Goal: Check status: Check status

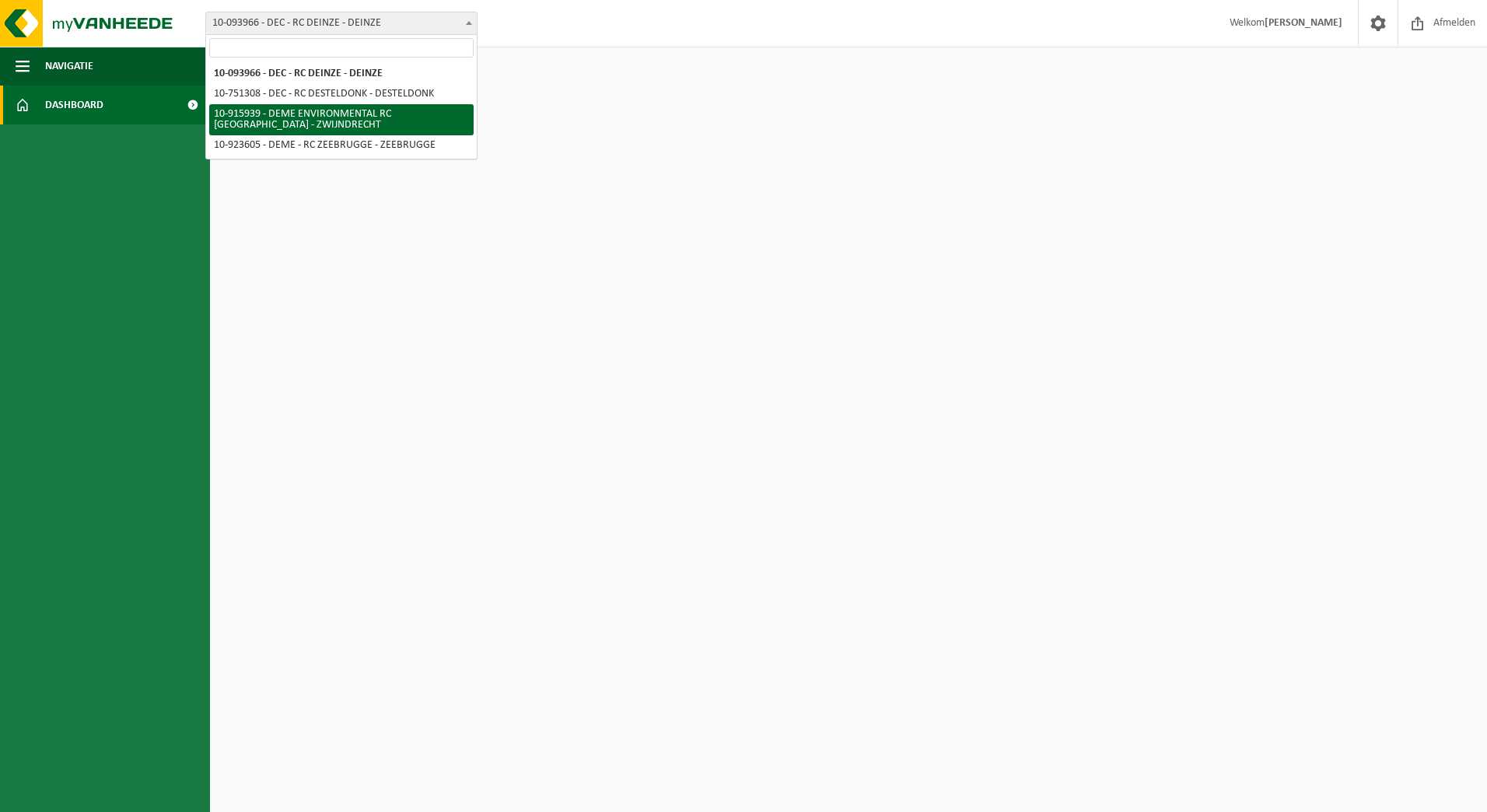
select select "127240"
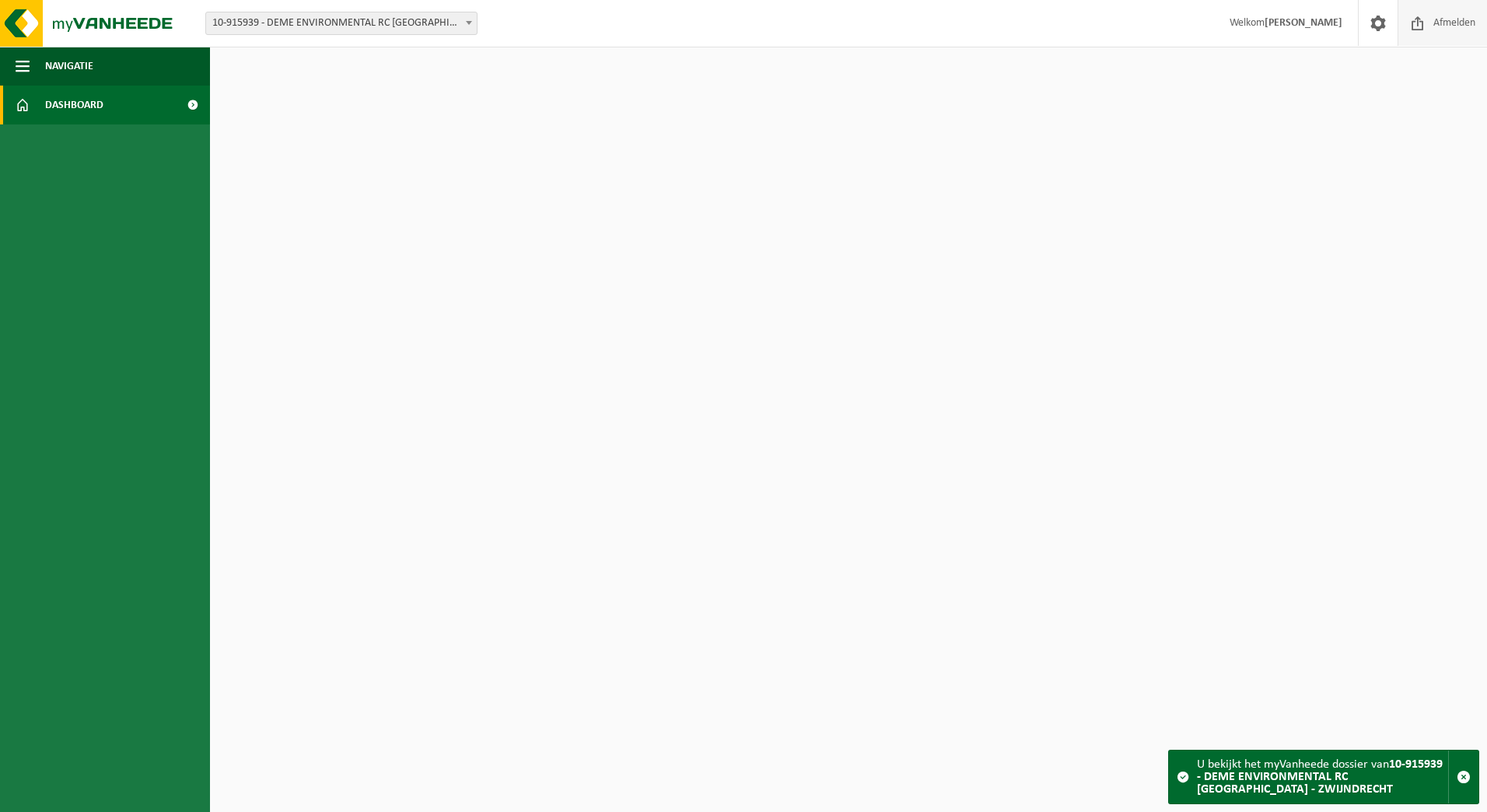
click at [1437, 32] on span "Afmelden" at bounding box center [1454, 23] width 50 height 46
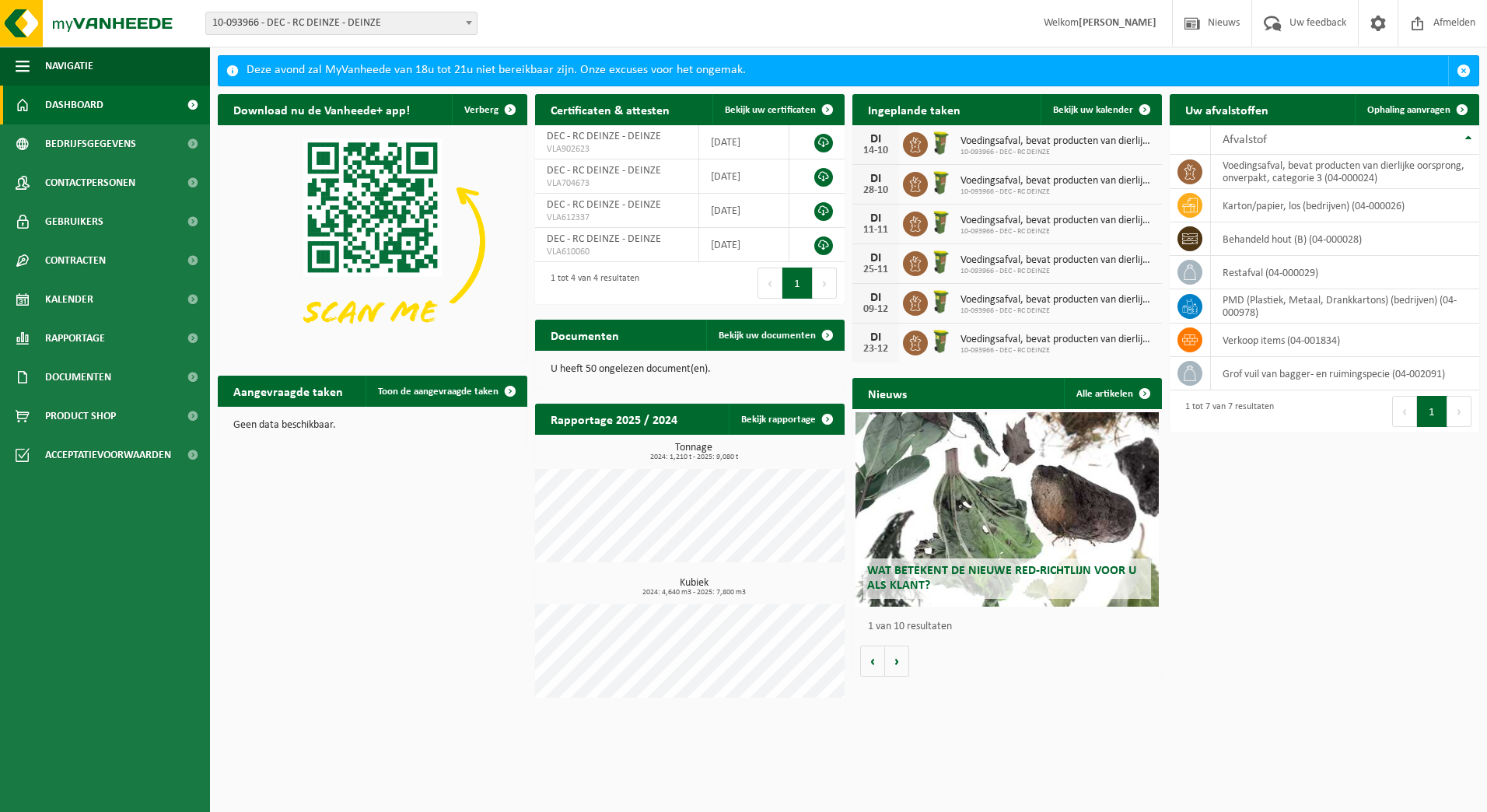
click at [248, 18] on span "10-093966 - DEC - RC DEINZE - DEINZE" at bounding box center [341, 23] width 270 height 22
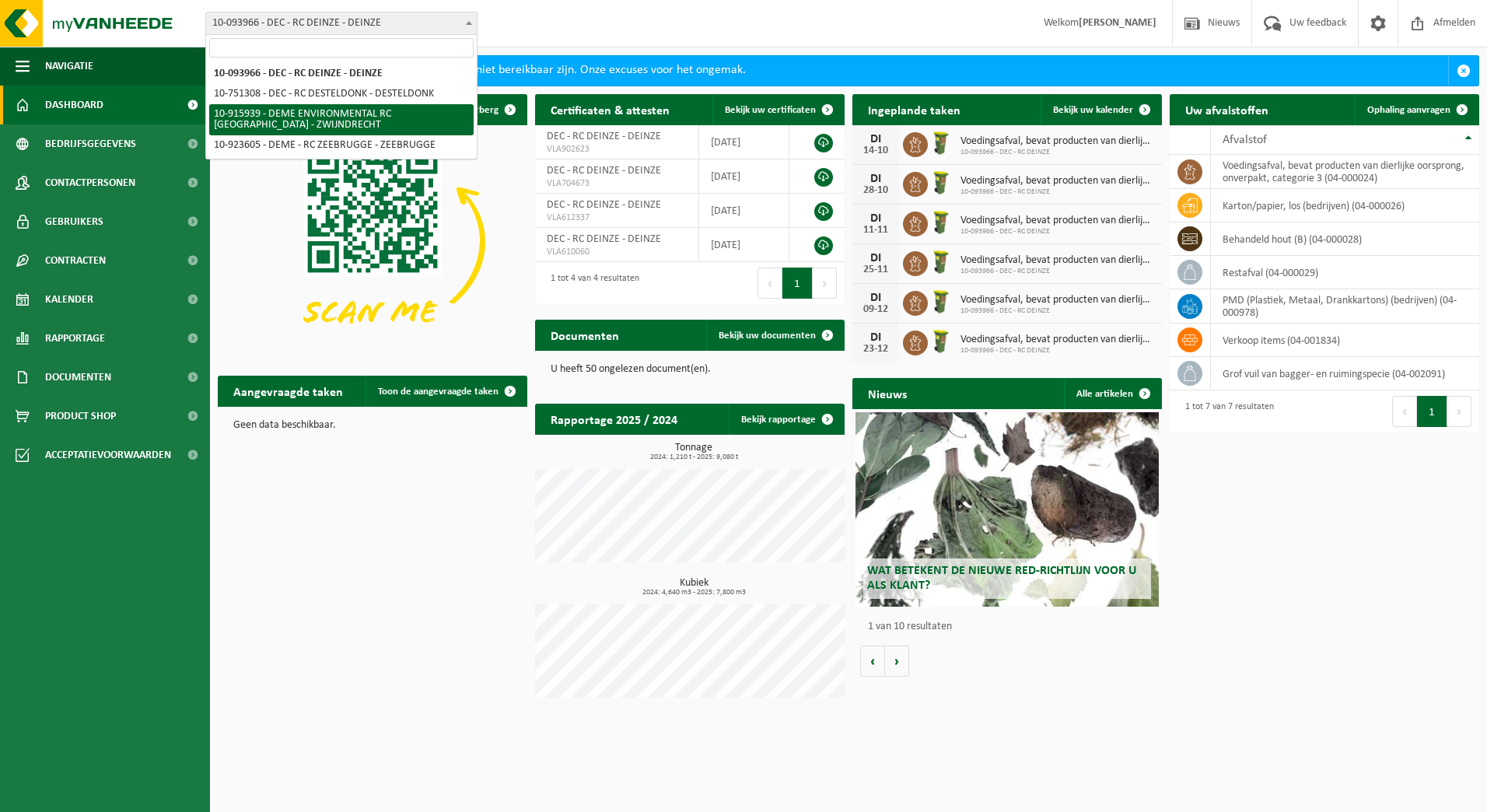
select select "127240"
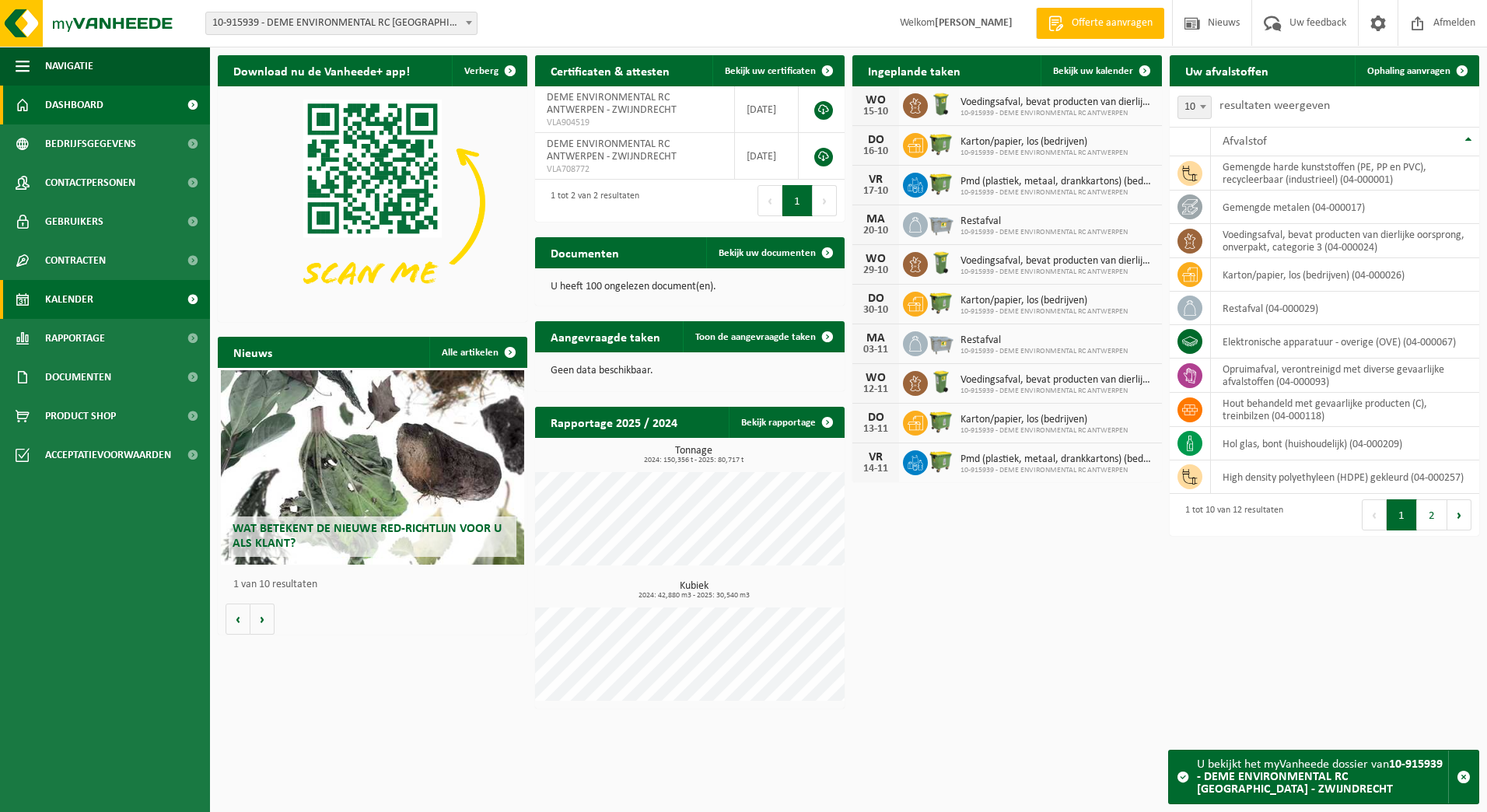
click at [118, 291] on link "Kalender" at bounding box center [104, 299] width 210 height 39
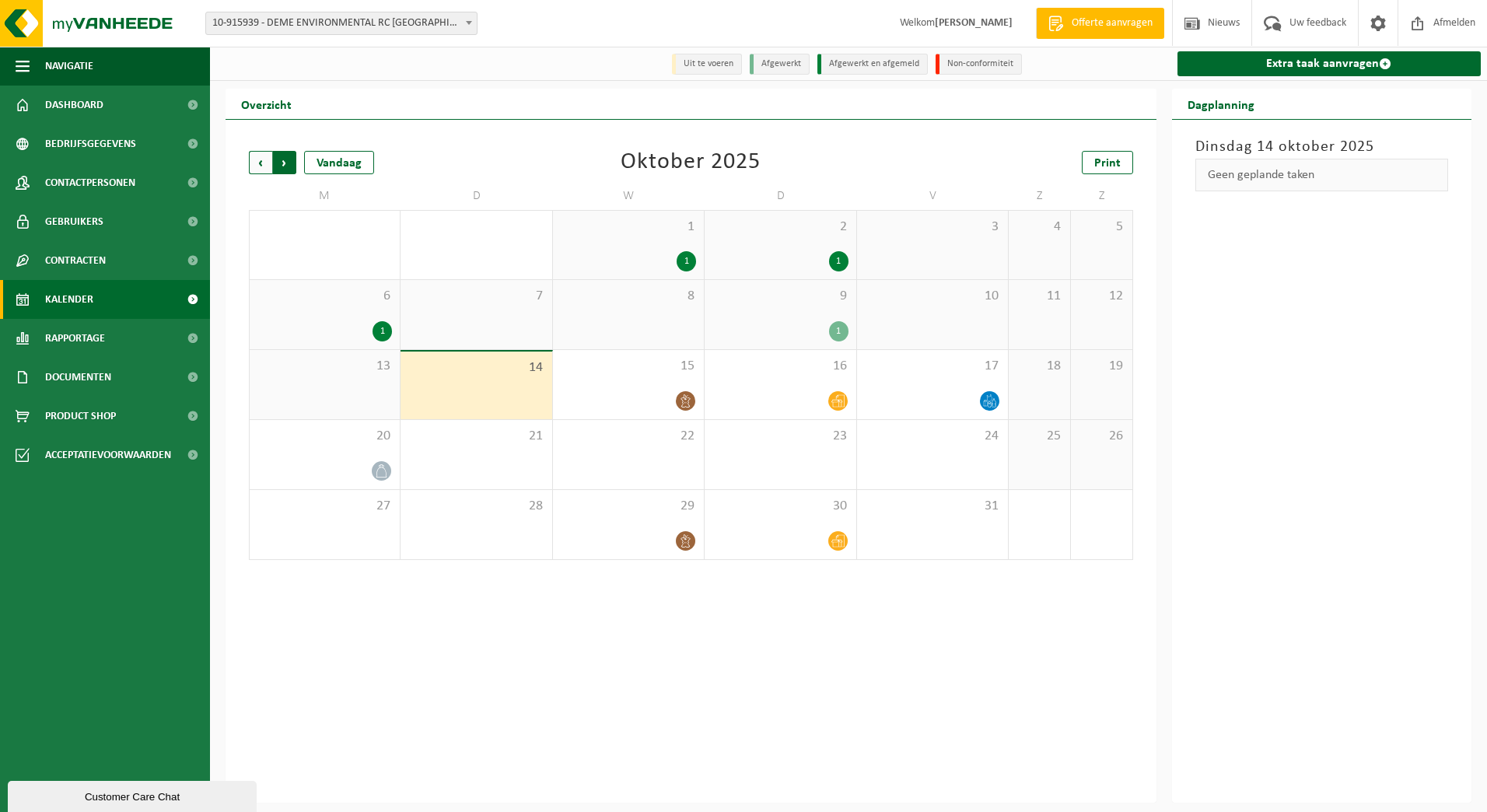
click at [265, 157] on span "Vorige" at bounding box center [261, 162] width 23 height 23
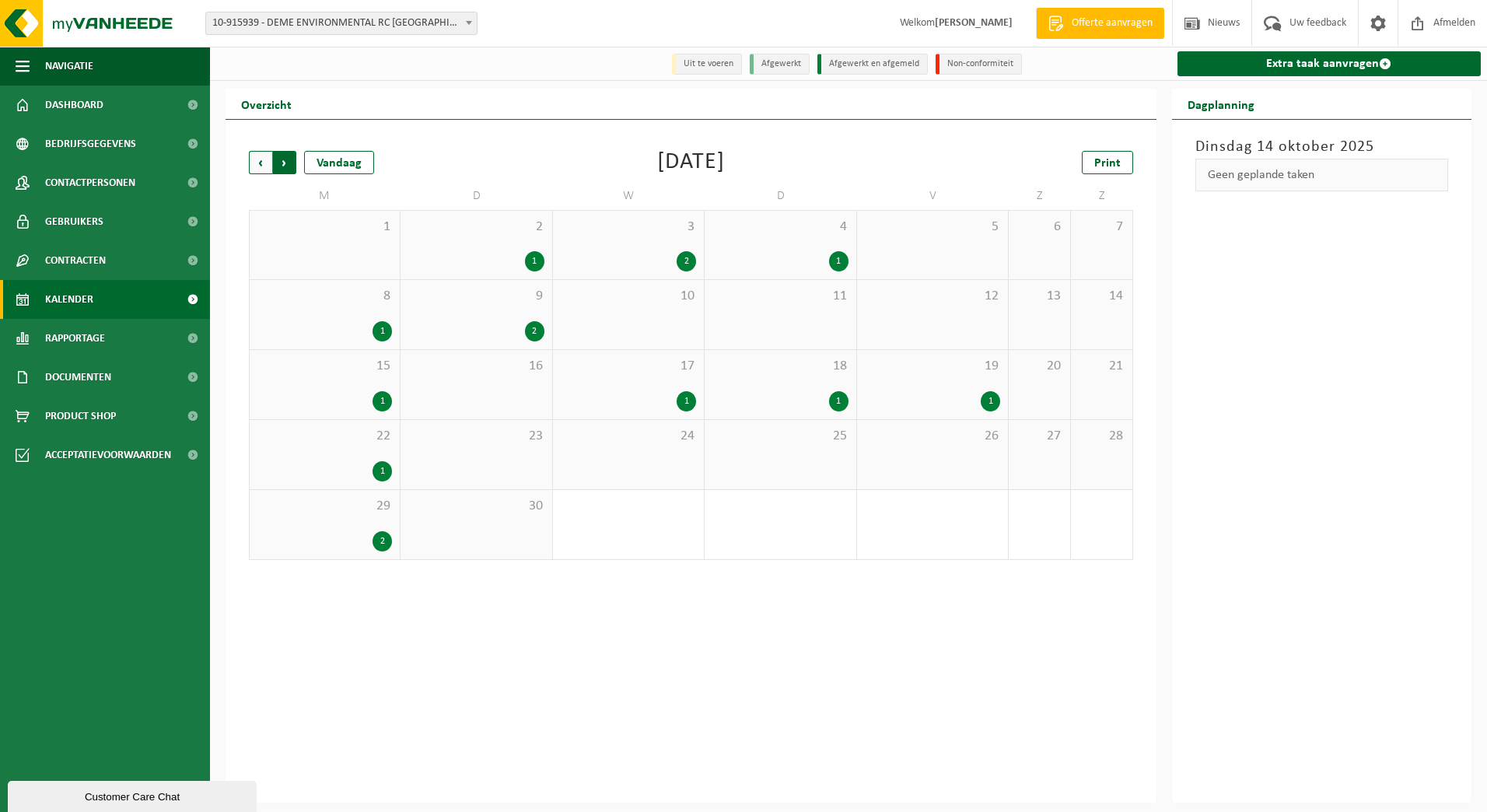
click at [263, 157] on span "Vorige" at bounding box center [261, 162] width 23 height 23
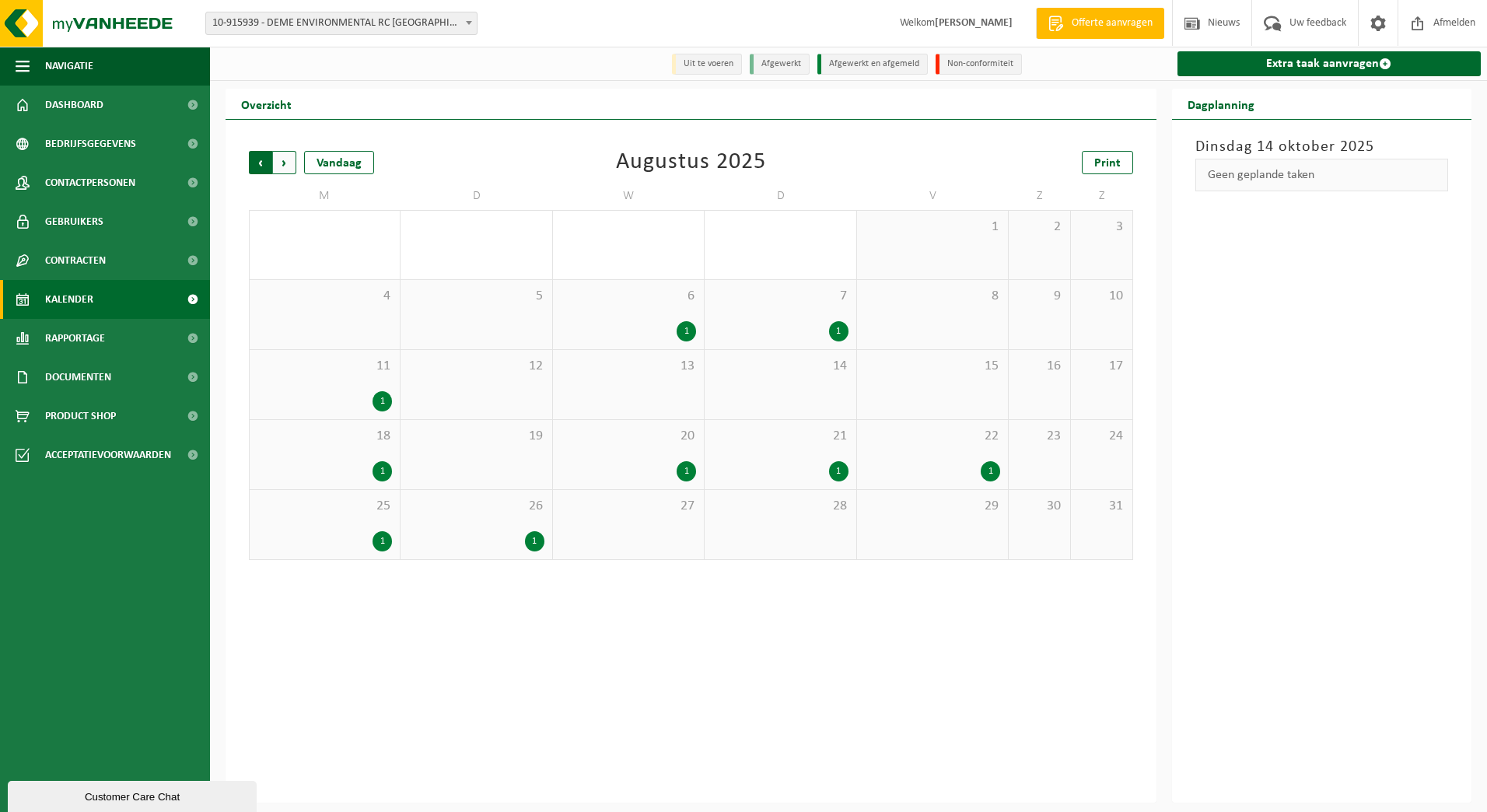
click at [277, 159] on span "Volgende" at bounding box center [285, 162] width 23 height 23
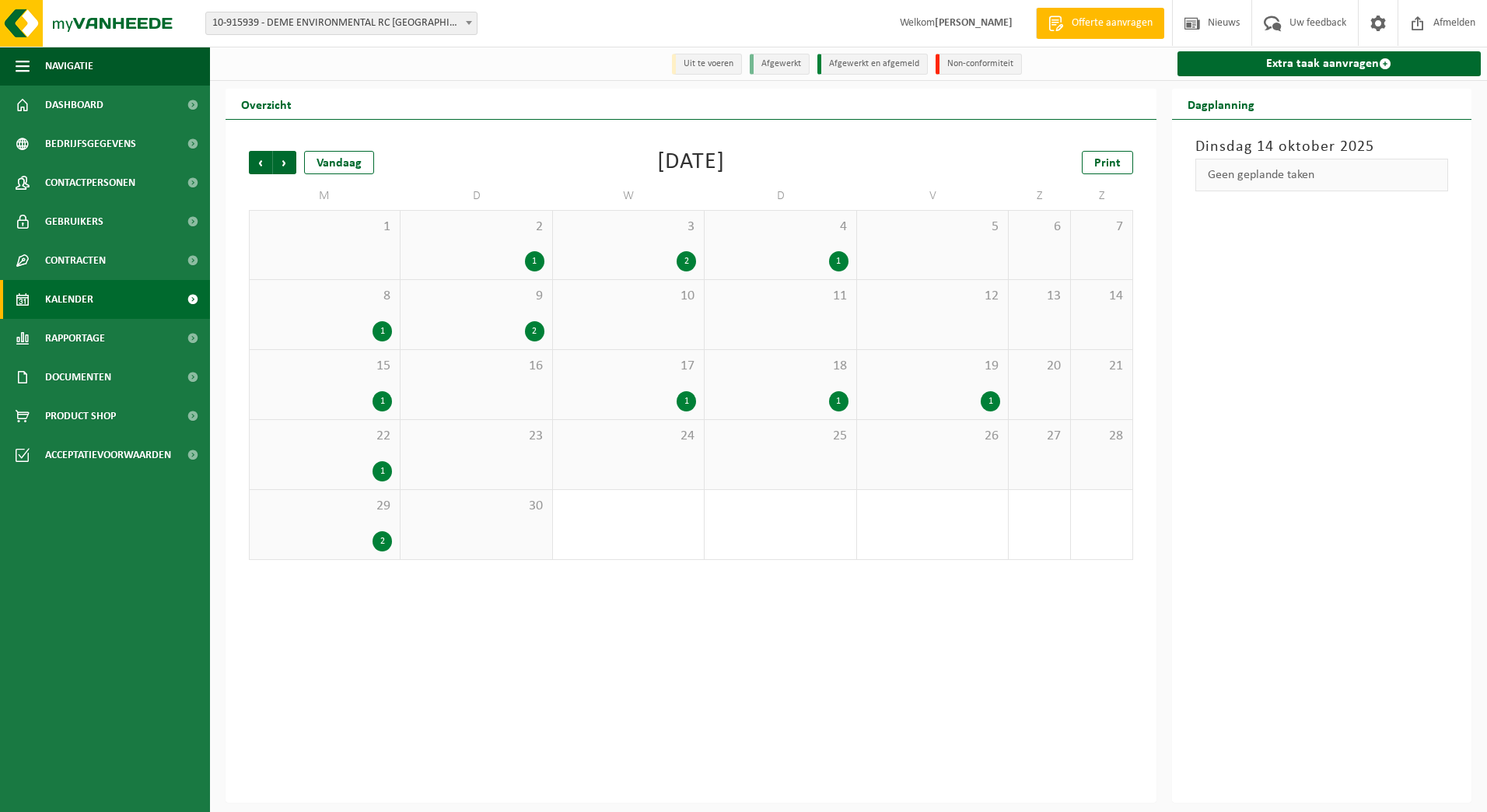
click at [536, 259] on div "1" at bounding box center [535, 261] width 19 height 20
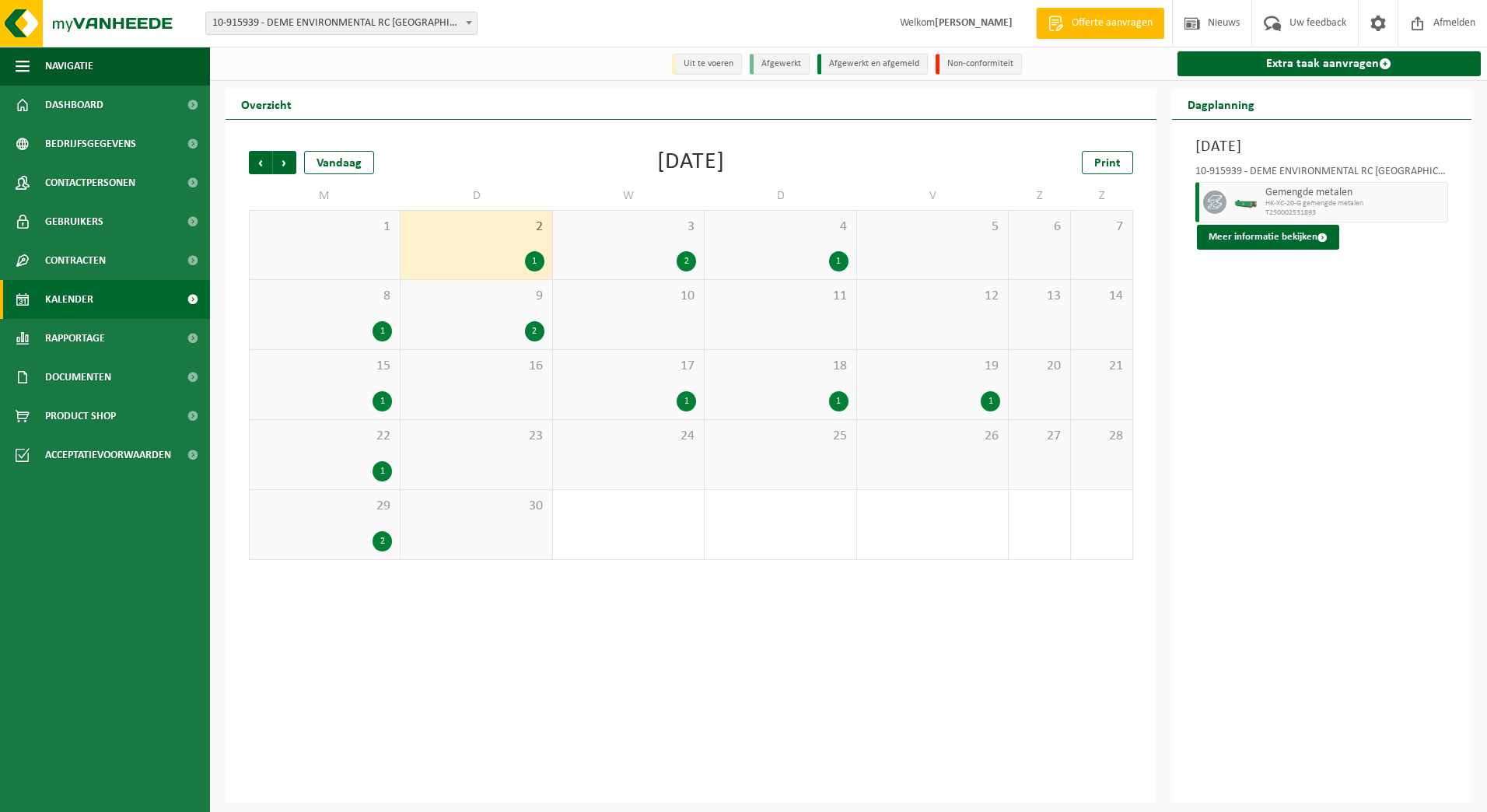
click at [532, 331] on div "2" at bounding box center [535, 331] width 19 height 20
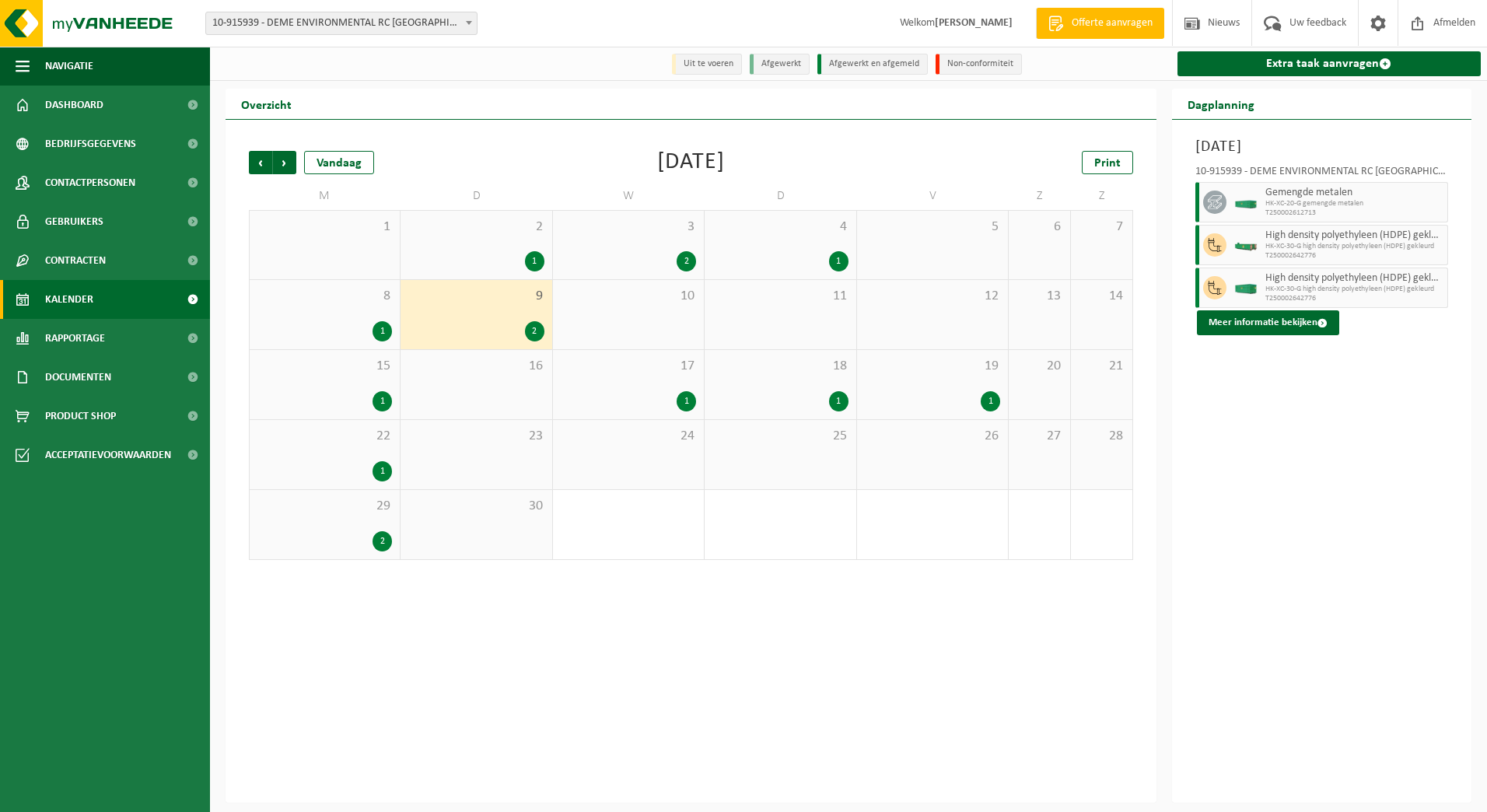
click at [532, 331] on div "2" at bounding box center [535, 331] width 19 height 20
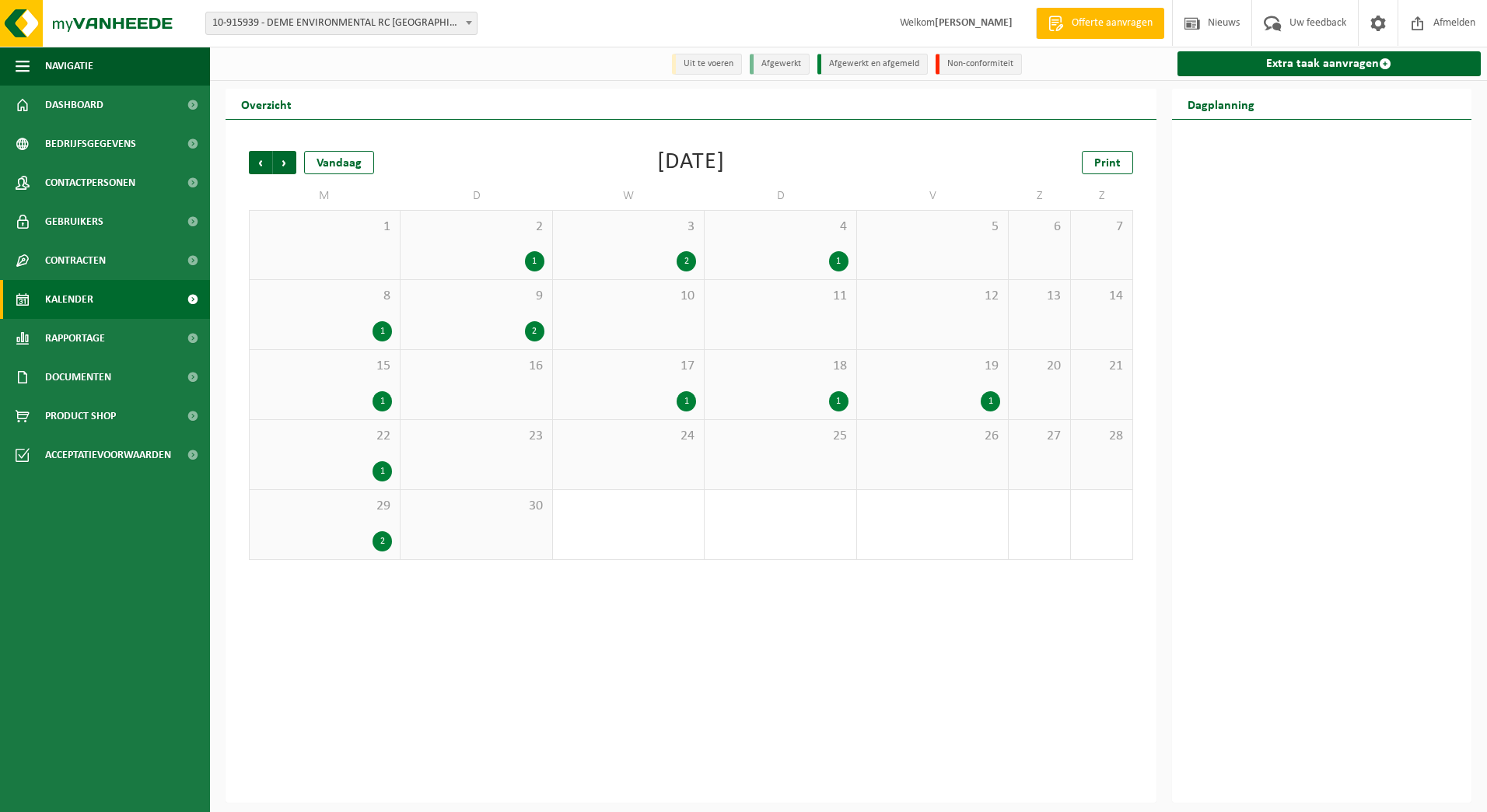
click at [532, 331] on div "2" at bounding box center [535, 331] width 19 height 20
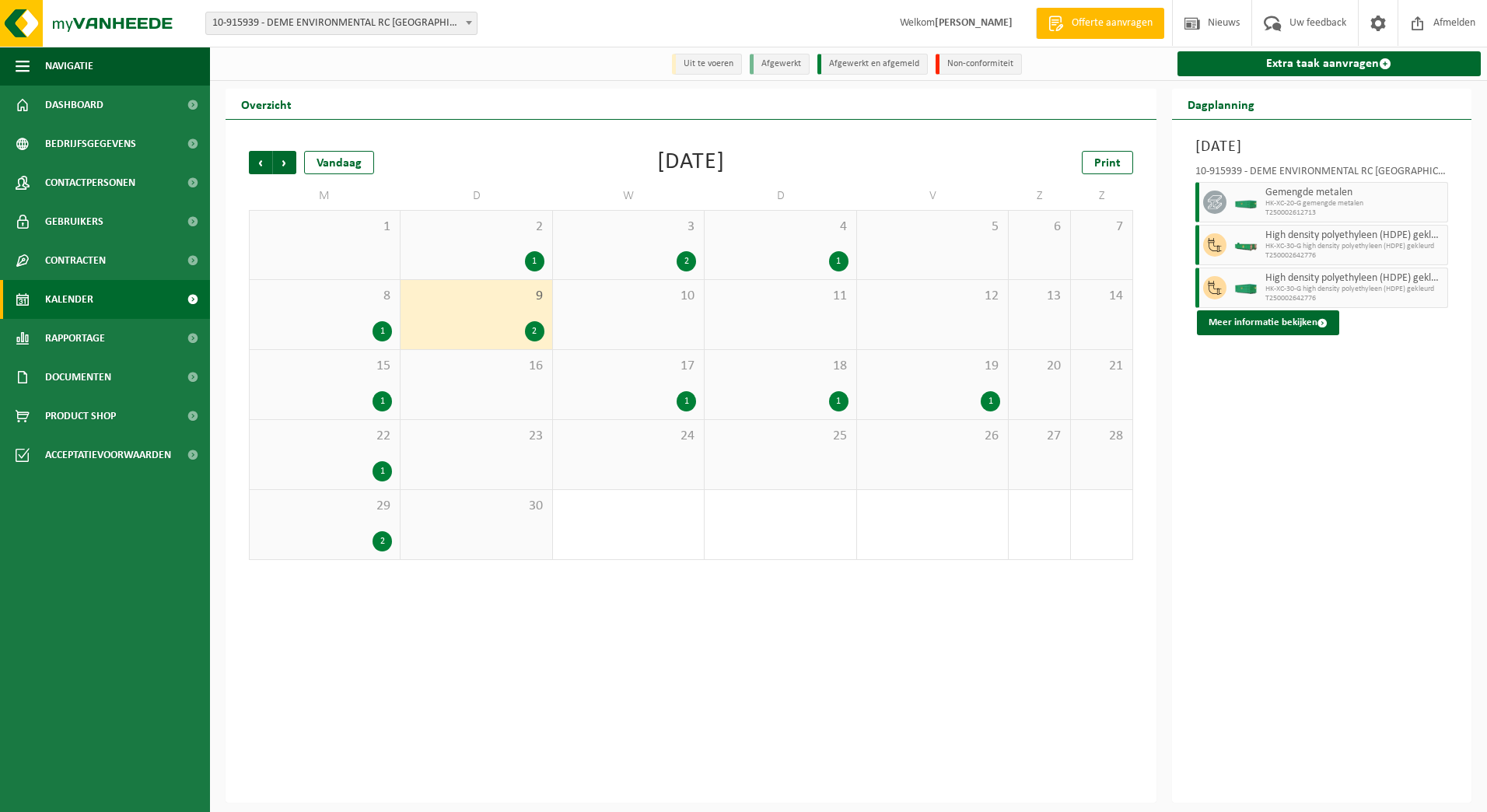
click at [840, 266] on div "1" at bounding box center [838, 261] width 19 height 20
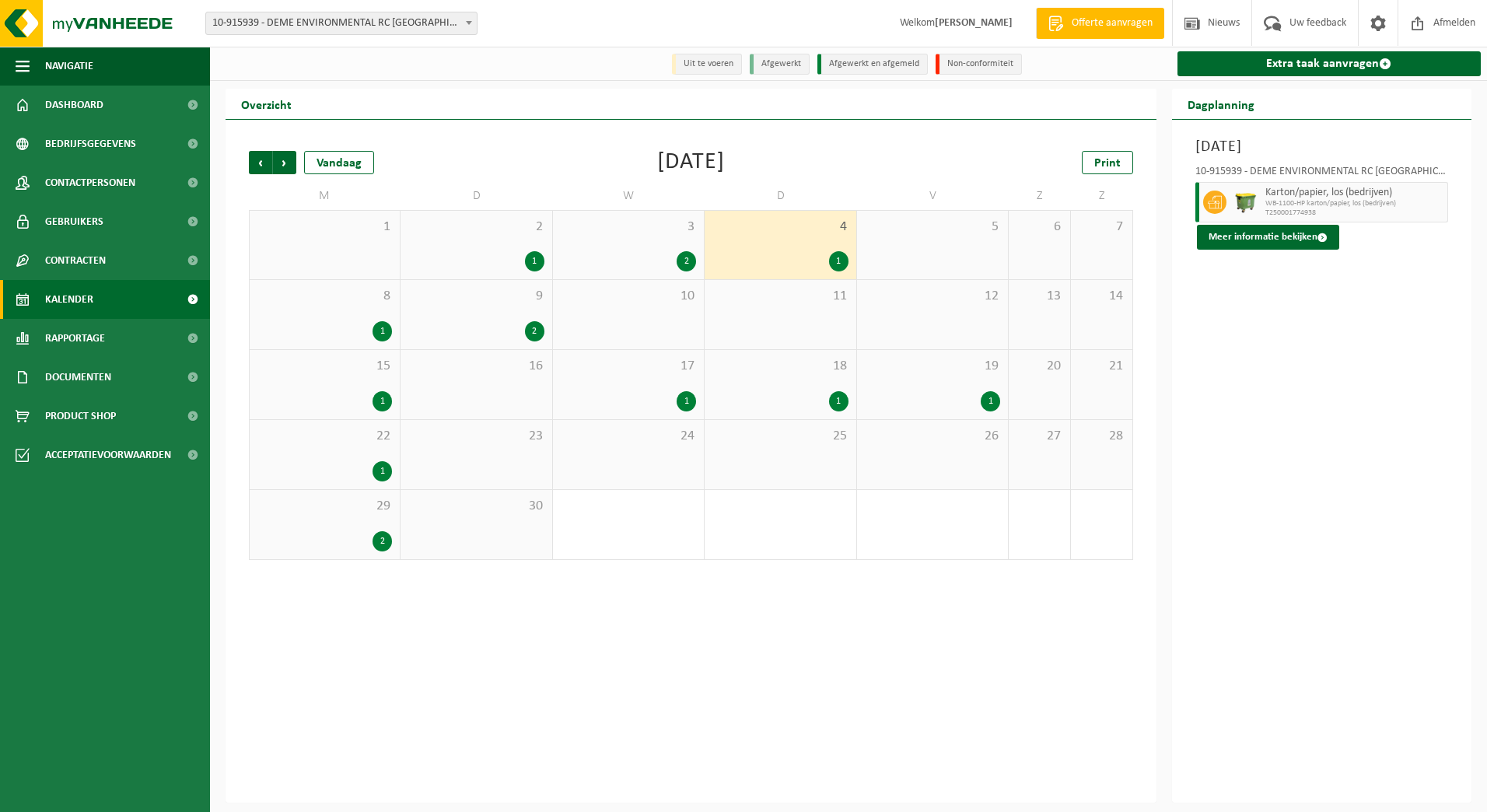
click at [679, 257] on div "2" at bounding box center [687, 261] width 19 height 20
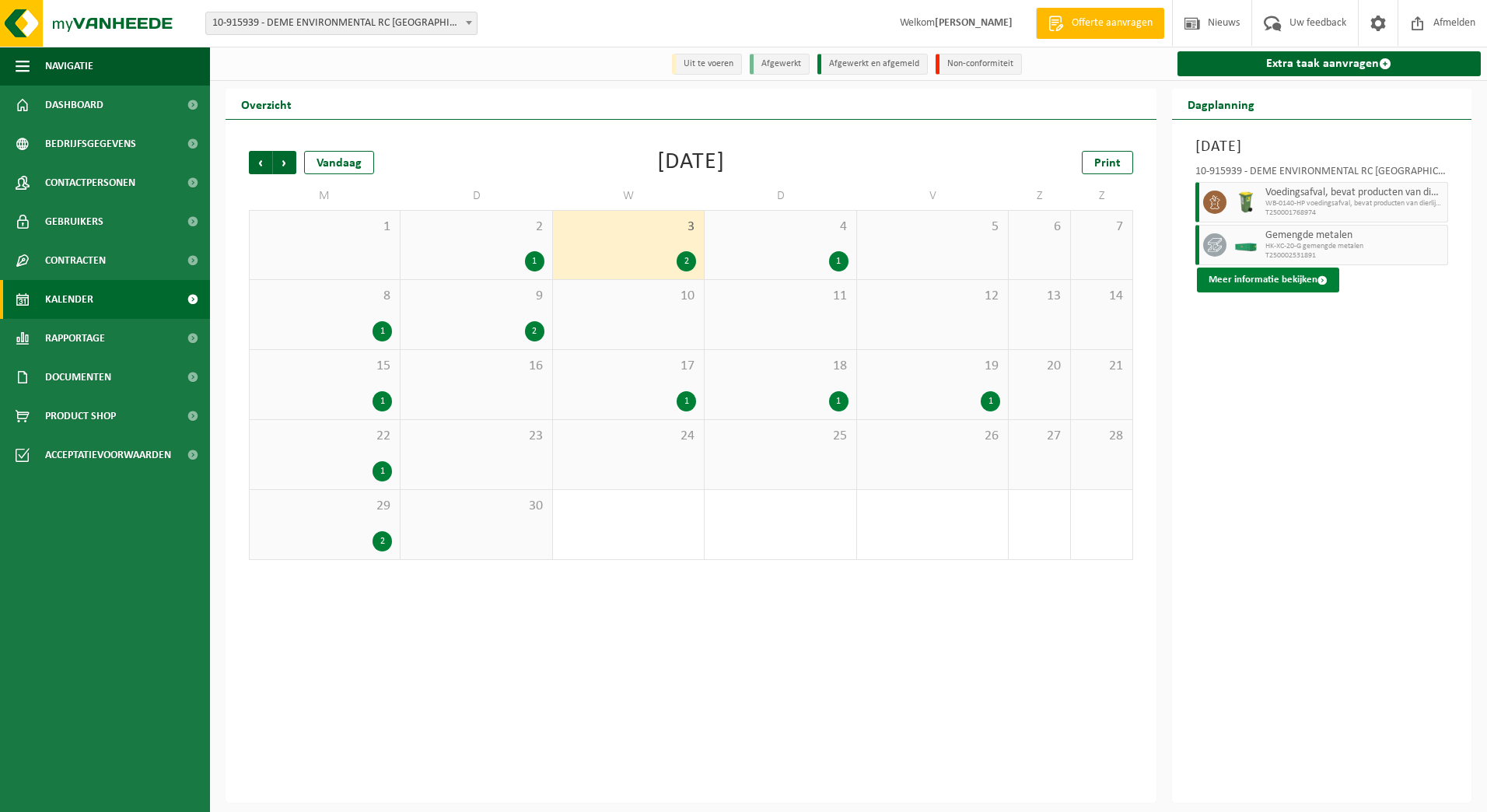
click at [1225, 275] on button "Meer informatie bekijken" at bounding box center [1267, 280] width 142 height 25
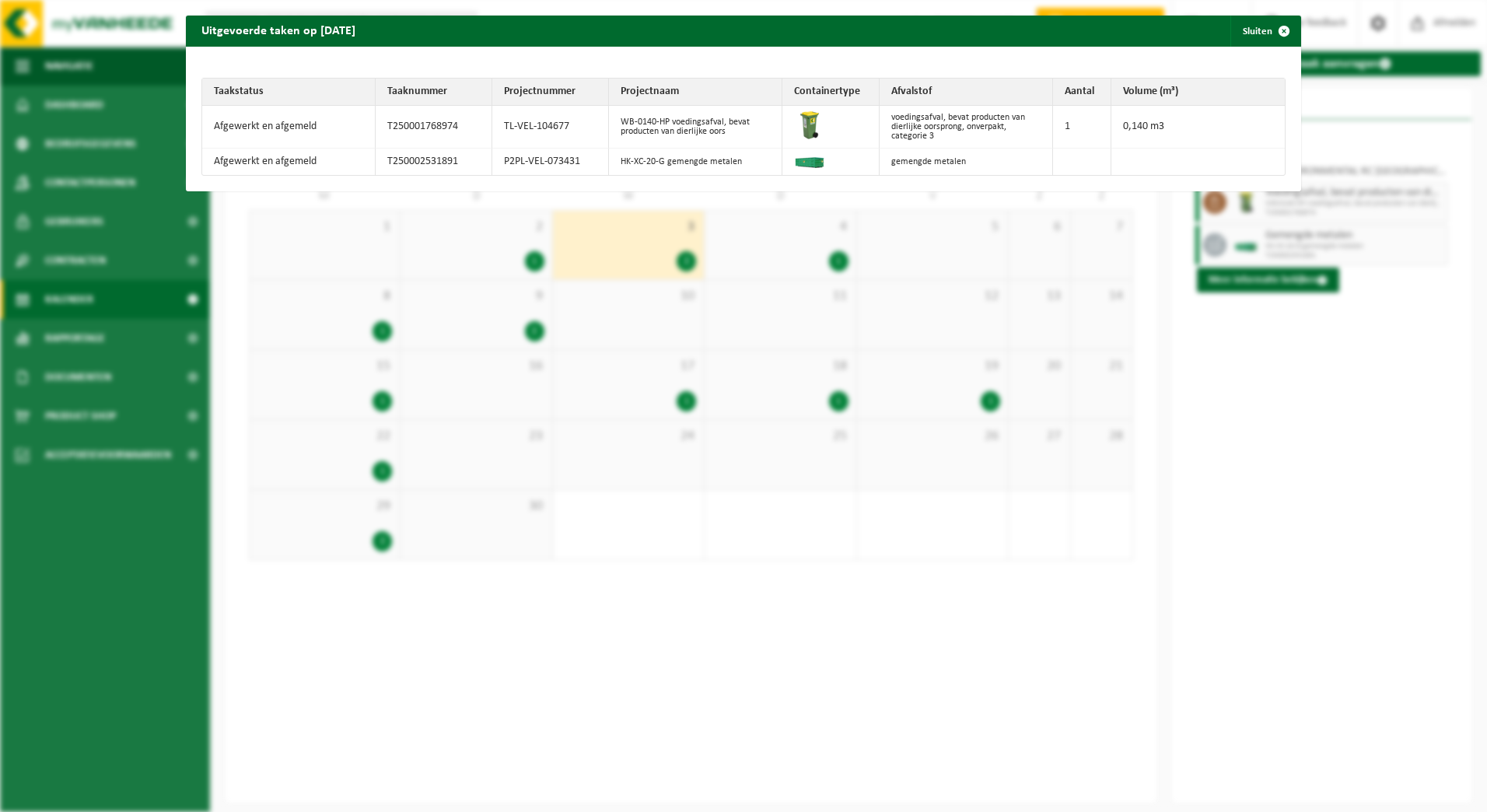
click at [441, 252] on div "Uitgevoerde taken op [DATE] Sluiten Taakstatus Taaknummer Projectnummer Project…" at bounding box center [744, 406] width 1487 height 812
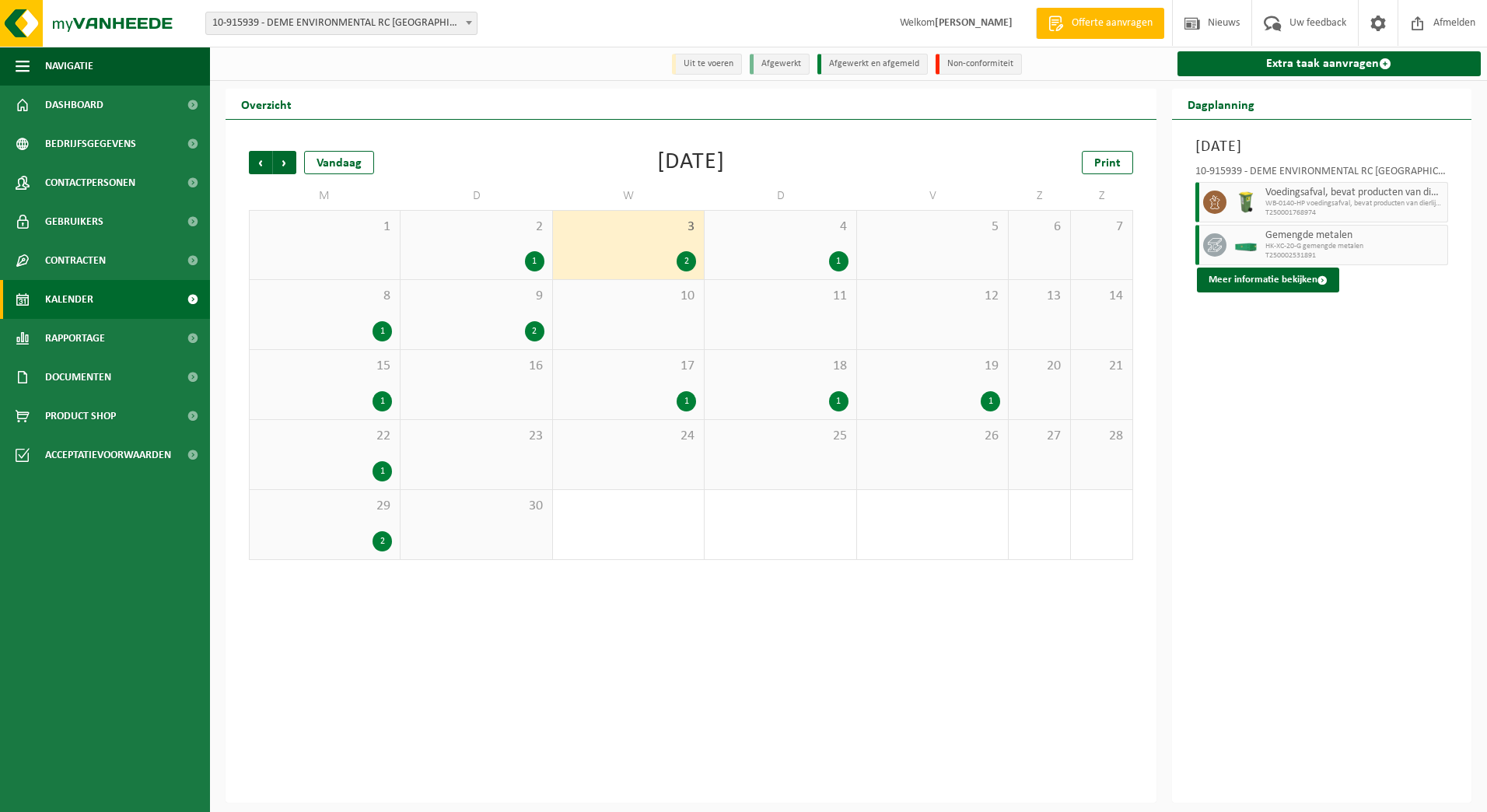
click at [533, 251] on div "2 1" at bounding box center [476, 244] width 151 height 69
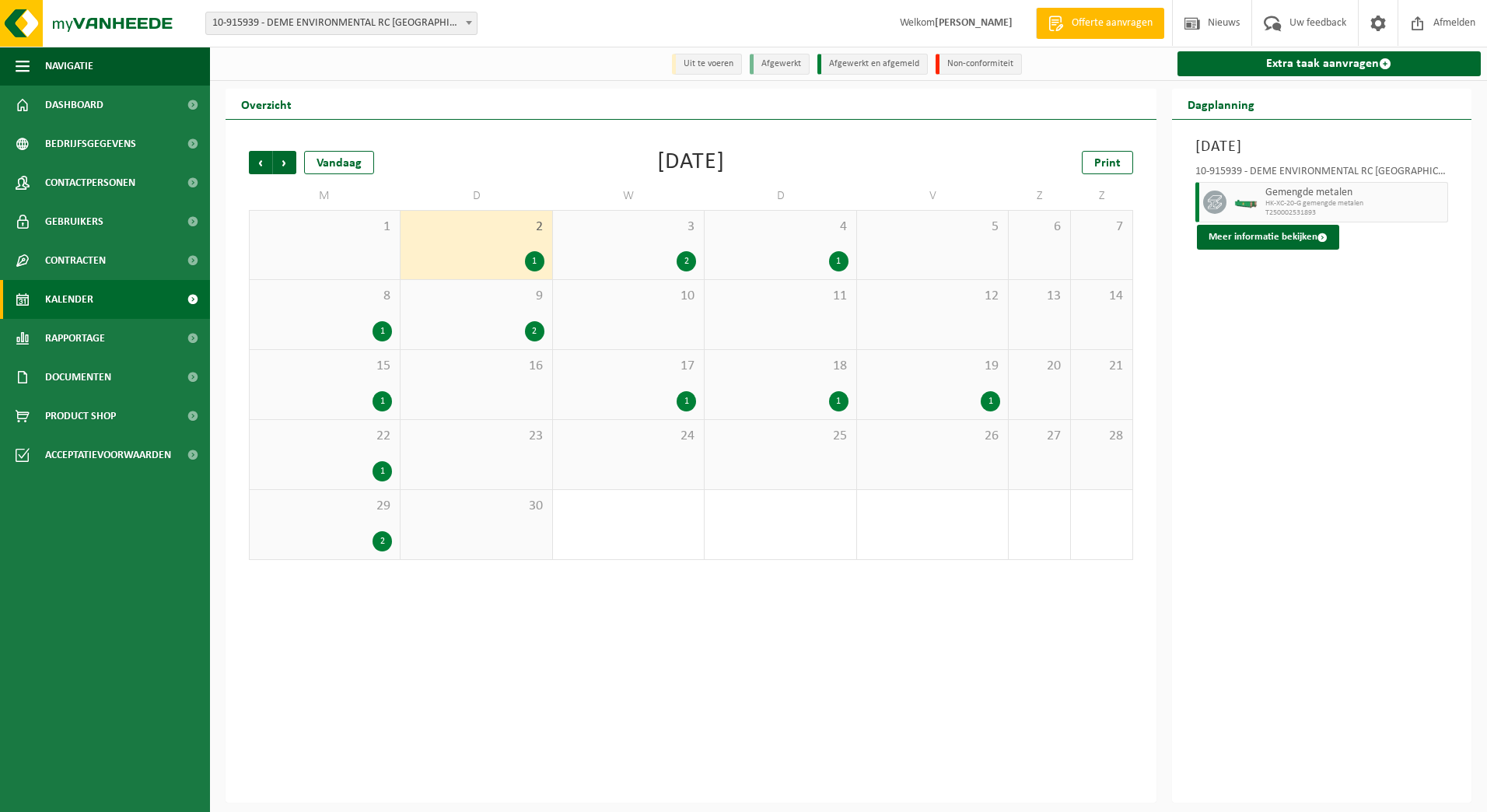
click at [529, 260] on div "1" at bounding box center [535, 261] width 19 height 20
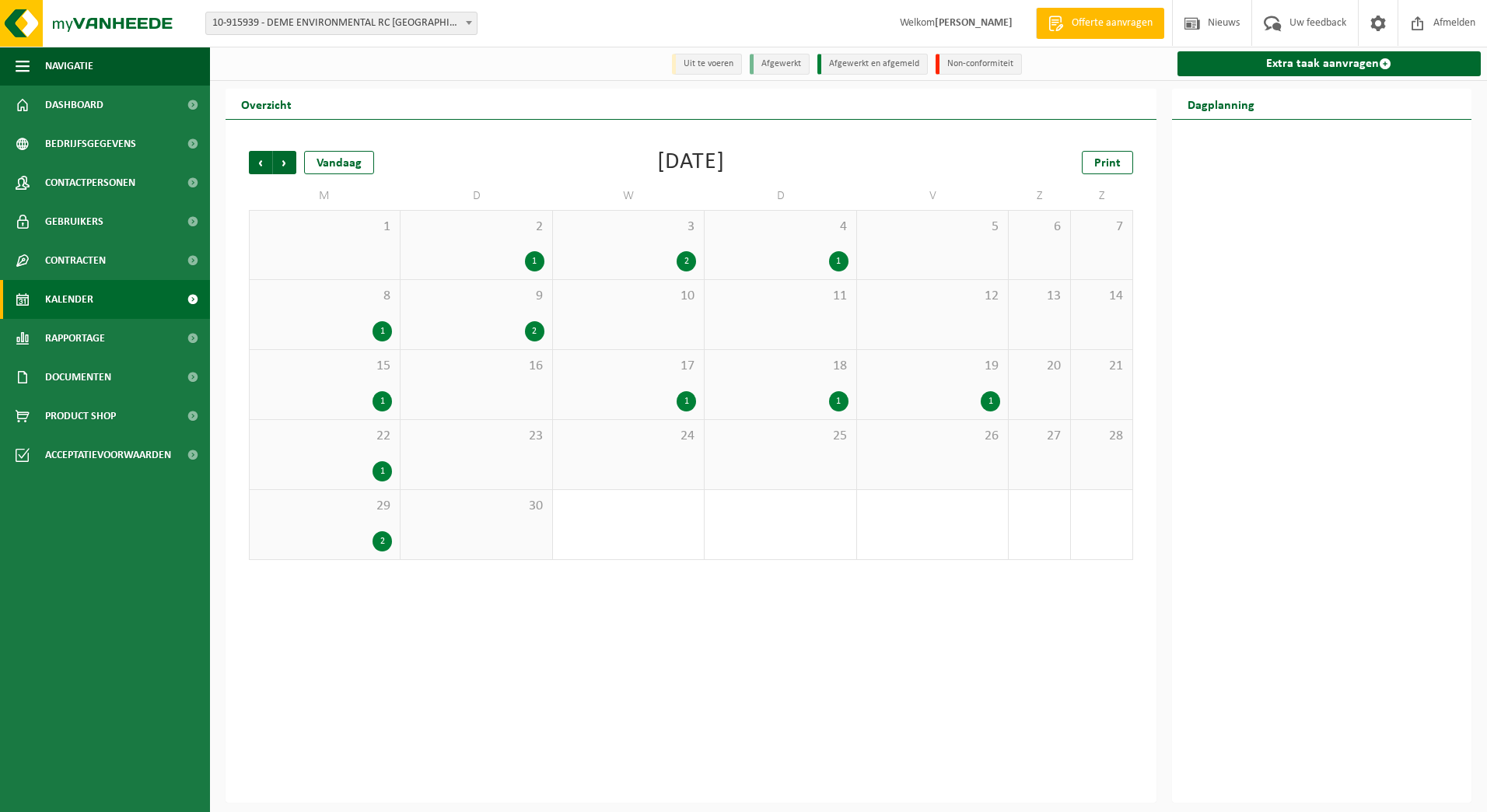
click at [534, 265] on div "1" at bounding box center [535, 261] width 19 height 20
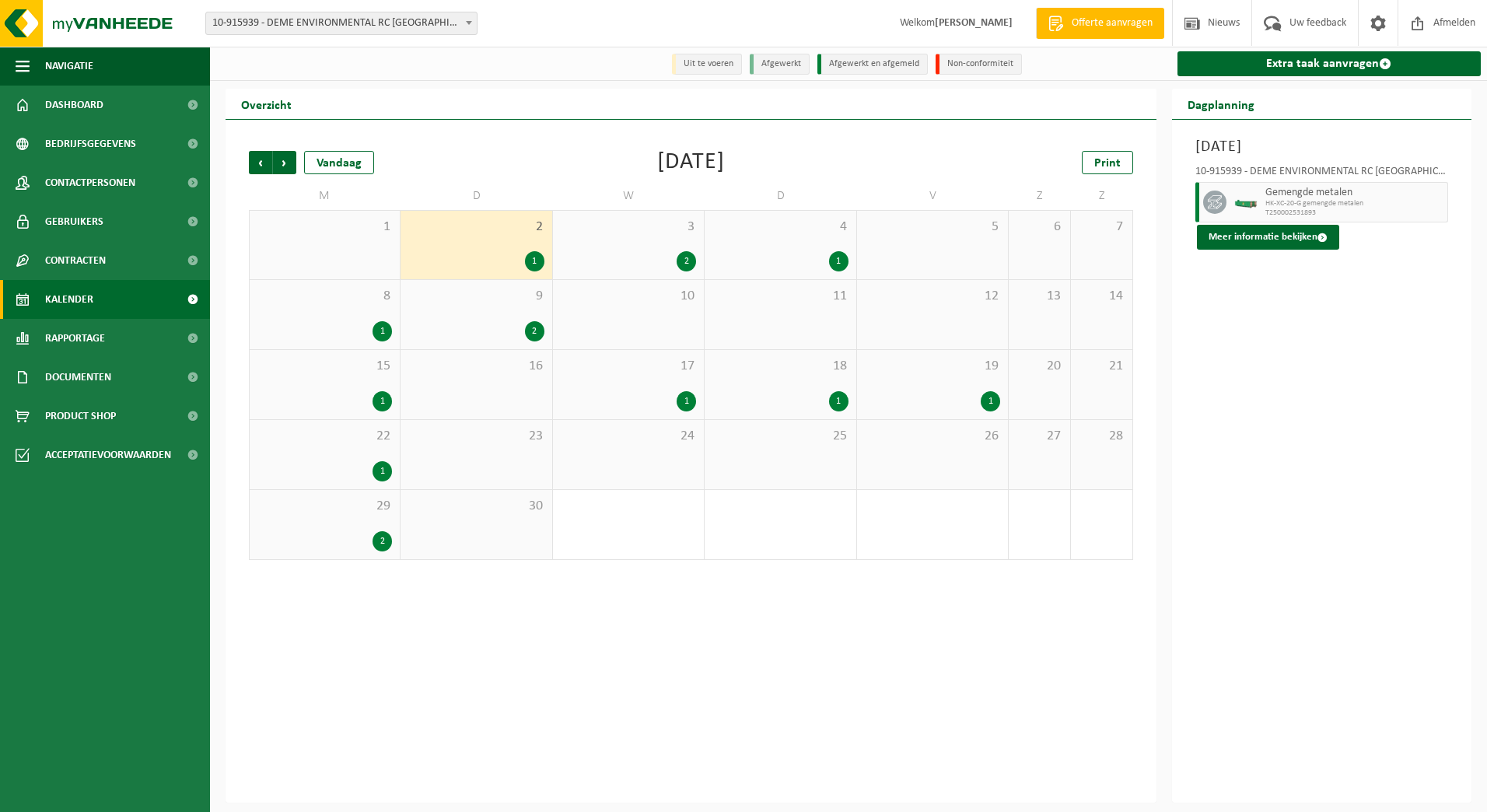
click at [1321, 208] on span "HK-XC-20-G gemengde metalen" at bounding box center [1354, 204] width 179 height 10
click at [1288, 242] on button "Meer informatie bekijken" at bounding box center [1267, 238] width 142 height 25
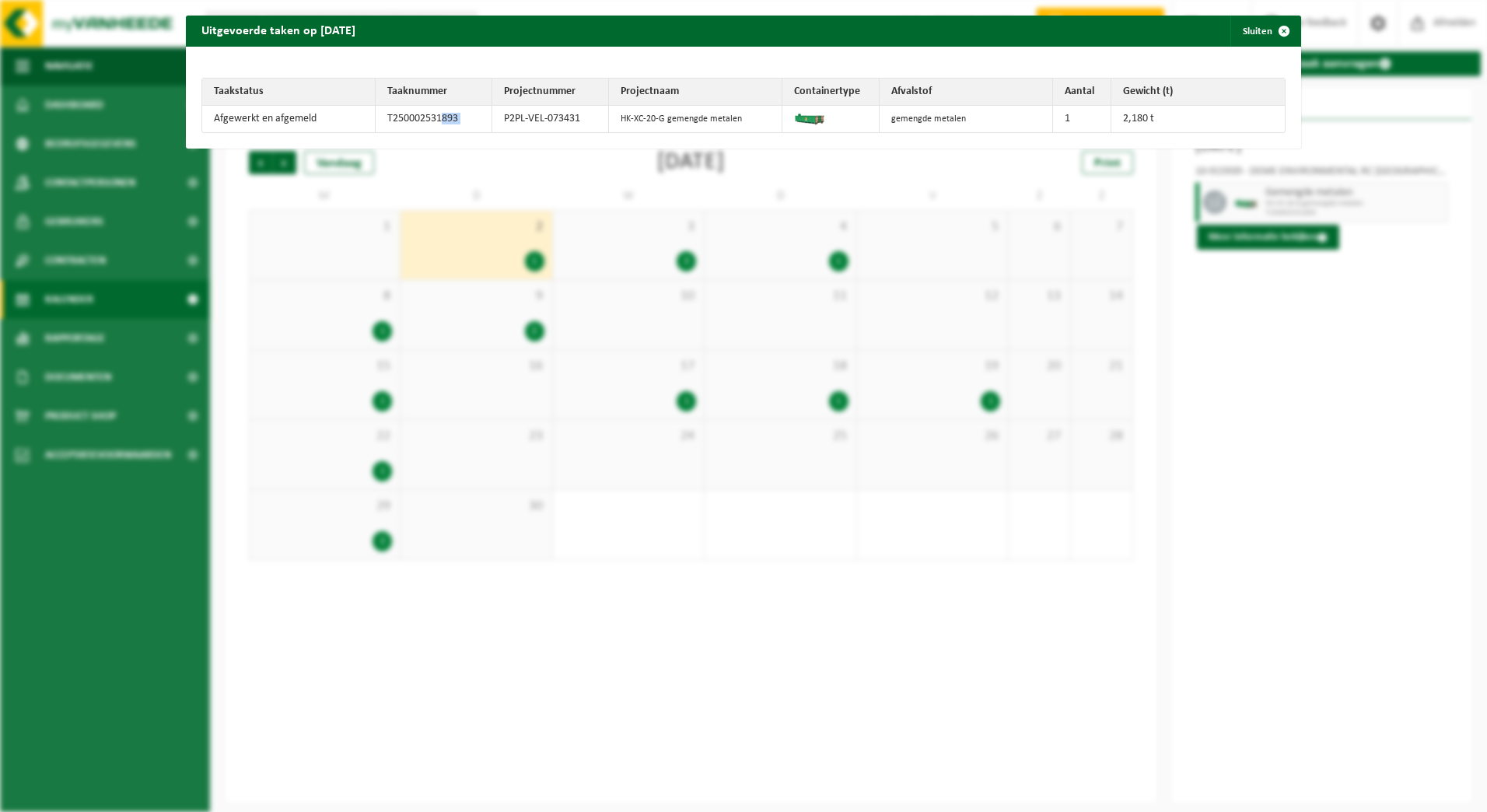
drag, startPoint x: 438, startPoint y: 115, endPoint x: 497, endPoint y: 108, distance: 59.4
click at [497, 108] on tr "Afgewerkt en afgemeld T250002531893 P2PL-VEL-073431 HK-XC-20-G gemengde metalen…" at bounding box center [743, 119] width 1082 height 26
drag, startPoint x: 497, startPoint y: 108, endPoint x: 445, endPoint y: 236, distance: 138.2
click at [445, 236] on div "Uitgevoerde taken op [DATE] Sluiten Taakstatus Taaknummer Projectnummer Project…" at bounding box center [744, 406] width 1487 height 812
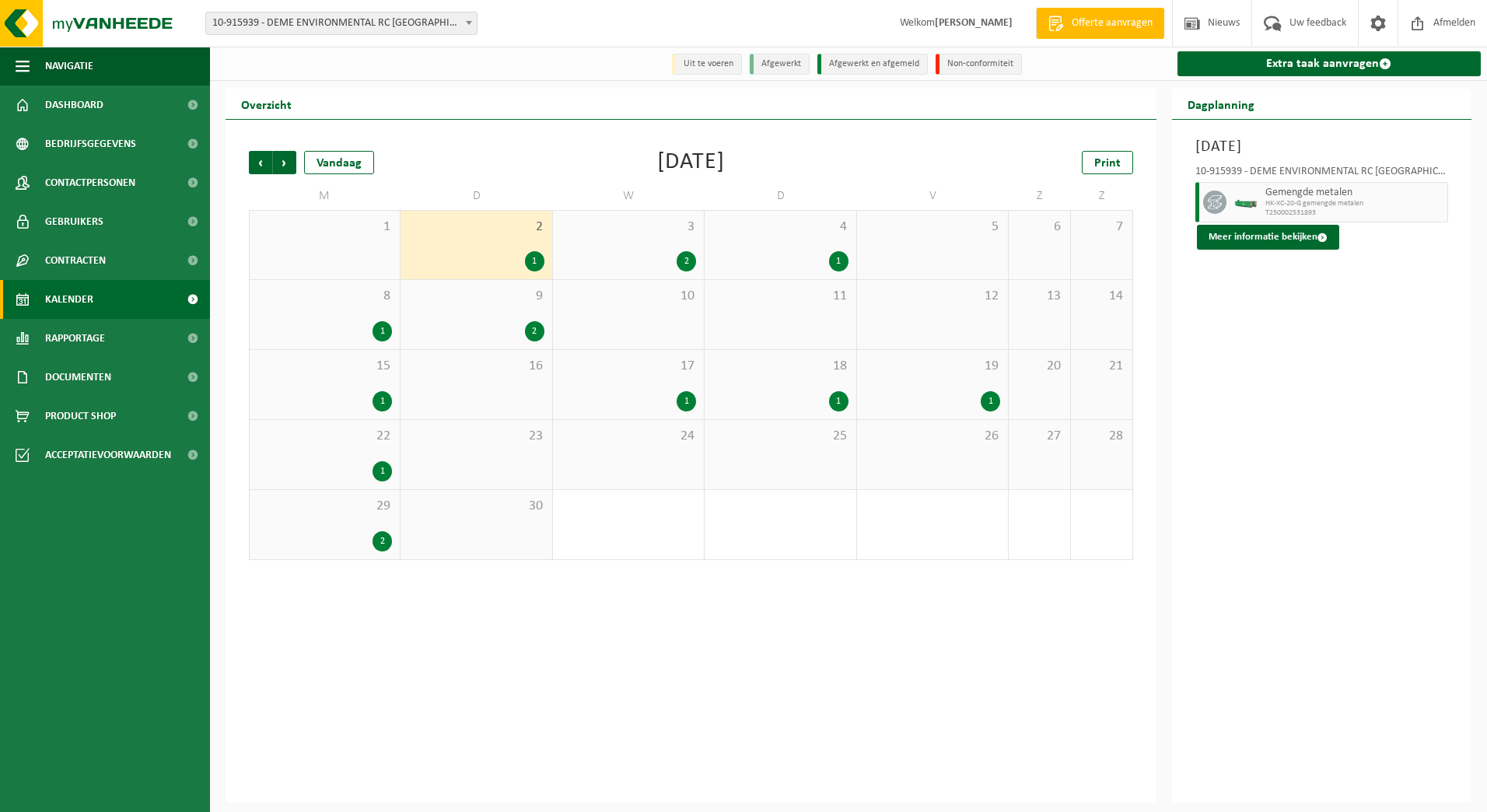
click at [680, 258] on div "2" at bounding box center [687, 261] width 19 height 20
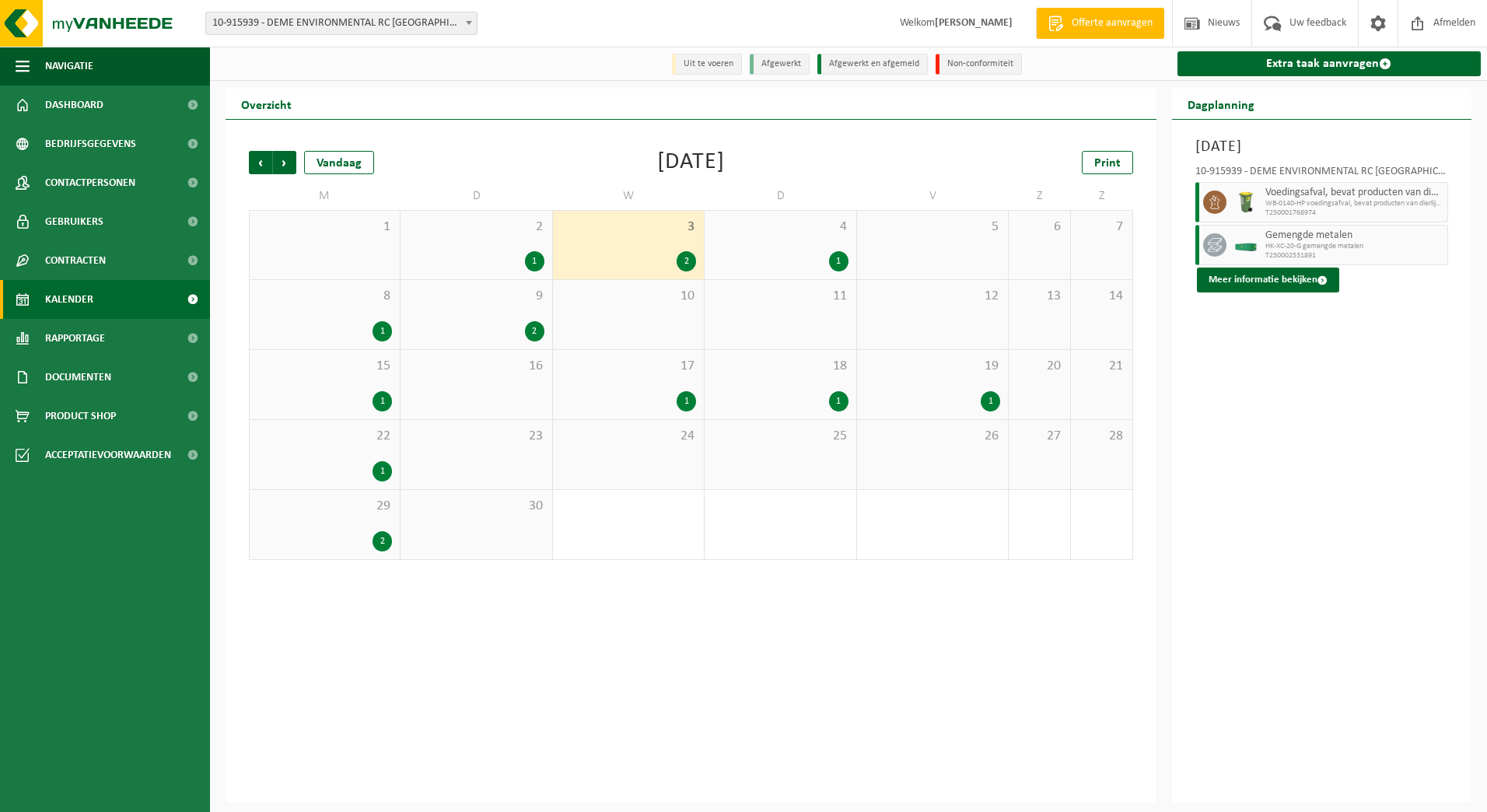
click at [684, 261] on div "2" at bounding box center [687, 261] width 19 height 20
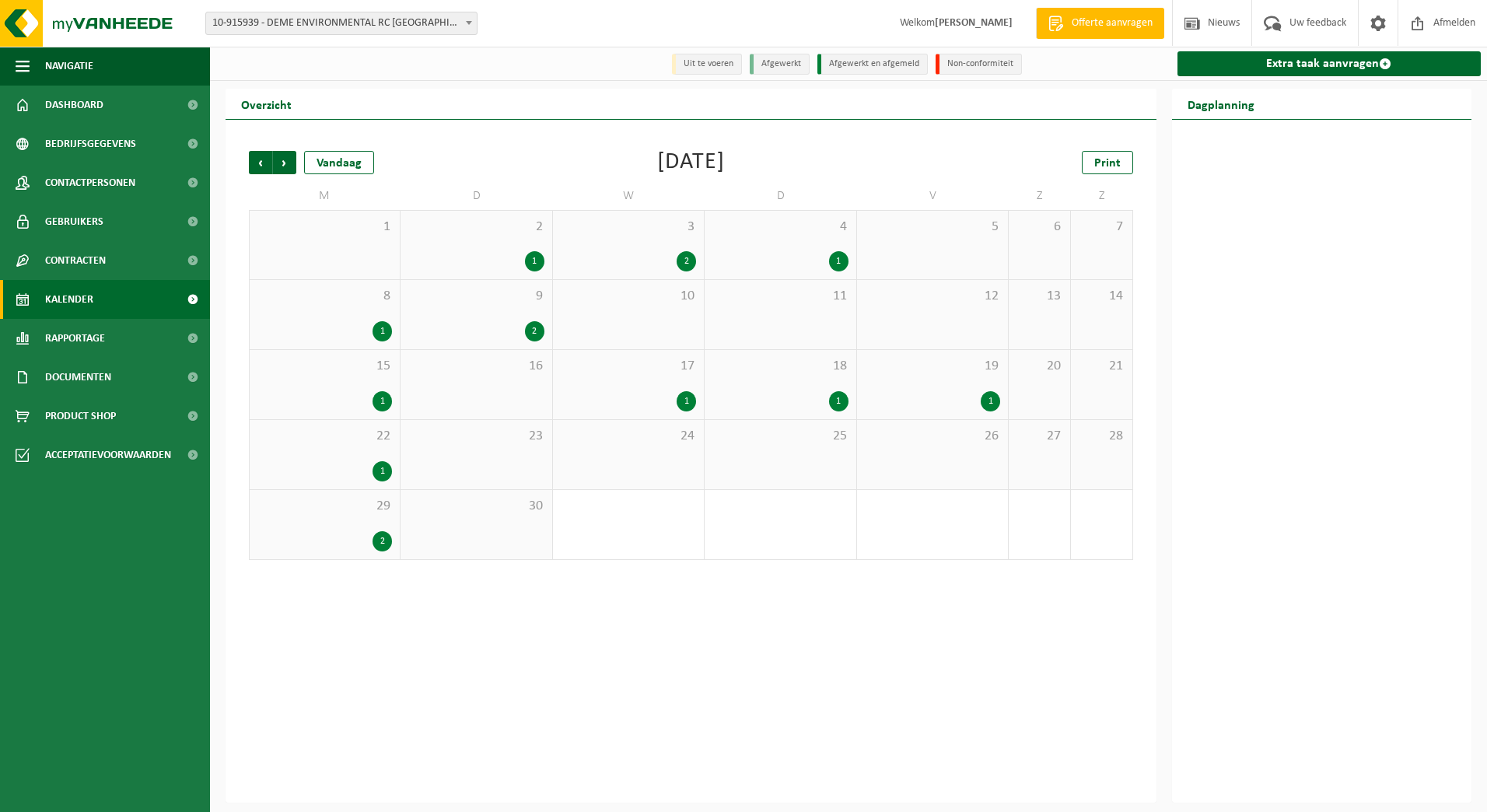
click at [686, 259] on div "2" at bounding box center [687, 261] width 19 height 20
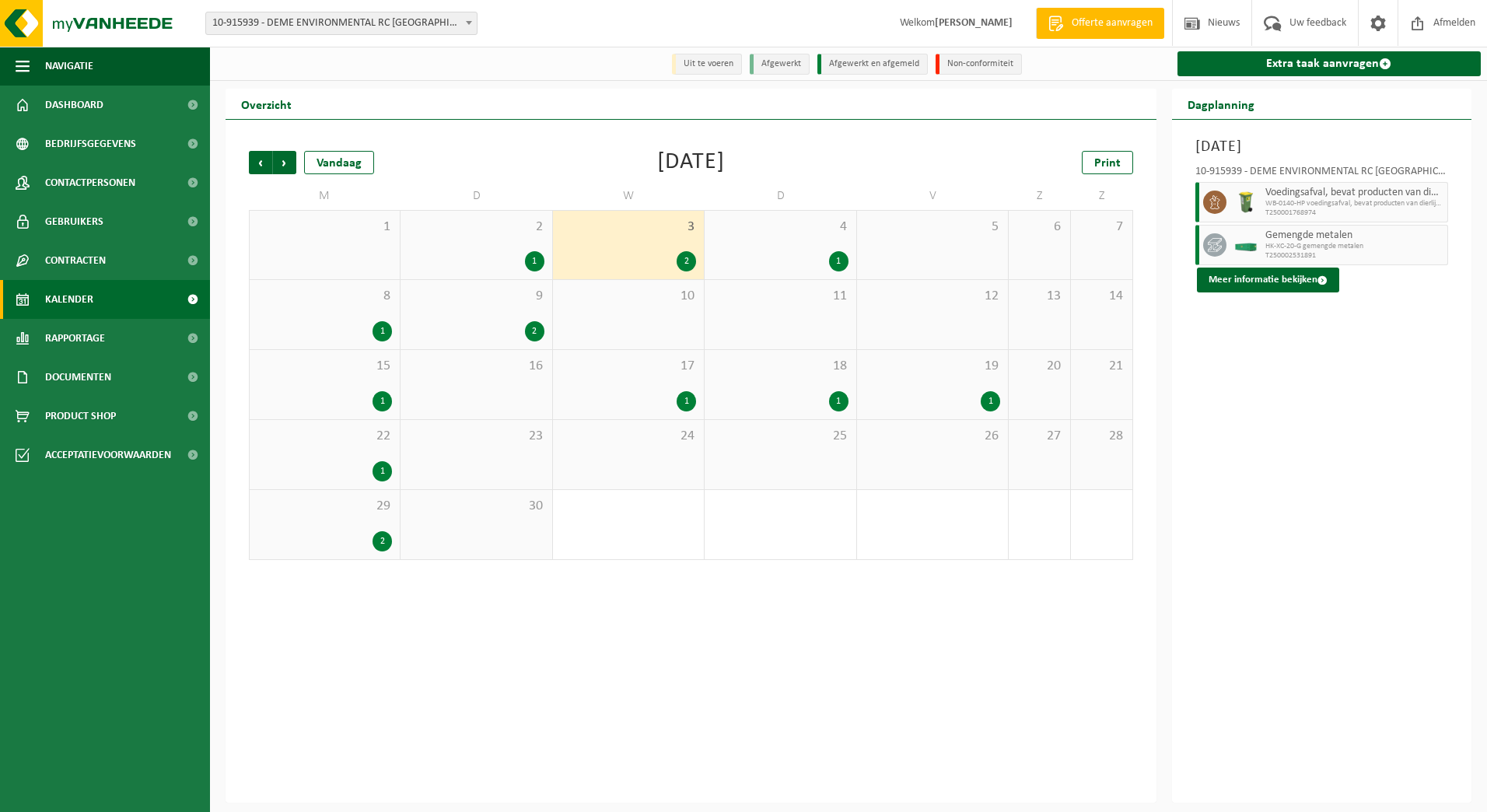
click at [1255, 243] on img at bounding box center [1246, 245] width 23 height 12
click at [1253, 276] on button "Meer informatie bekijken" at bounding box center [1267, 280] width 142 height 25
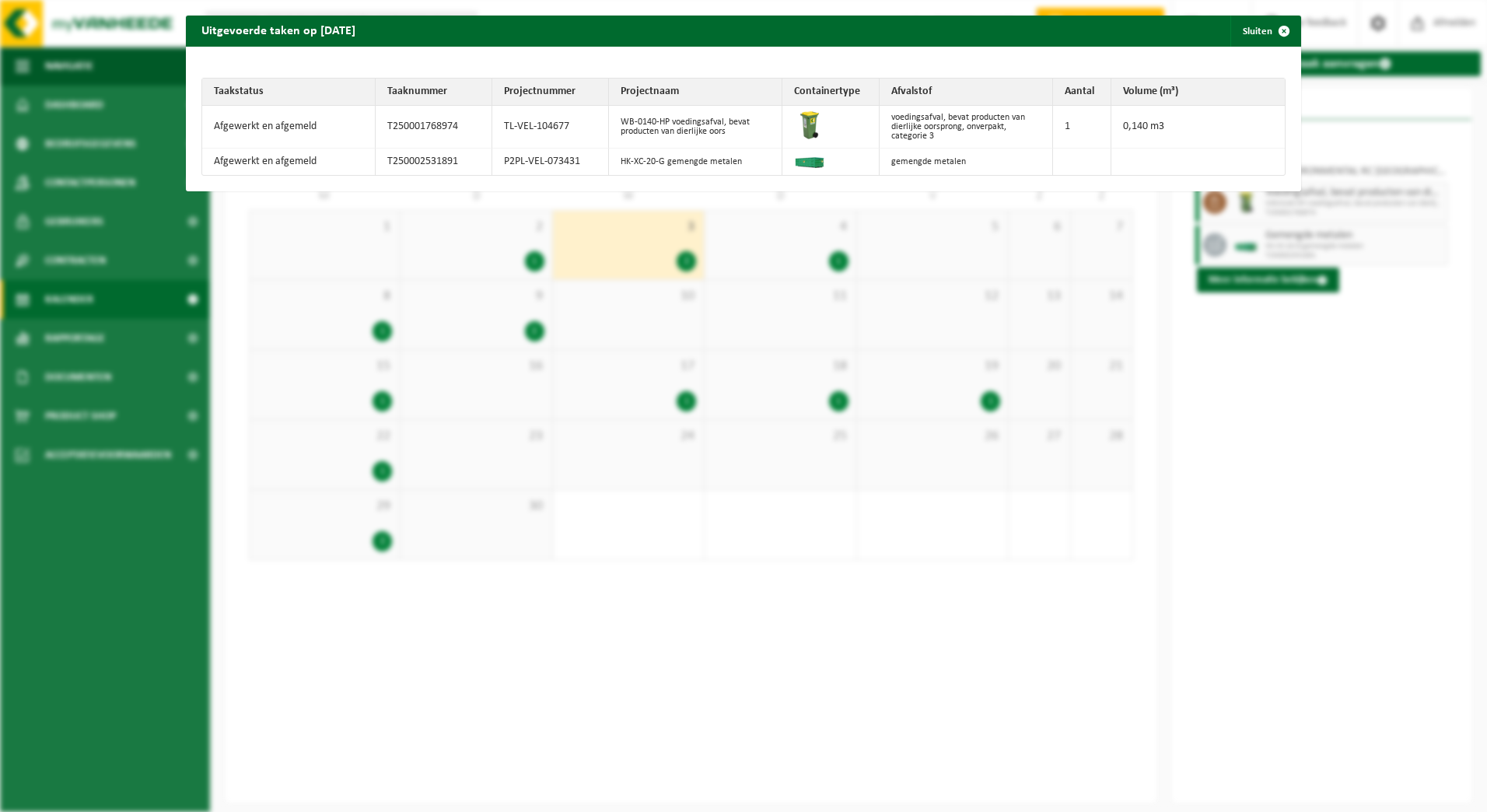
click at [760, 336] on div "Uitgevoerde taken op [DATE] Sluiten Taakstatus Taaknummer Projectnummer Project…" at bounding box center [744, 406] width 1487 height 812
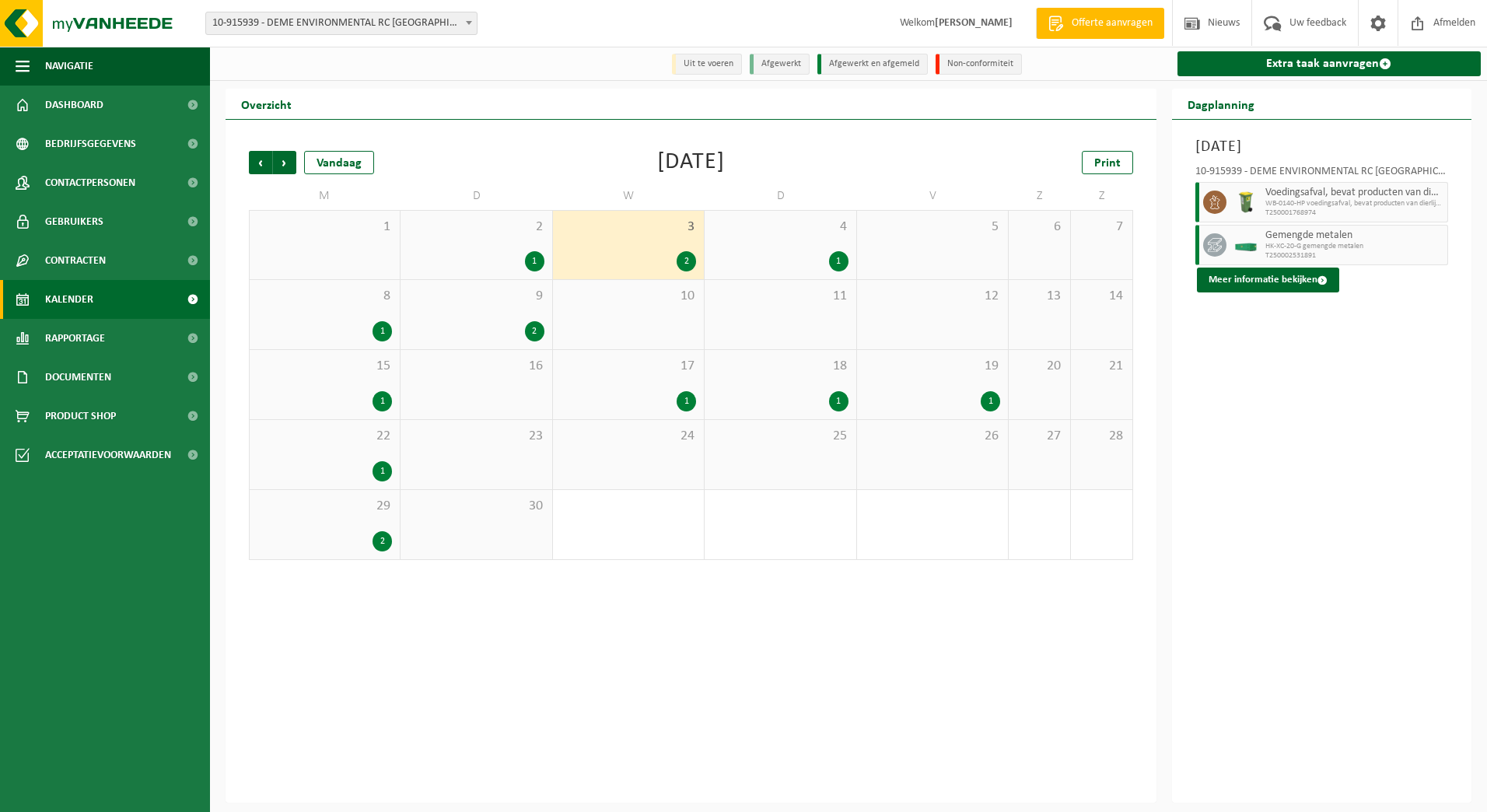
click at [841, 254] on div "1" at bounding box center [838, 261] width 19 height 20
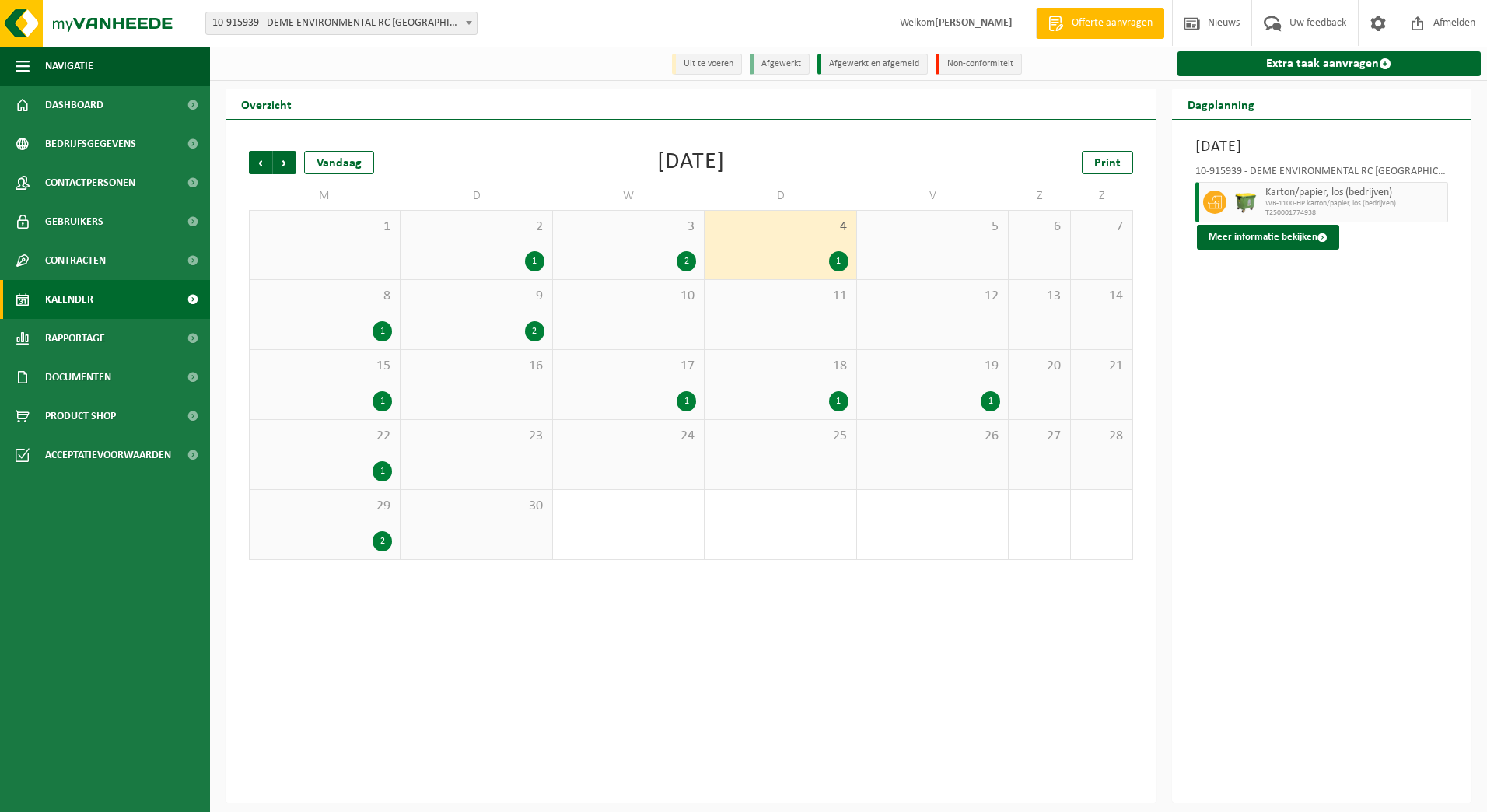
click at [533, 325] on div "2" at bounding box center [535, 331] width 19 height 20
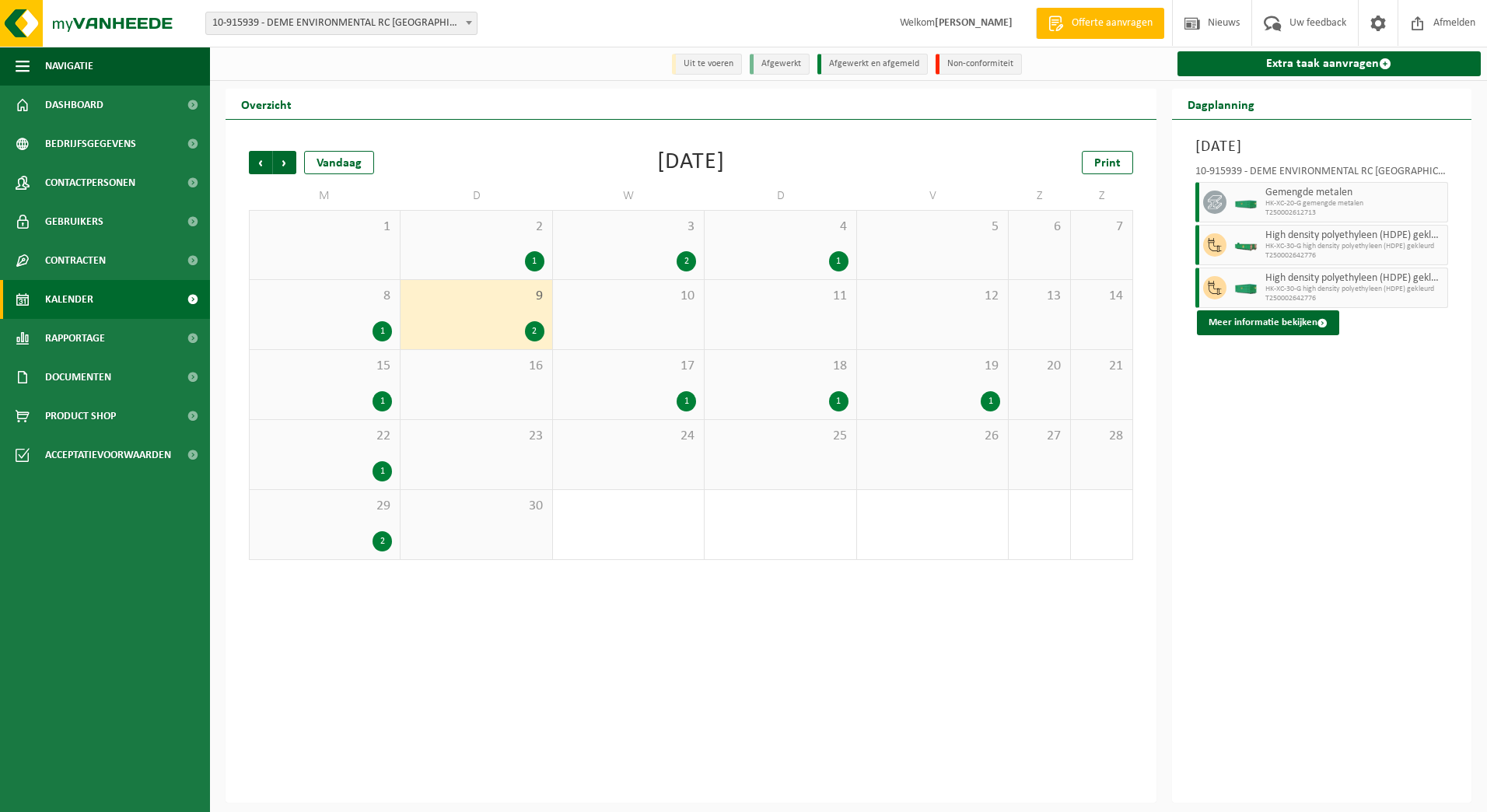
click at [1215, 192] on span at bounding box center [1215, 202] width 23 height 23
click at [1300, 320] on button "Meer informatie bekijken" at bounding box center [1267, 322] width 142 height 25
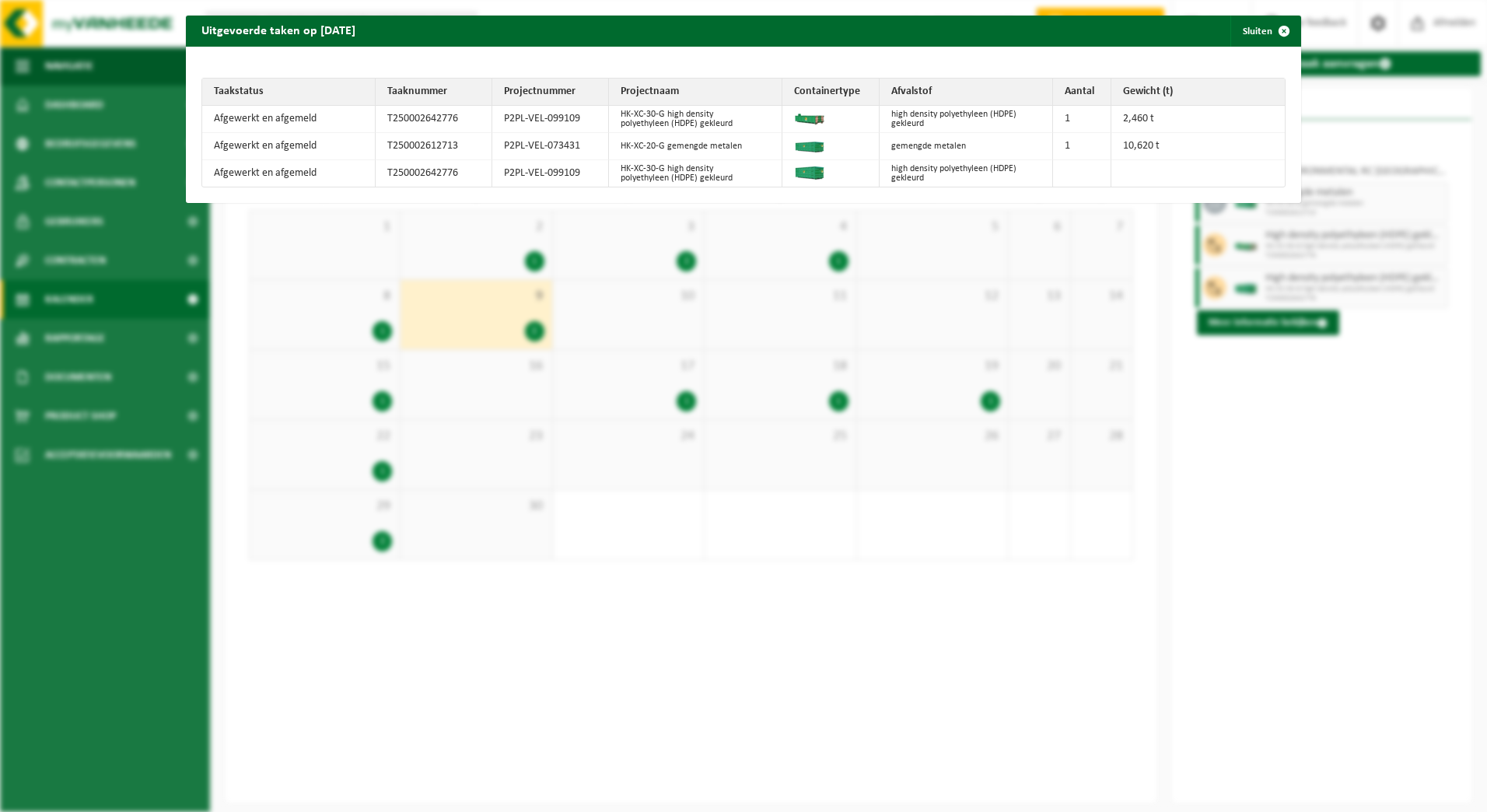
click at [696, 287] on div "Uitgevoerde taken op [DATE] Sluiten Taakstatus Taaknummer Projectnummer Project…" at bounding box center [744, 406] width 1487 height 812
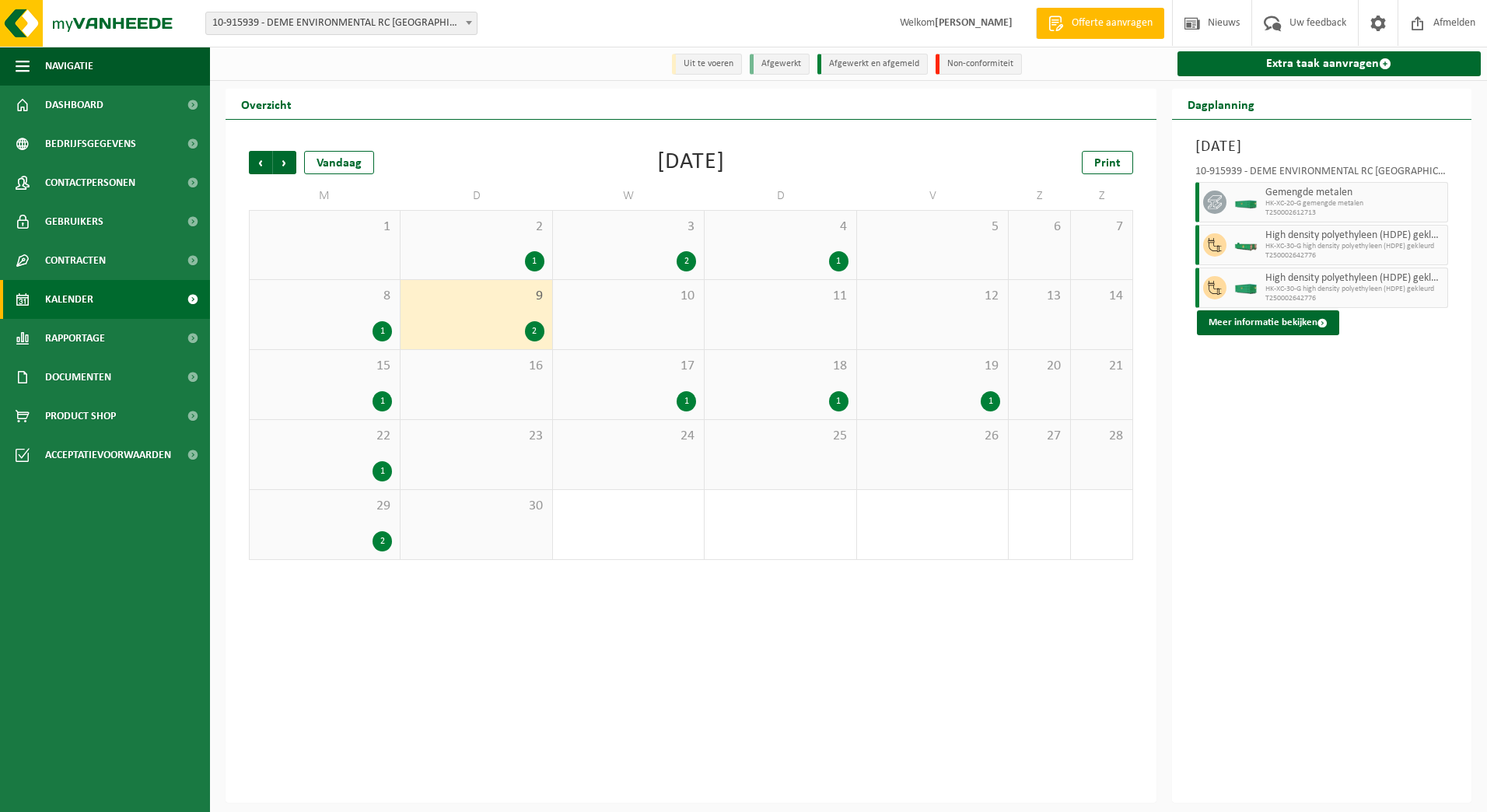
click at [540, 325] on div "2" at bounding box center [535, 331] width 19 height 20
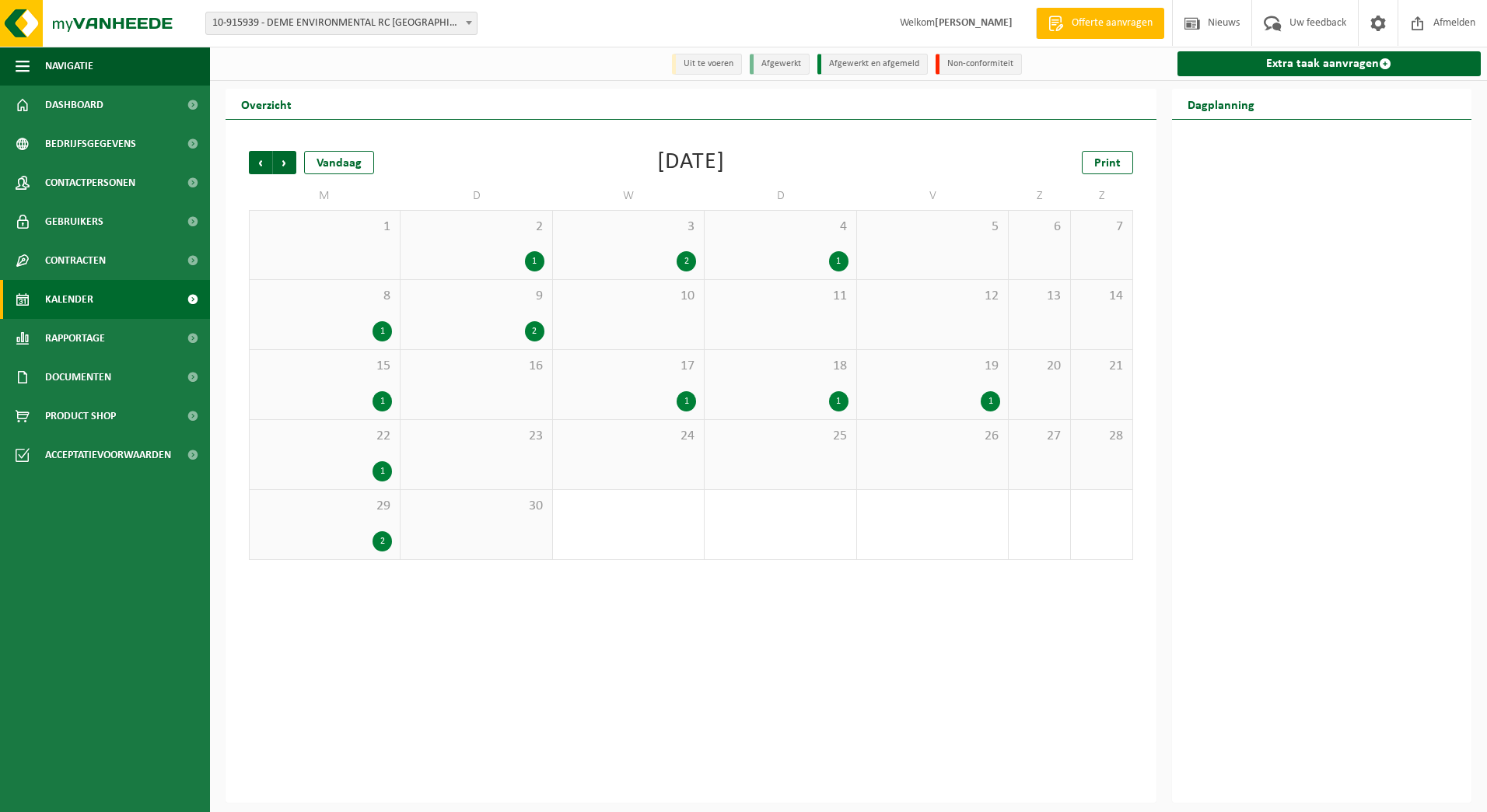
click at [531, 333] on div "2" at bounding box center [535, 331] width 19 height 20
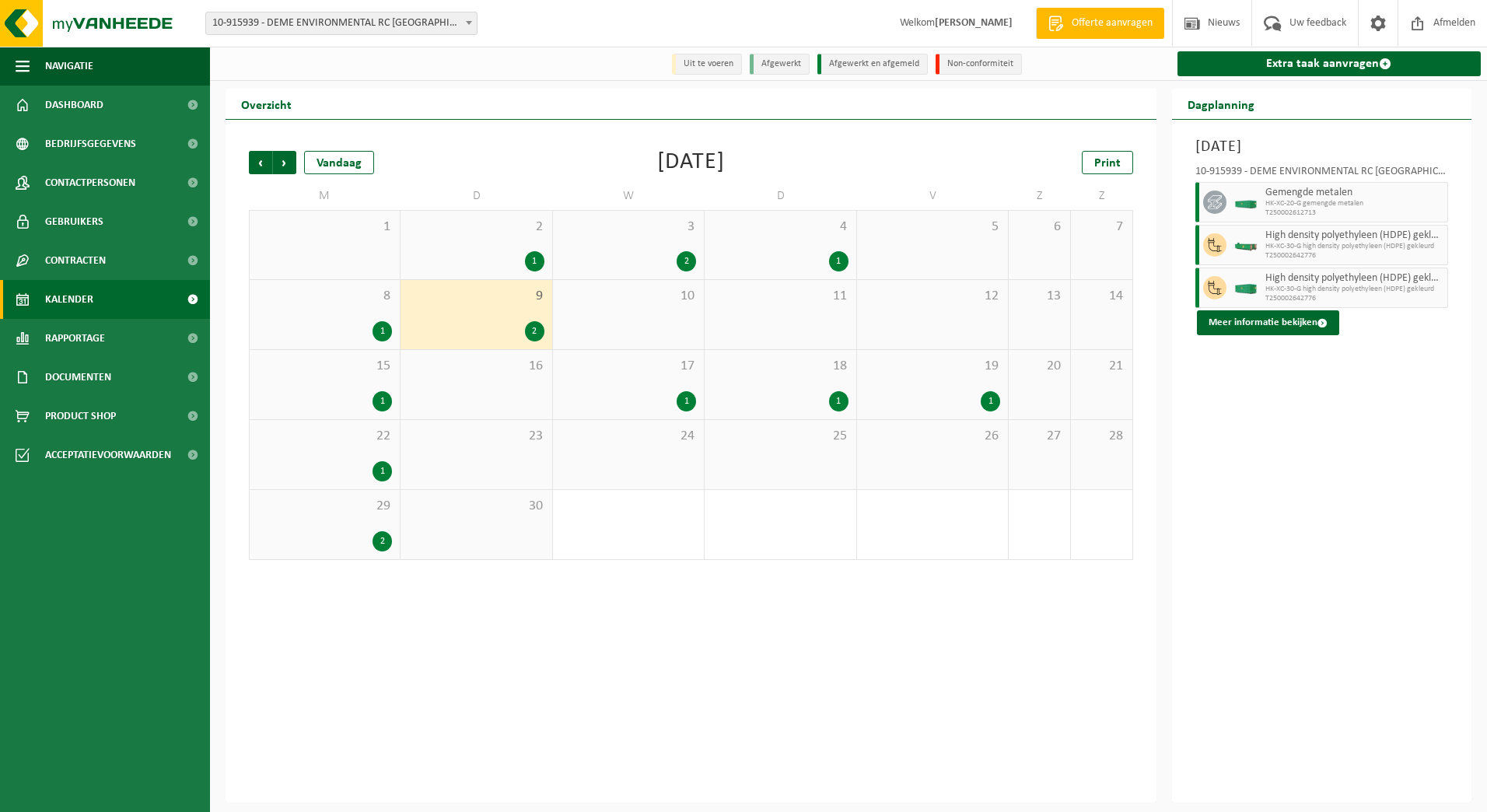
click at [1231, 187] on div at bounding box center [1246, 202] width 31 height 41
click at [1272, 206] on span "HK-XC-20-G gemengde metalen" at bounding box center [1354, 204] width 179 height 10
click at [1283, 318] on button "Meer informatie bekijken" at bounding box center [1267, 322] width 142 height 25
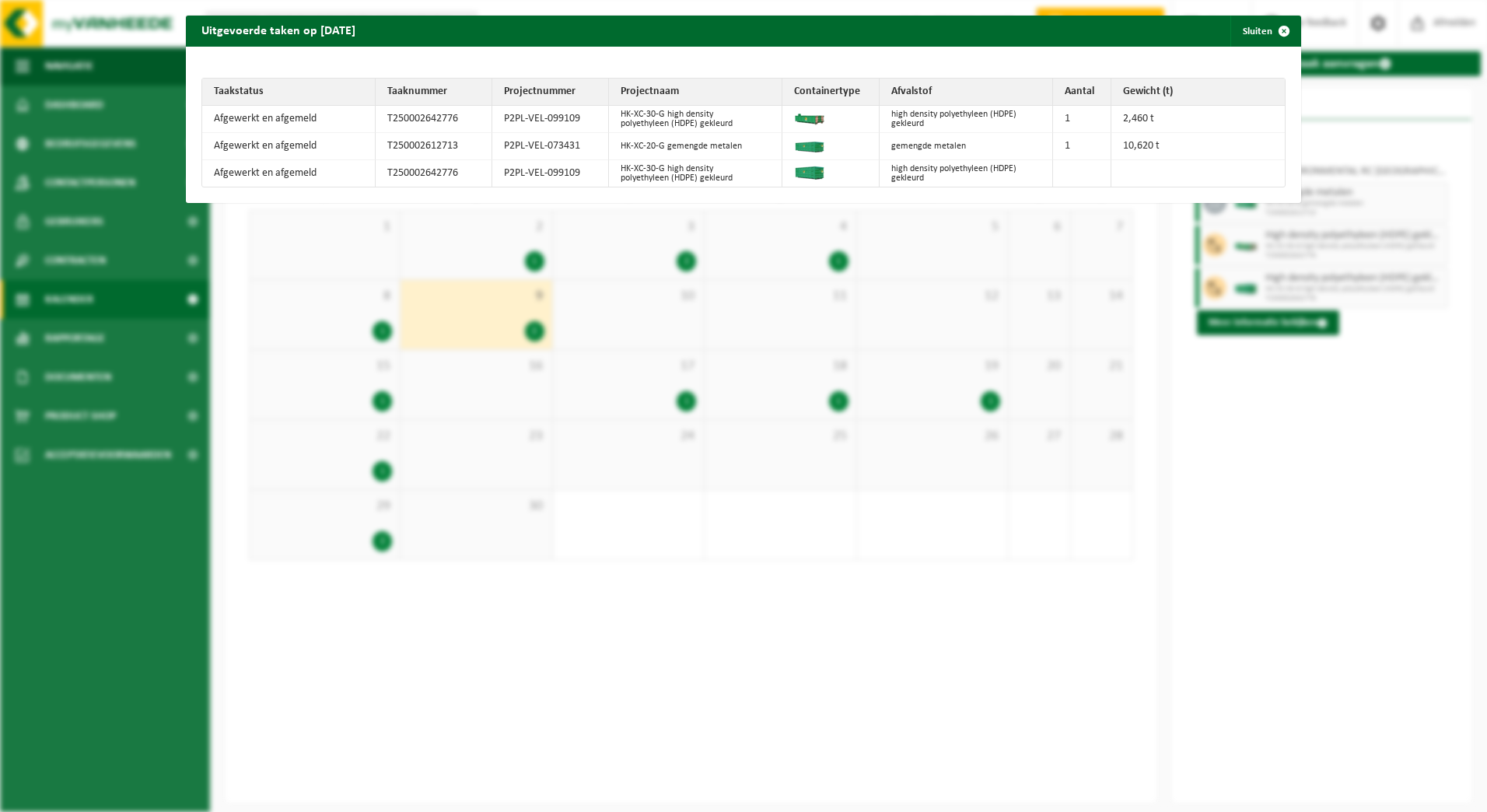
click at [740, 273] on div "Uitgevoerde taken op [DATE] Sluiten Taakstatus Taaknummer Projectnummer Project…" at bounding box center [744, 406] width 1487 height 812
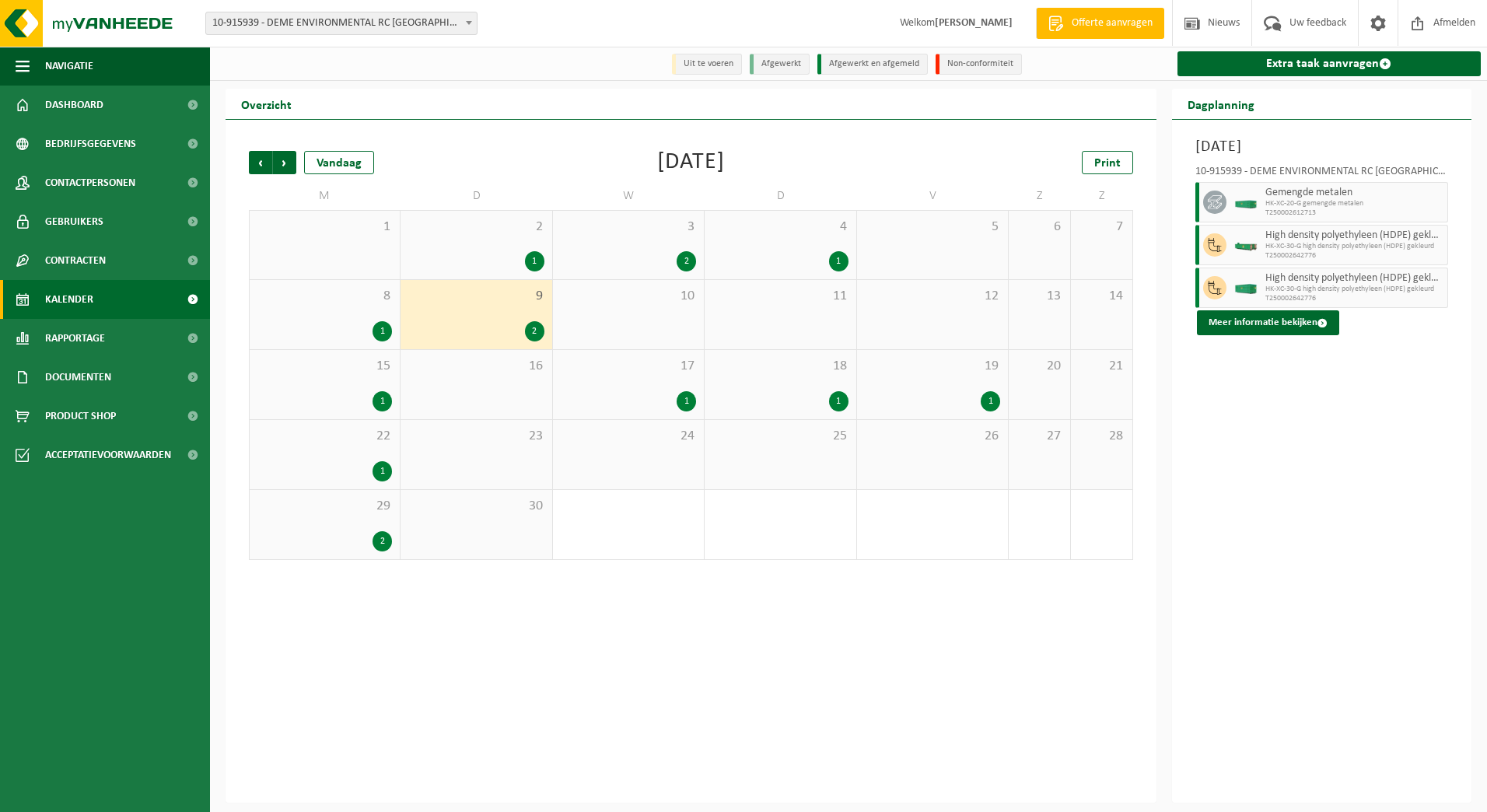
click at [538, 262] on div "1" at bounding box center [535, 261] width 19 height 20
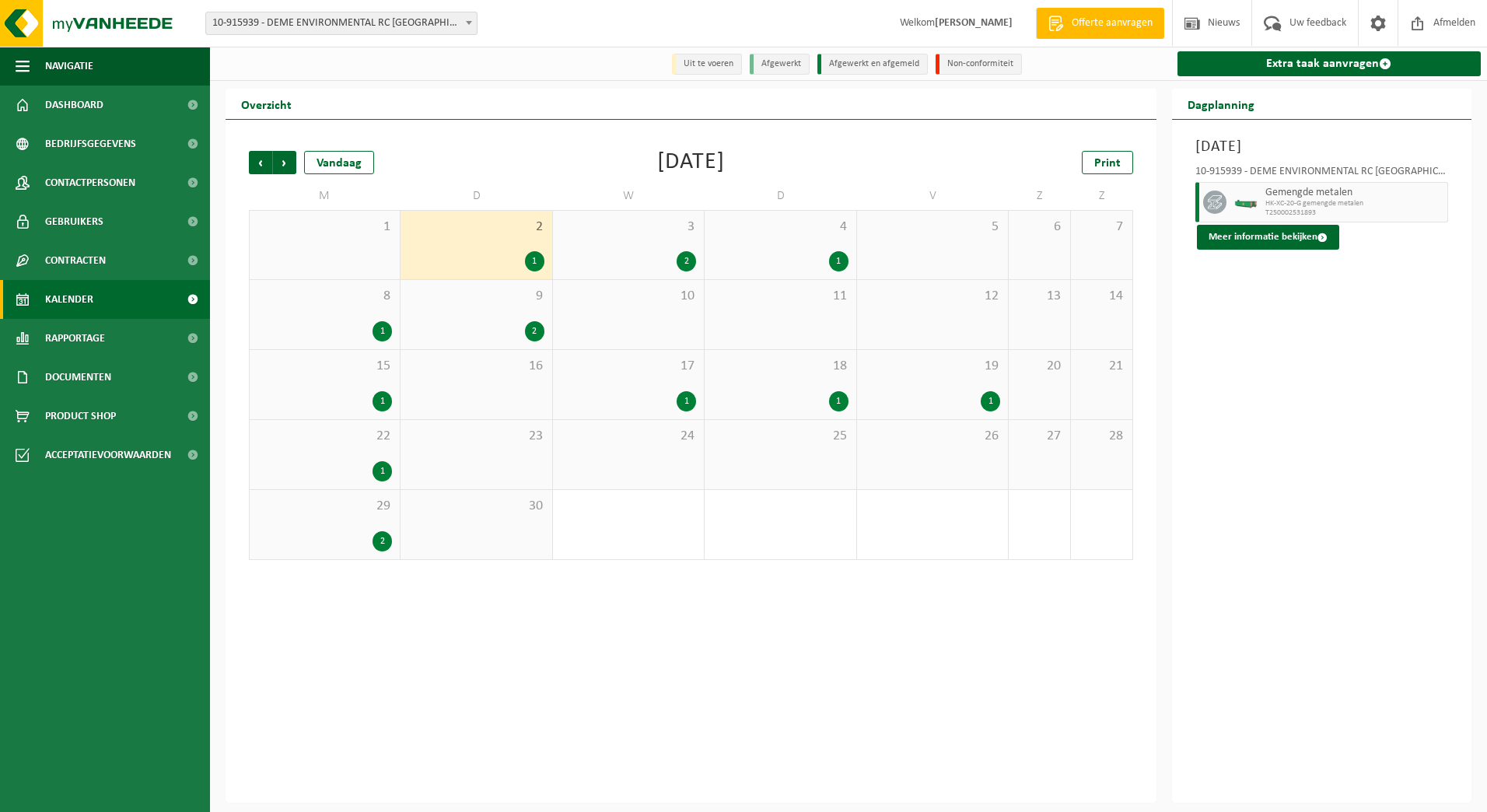
click at [1248, 199] on img at bounding box center [1246, 203] width 23 height 12
click at [1254, 234] on button "Meer informatie bekijken" at bounding box center [1267, 238] width 142 height 25
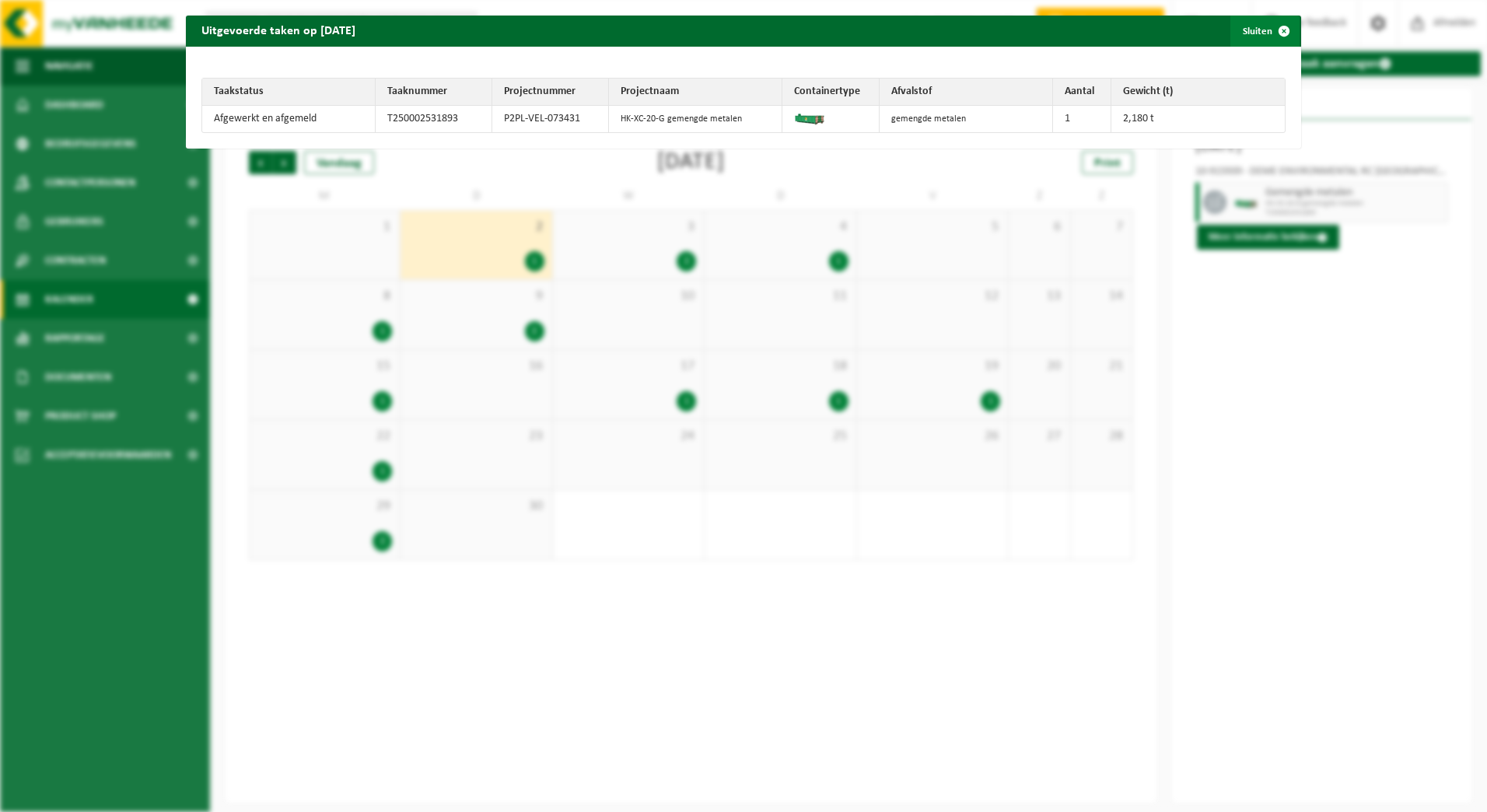
click at [1271, 39] on span "button" at bounding box center [1283, 31] width 31 height 31
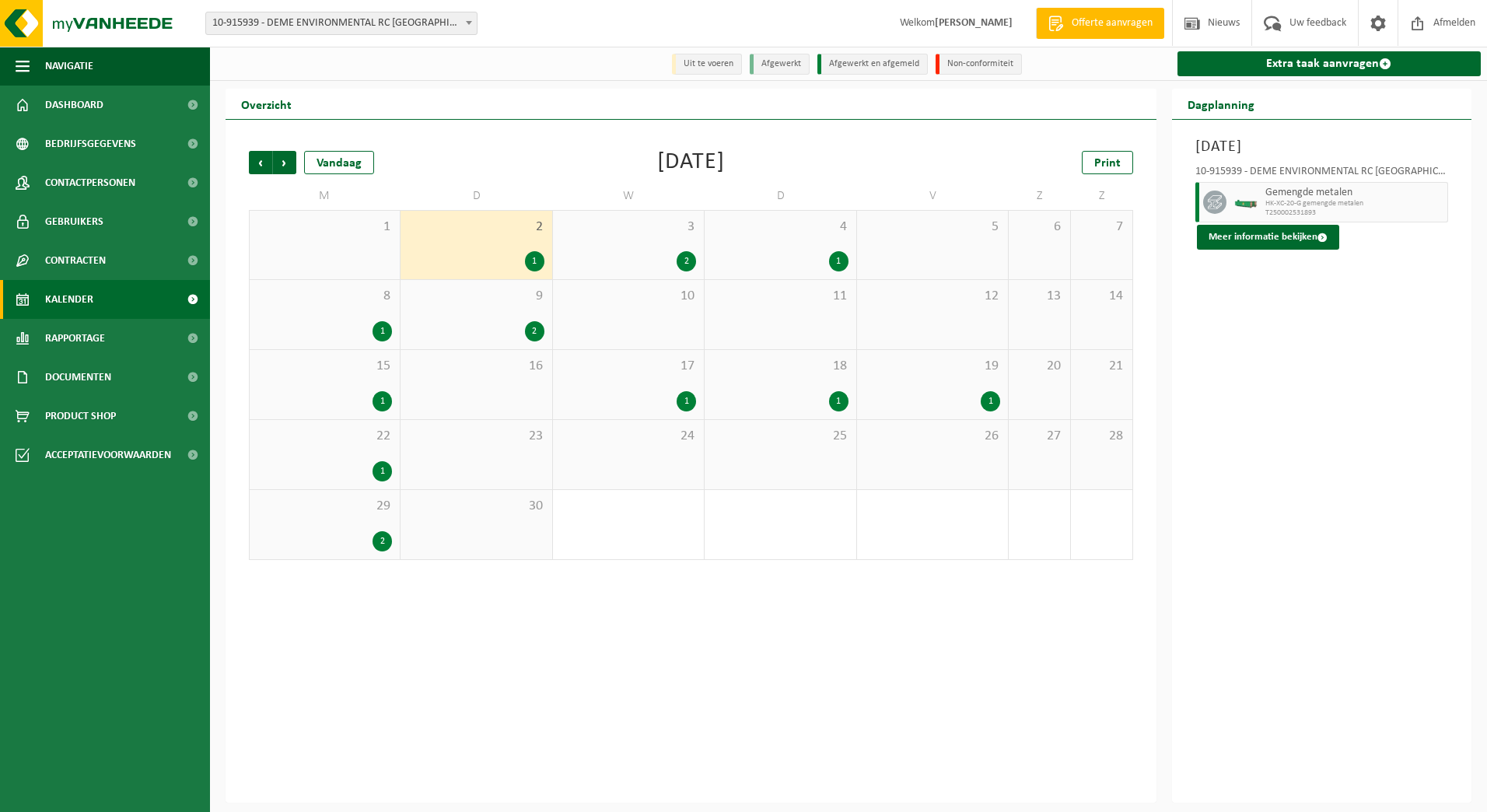
click at [688, 263] on div "2" at bounding box center [687, 261] width 19 height 20
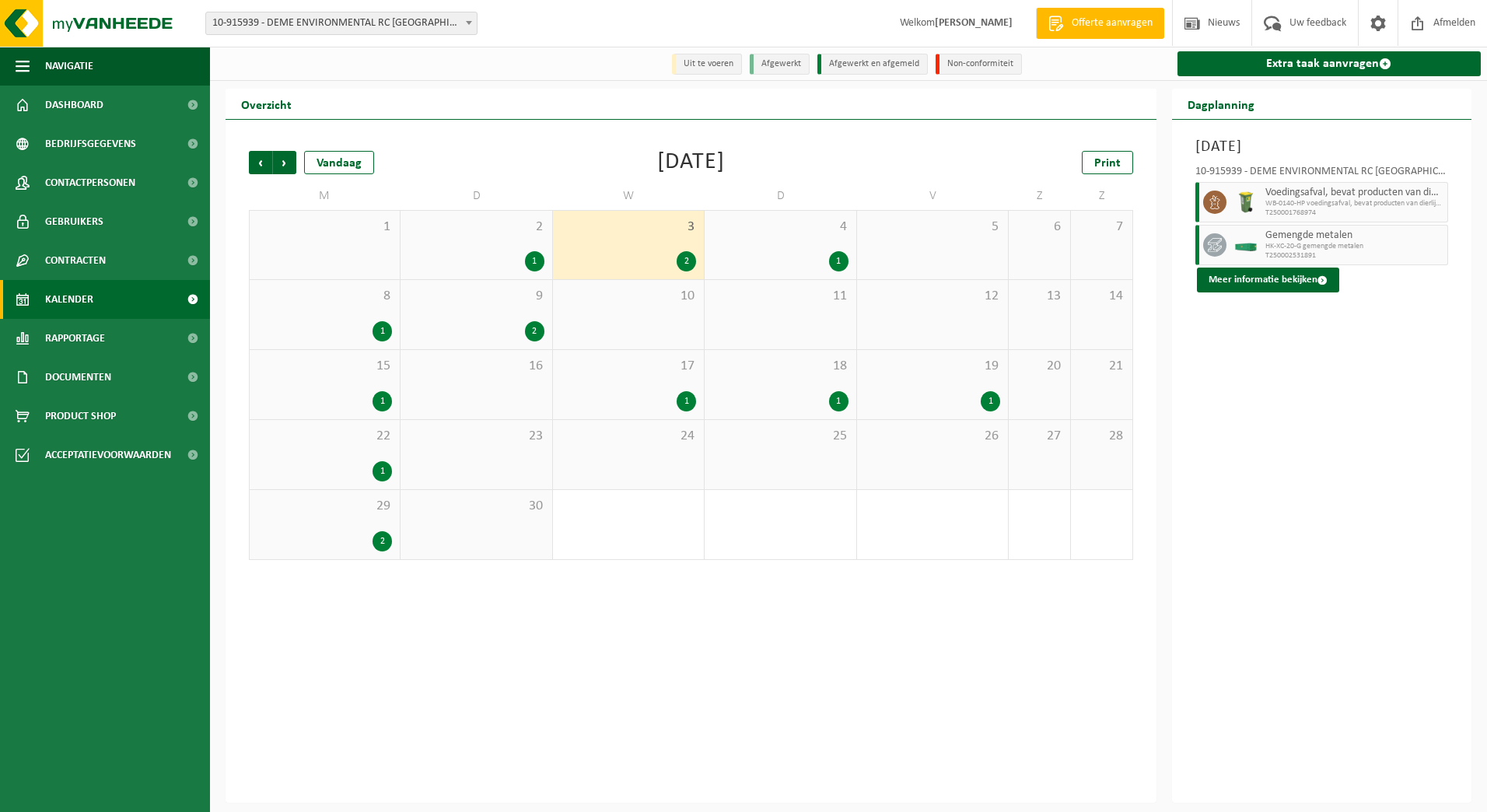
click at [1236, 233] on div at bounding box center [1246, 245] width 31 height 41
click at [1270, 288] on button "Meer informatie bekijken" at bounding box center [1267, 280] width 142 height 25
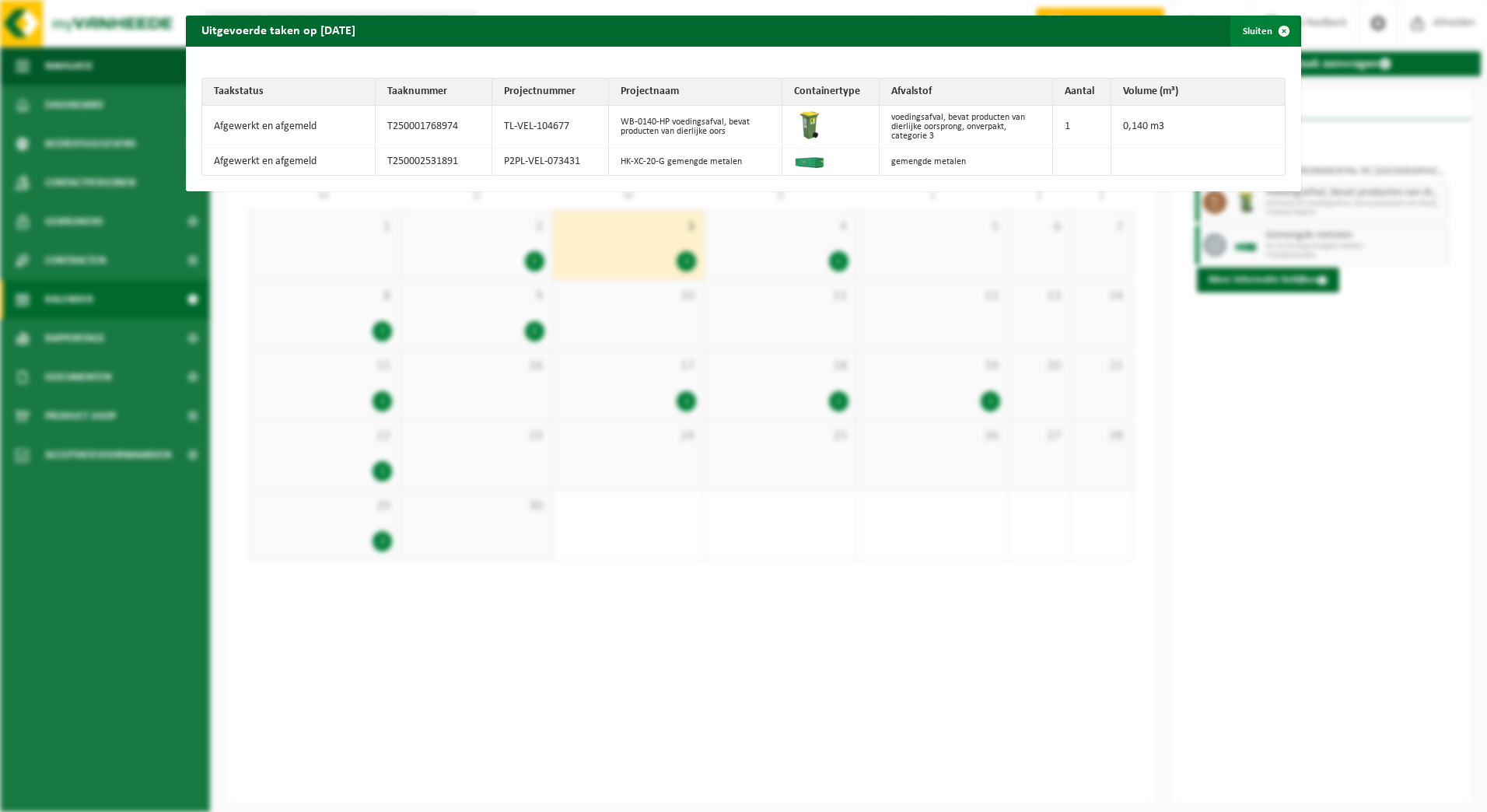
click at [1268, 40] on span "button" at bounding box center [1283, 31] width 31 height 31
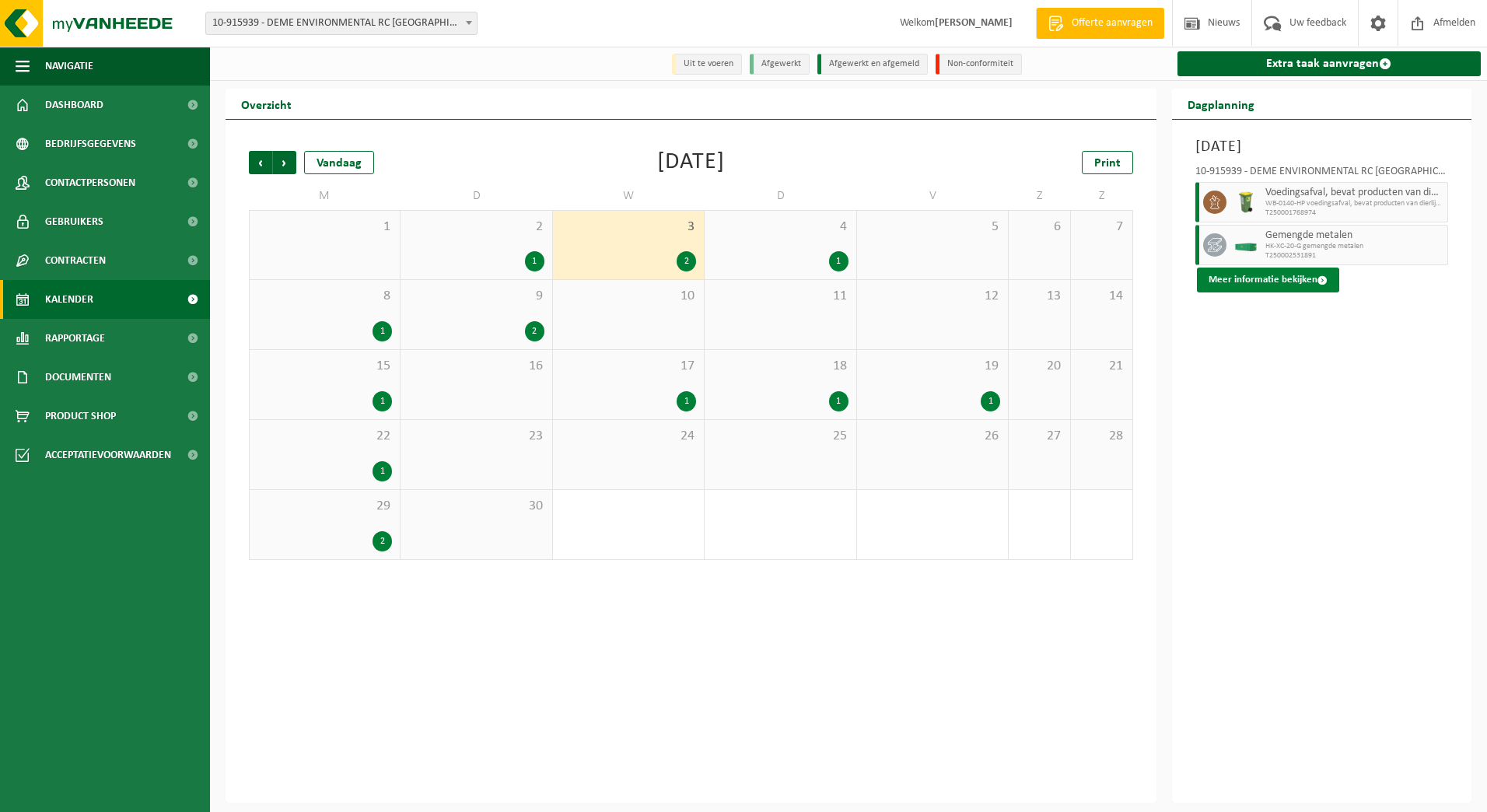
click at [1290, 279] on button "Meer informatie bekijken" at bounding box center [1267, 280] width 142 height 25
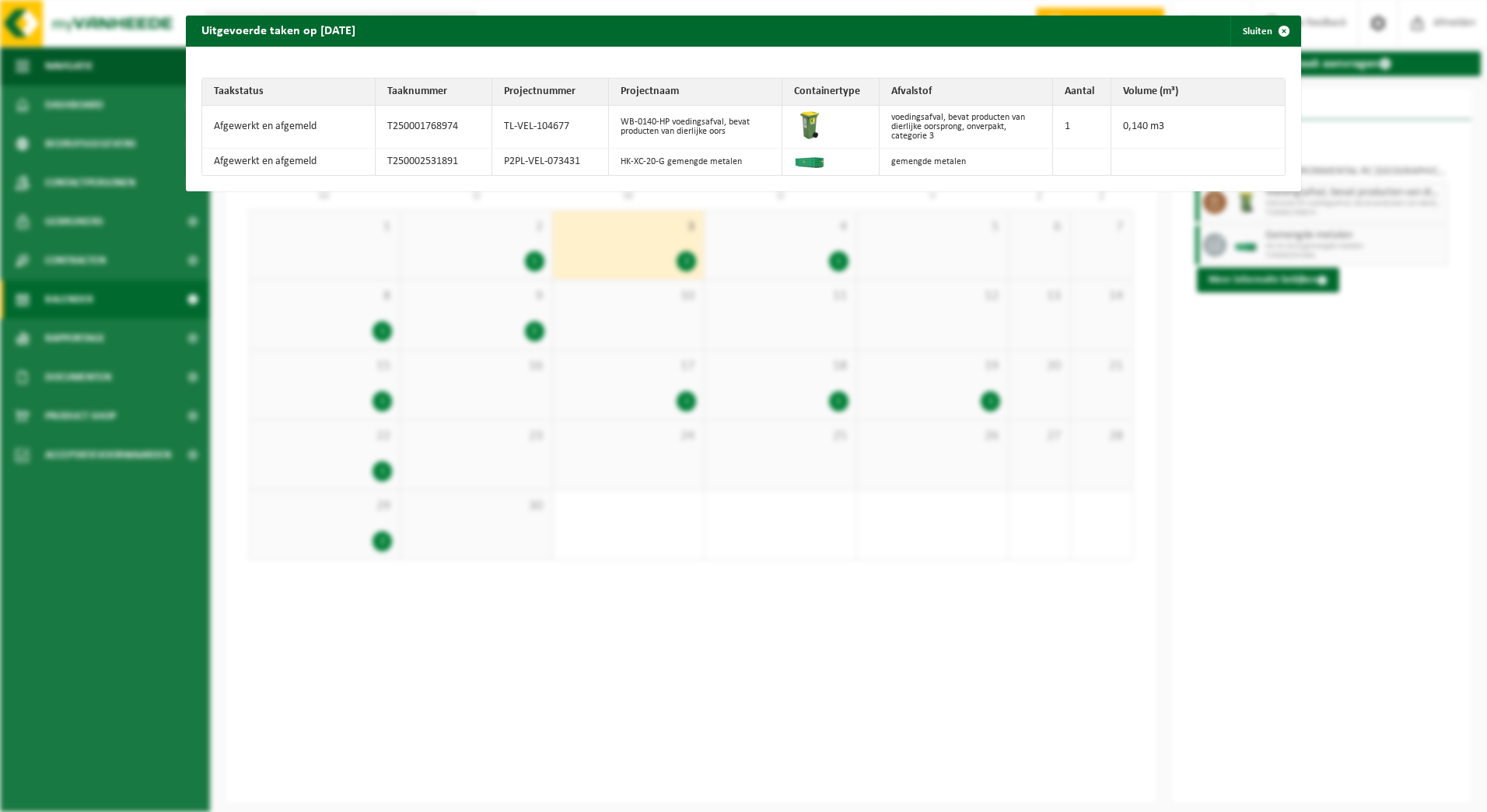
click at [863, 230] on div "Uitgevoerde taken op [DATE] Sluiten Taakstatus Taaknummer Projectnummer Project…" at bounding box center [744, 406] width 1487 height 812
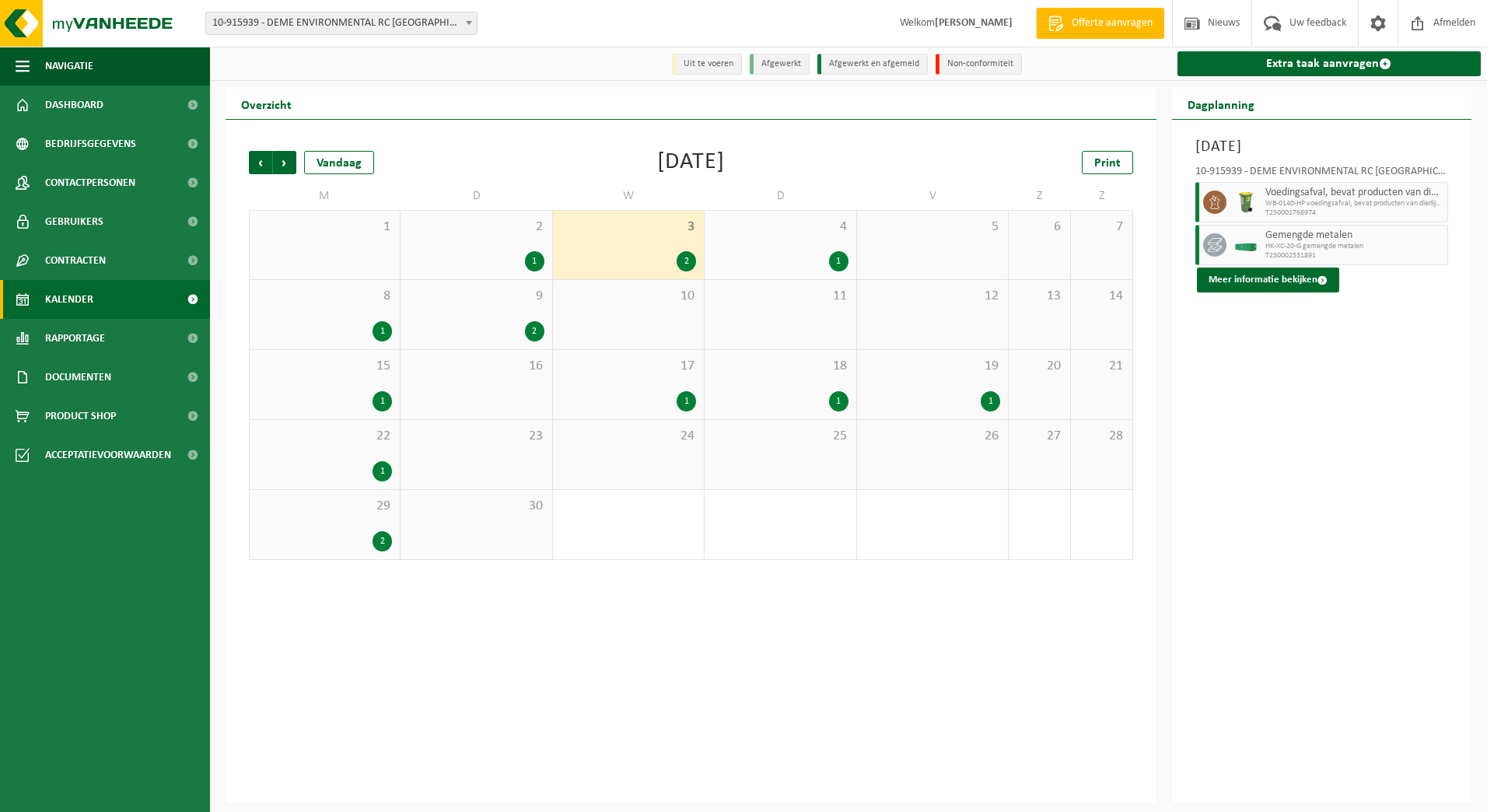
click at [525, 258] on div "1" at bounding box center [535, 261] width 19 height 20
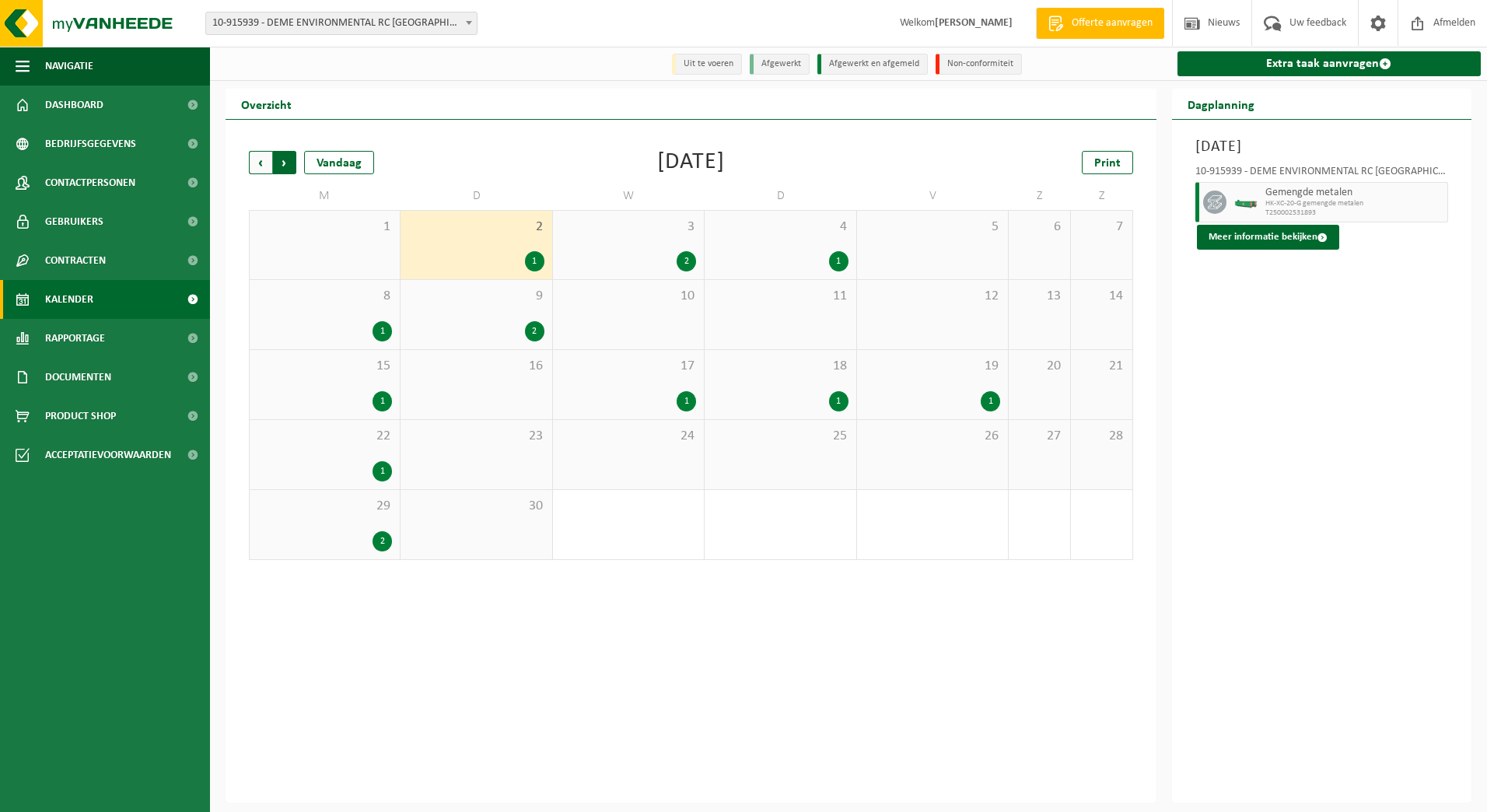
click at [257, 167] on span "Vorige" at bounding box center [261, 162] width 23 height 23
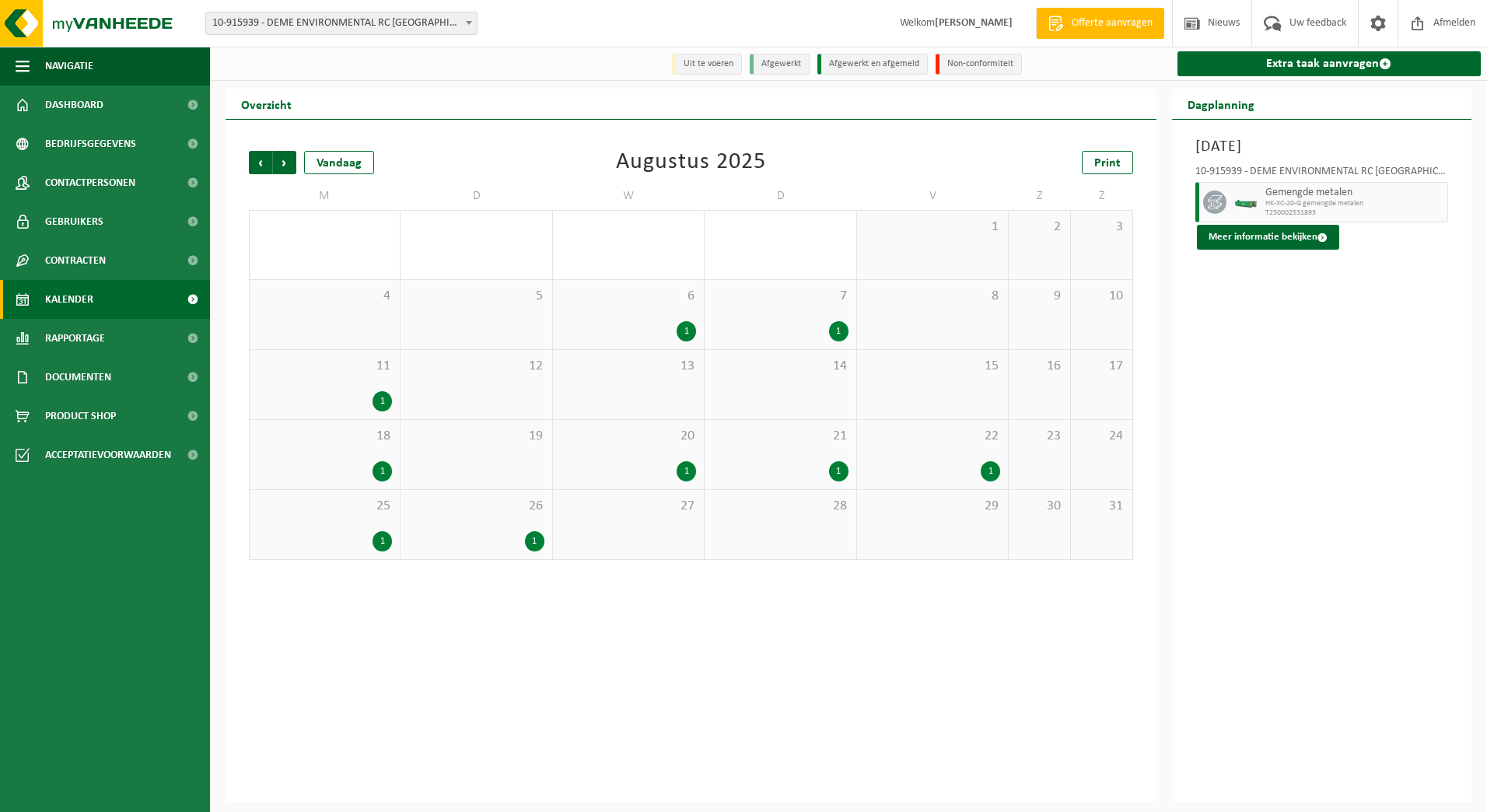
click at [528, 546] on div "1" at bounding box center [535, 541] width 19 height 20
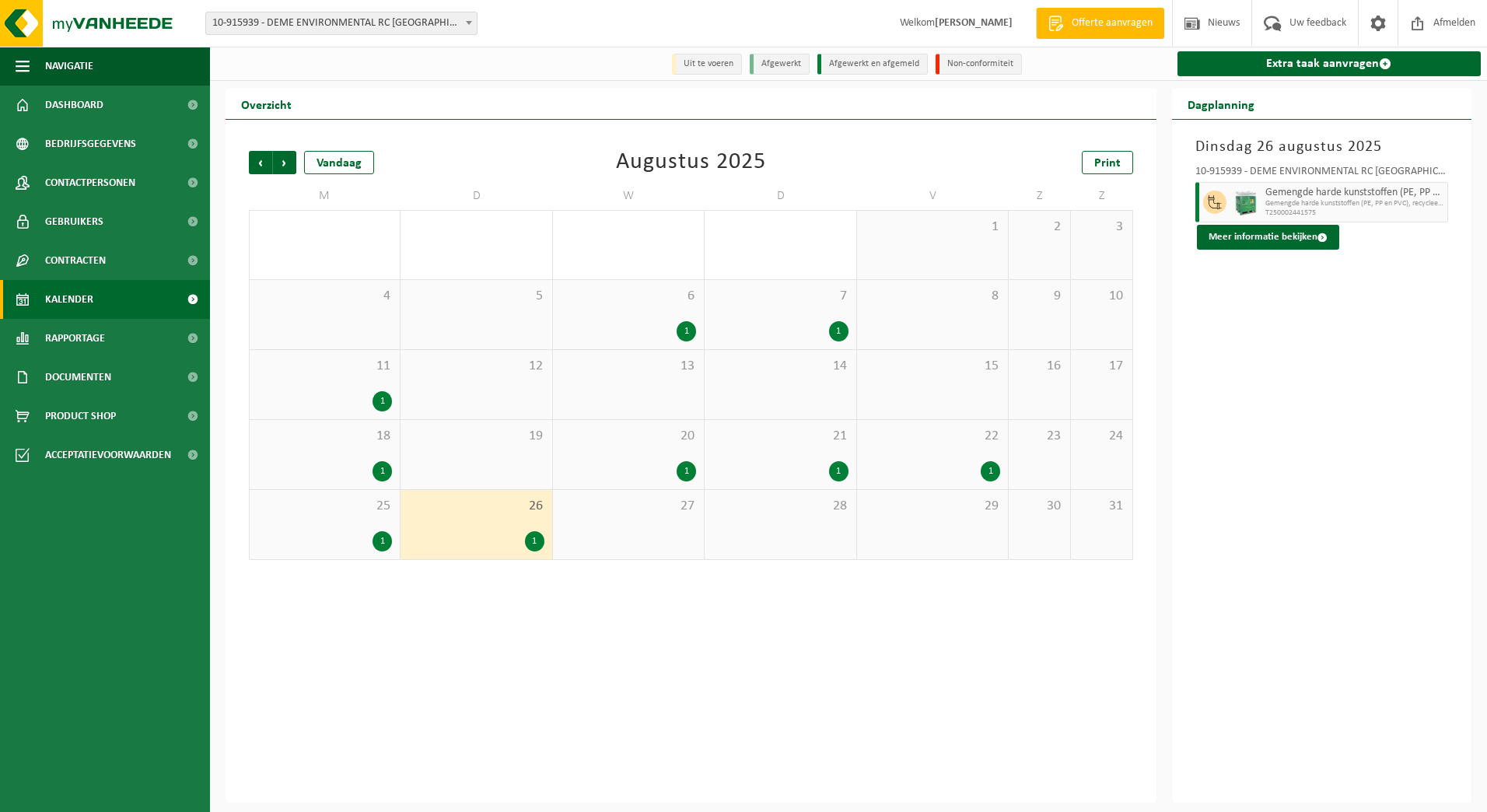
click at [383, 538] on div "1" at bounding box center [382, 541] width 19 height 20
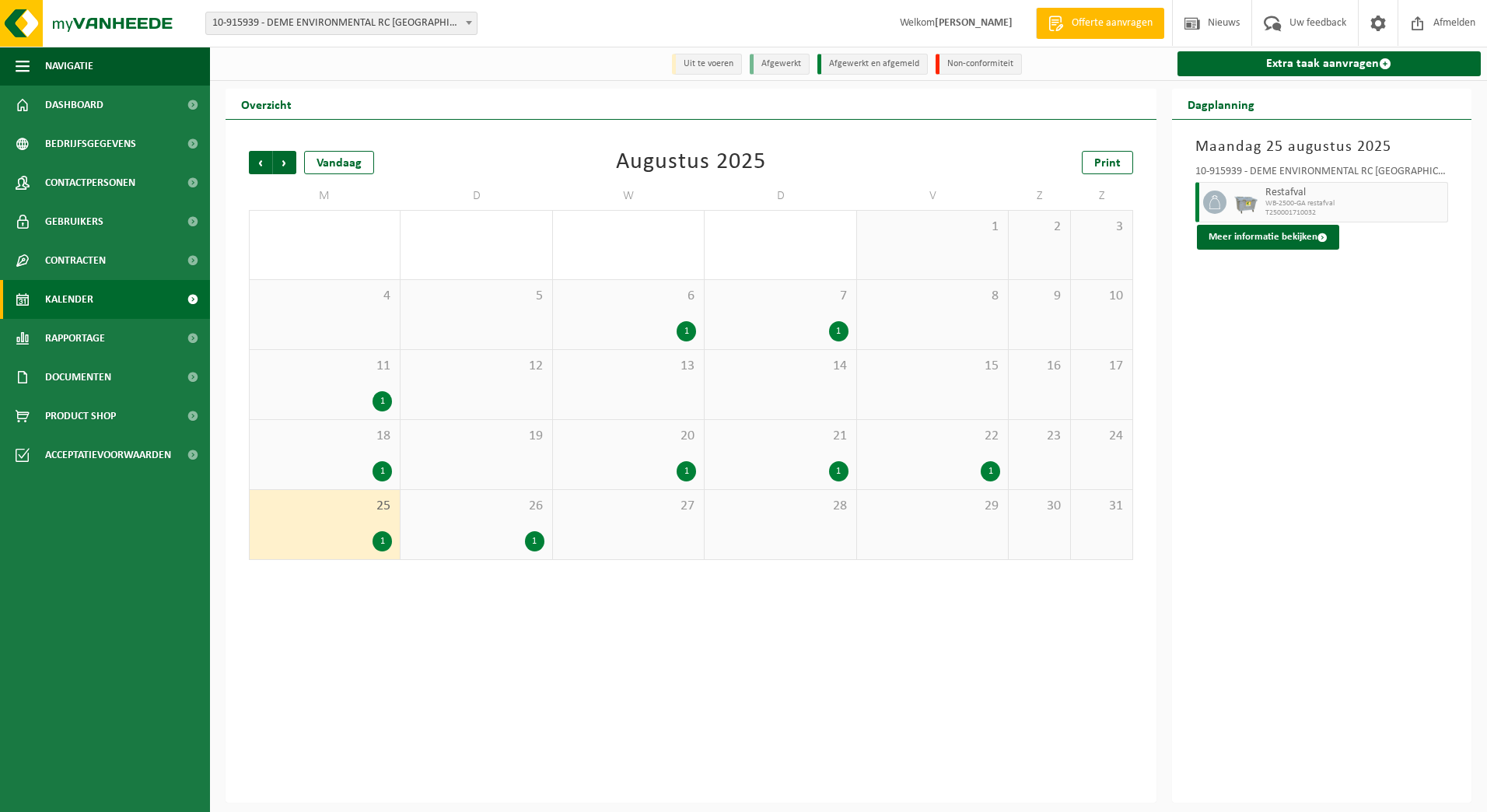
click at [970, 452] on div "22 1" at bounding box center [932, 455] width 151 height 70
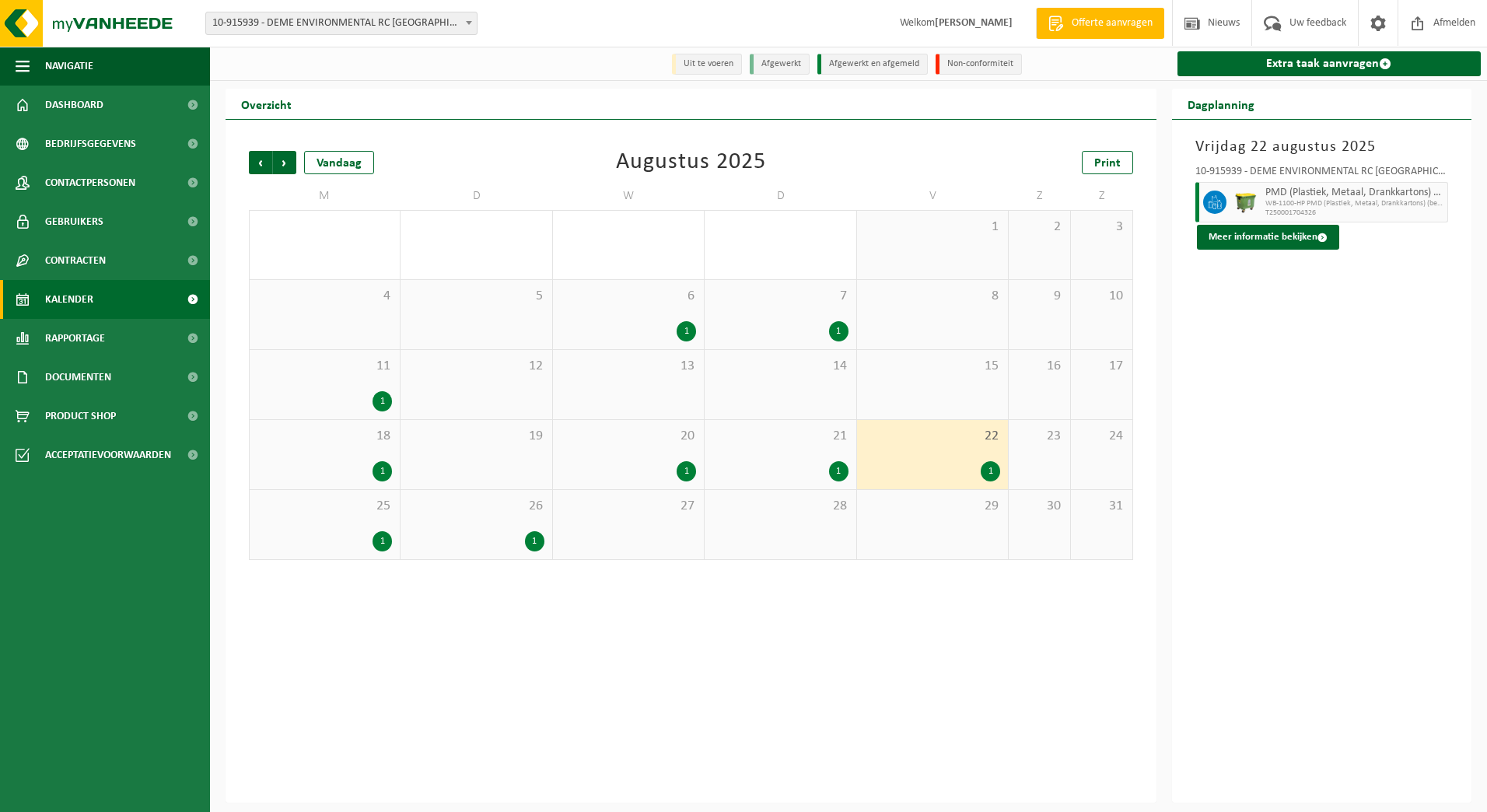
click at [774, 458] on div "21 1" at bounding box center [780, 455] width 151 height 70
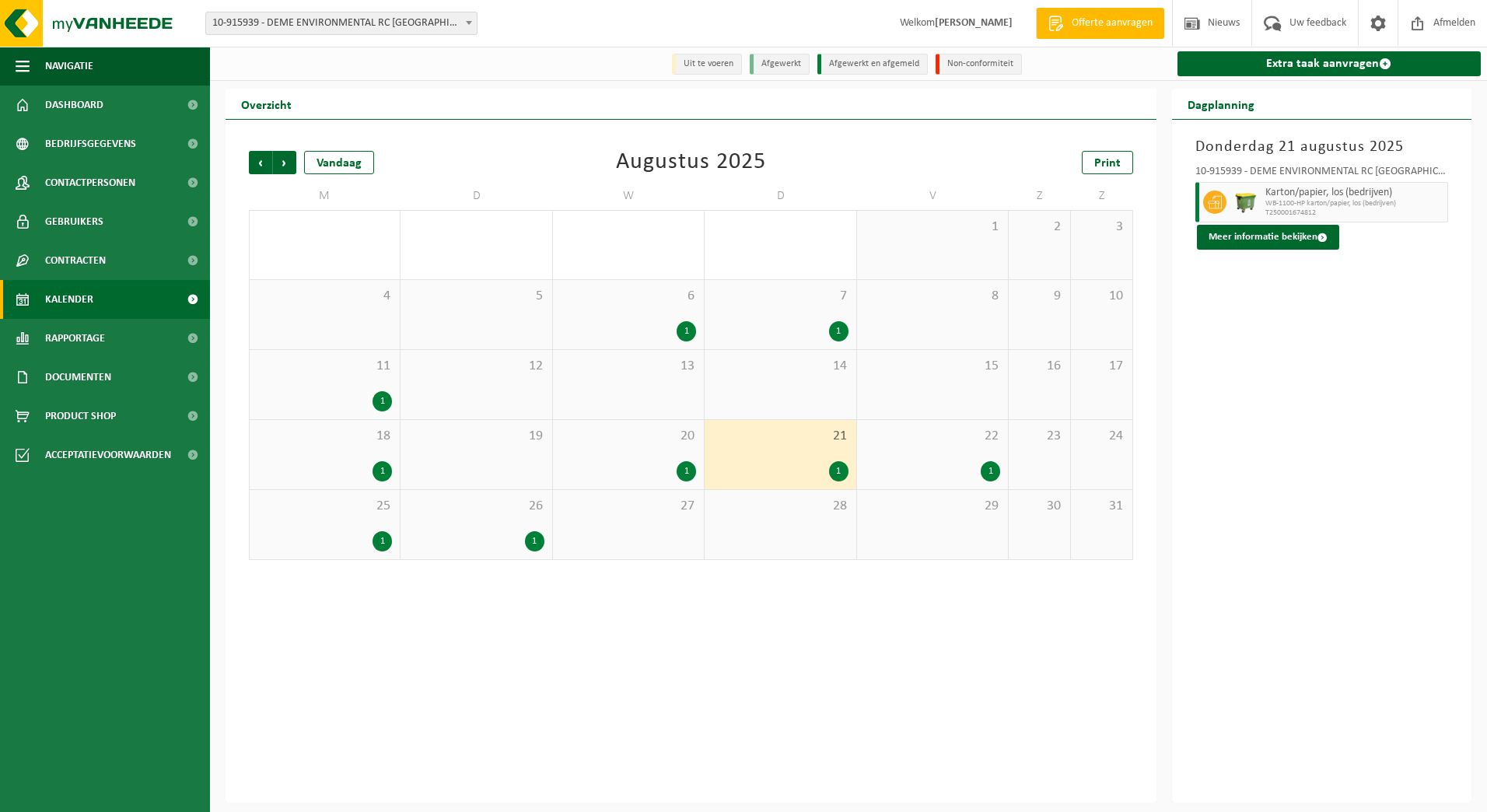
click at [604, 460] on div "20 1" at bounding box center [629, 455] width 151 height 70
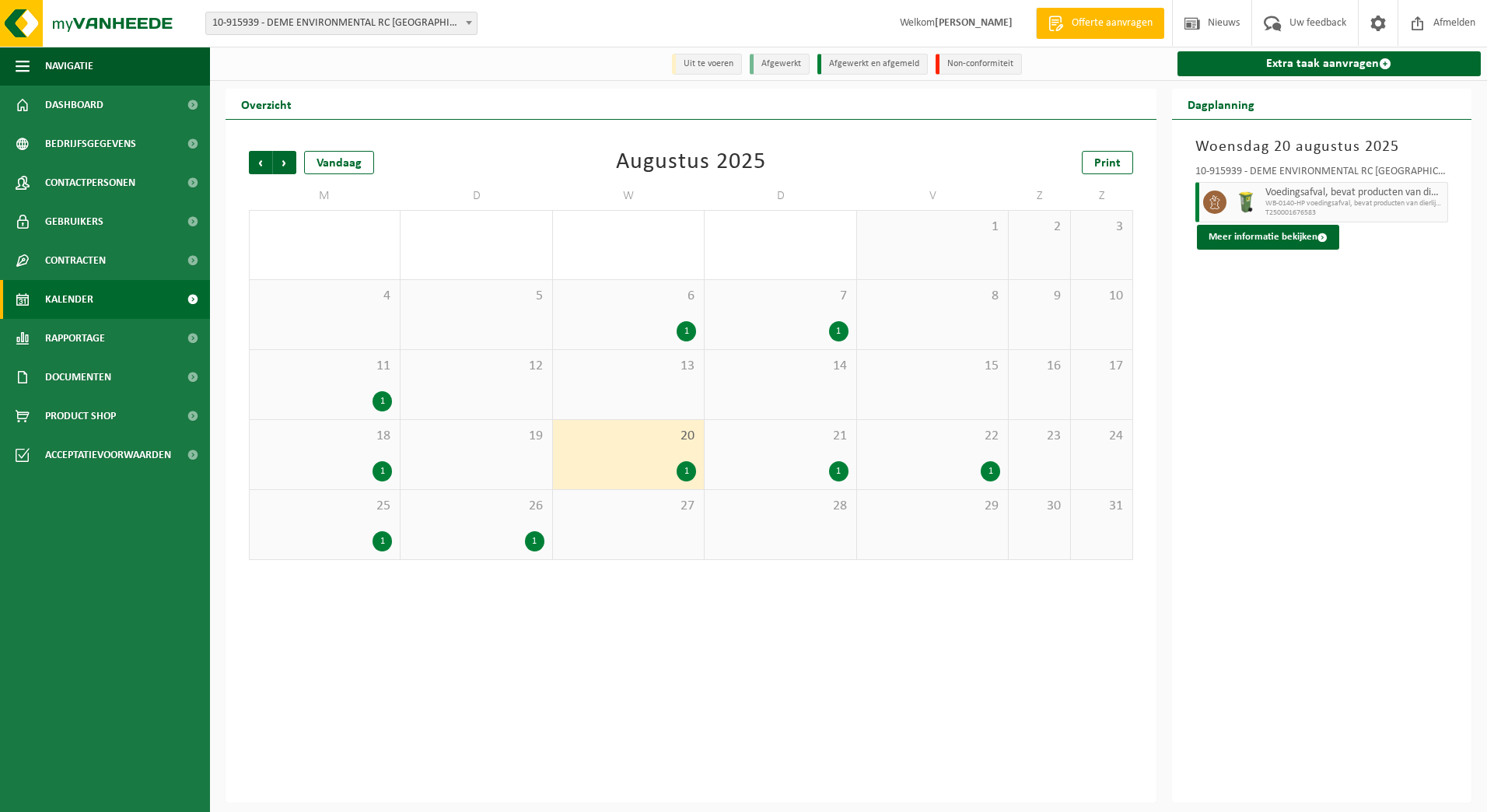
click at [357, 454] on div "18 1" at bounding box center [323, 455] width 150 height 70
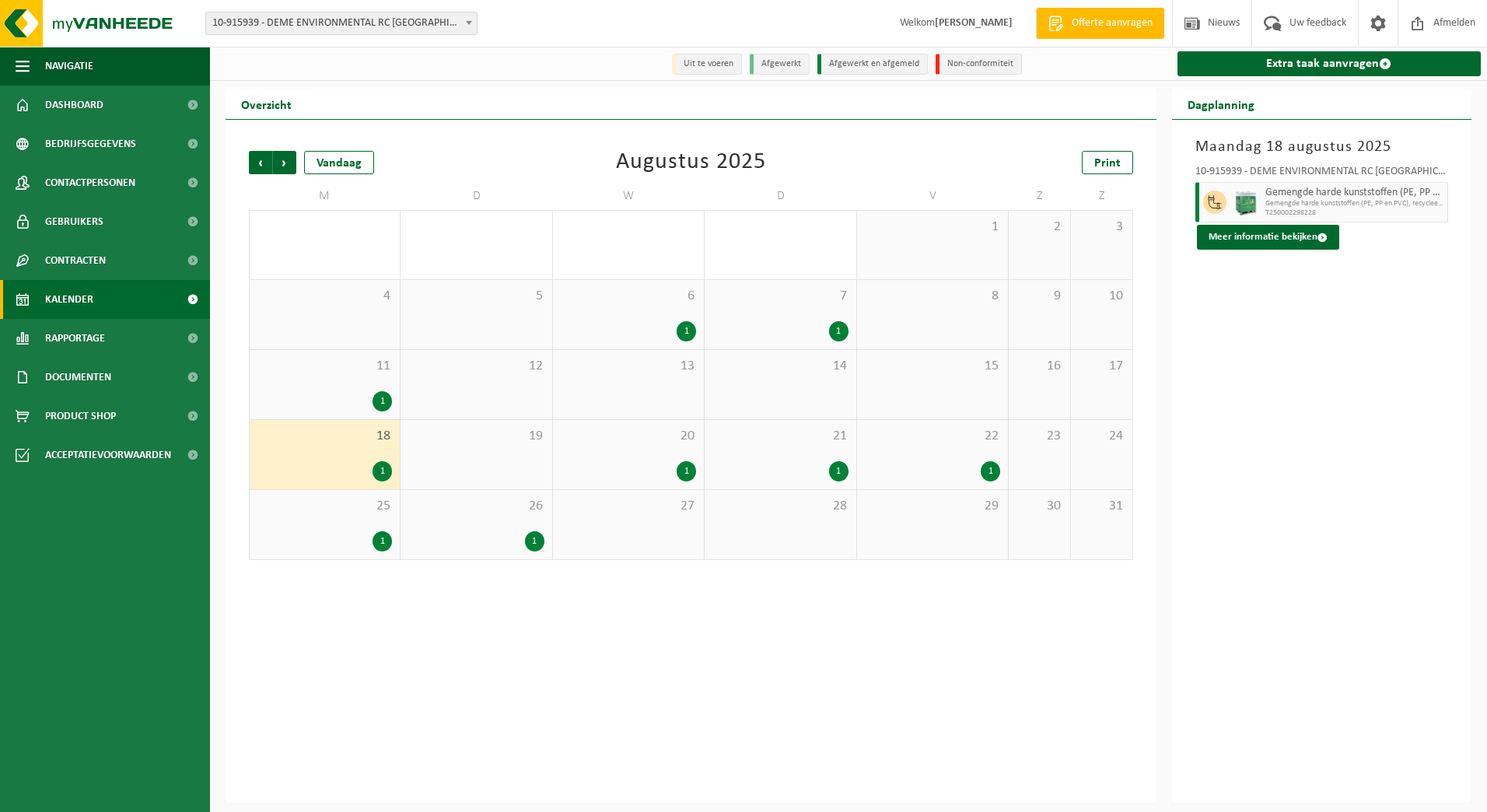
click at [340, 355] on div "11 1" at bounding box center [323, 384] width 150 height 70
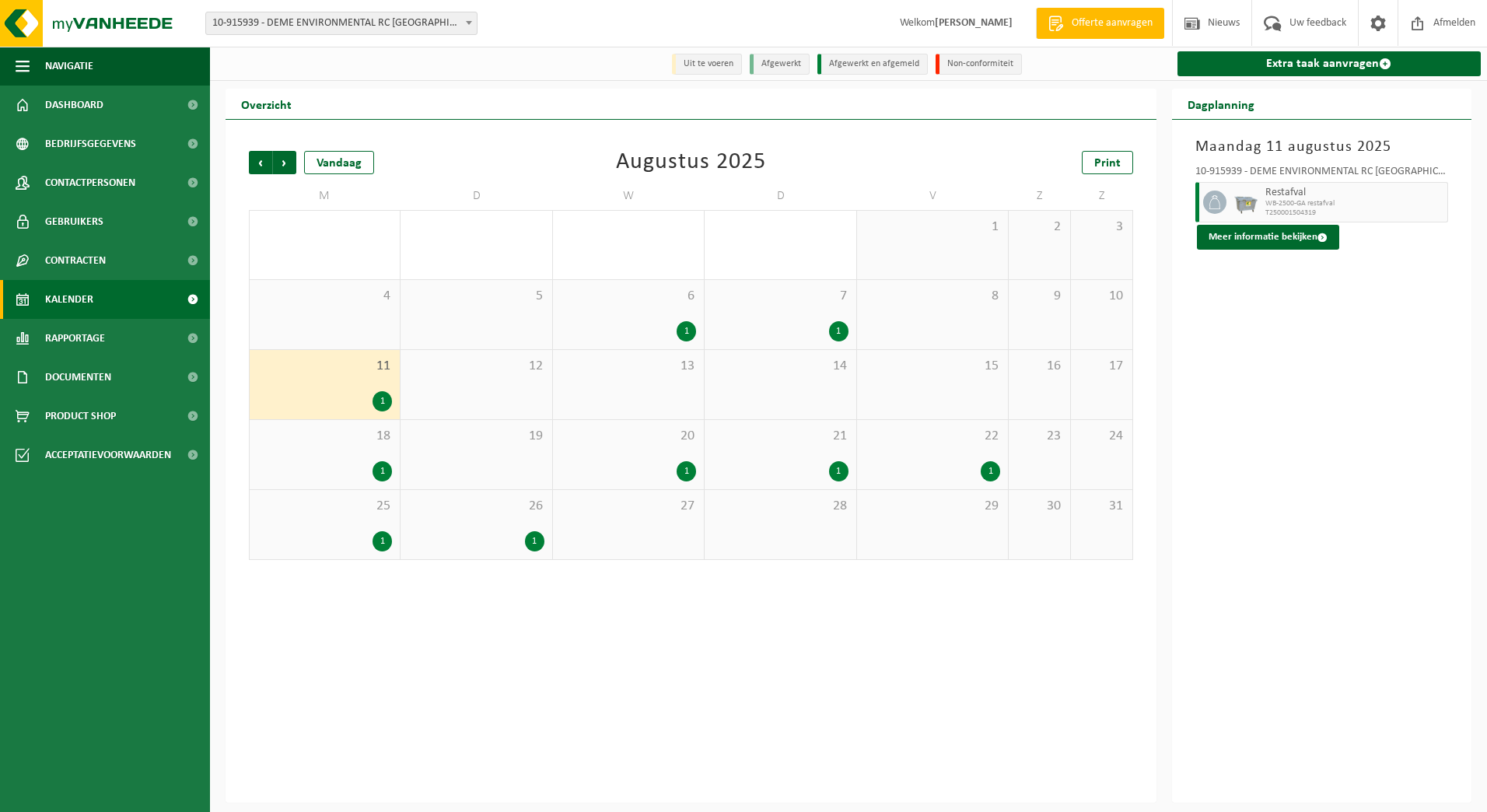
click at [682, 309] on div "6 1" at bounding box center [629, 315] width 151 height 70
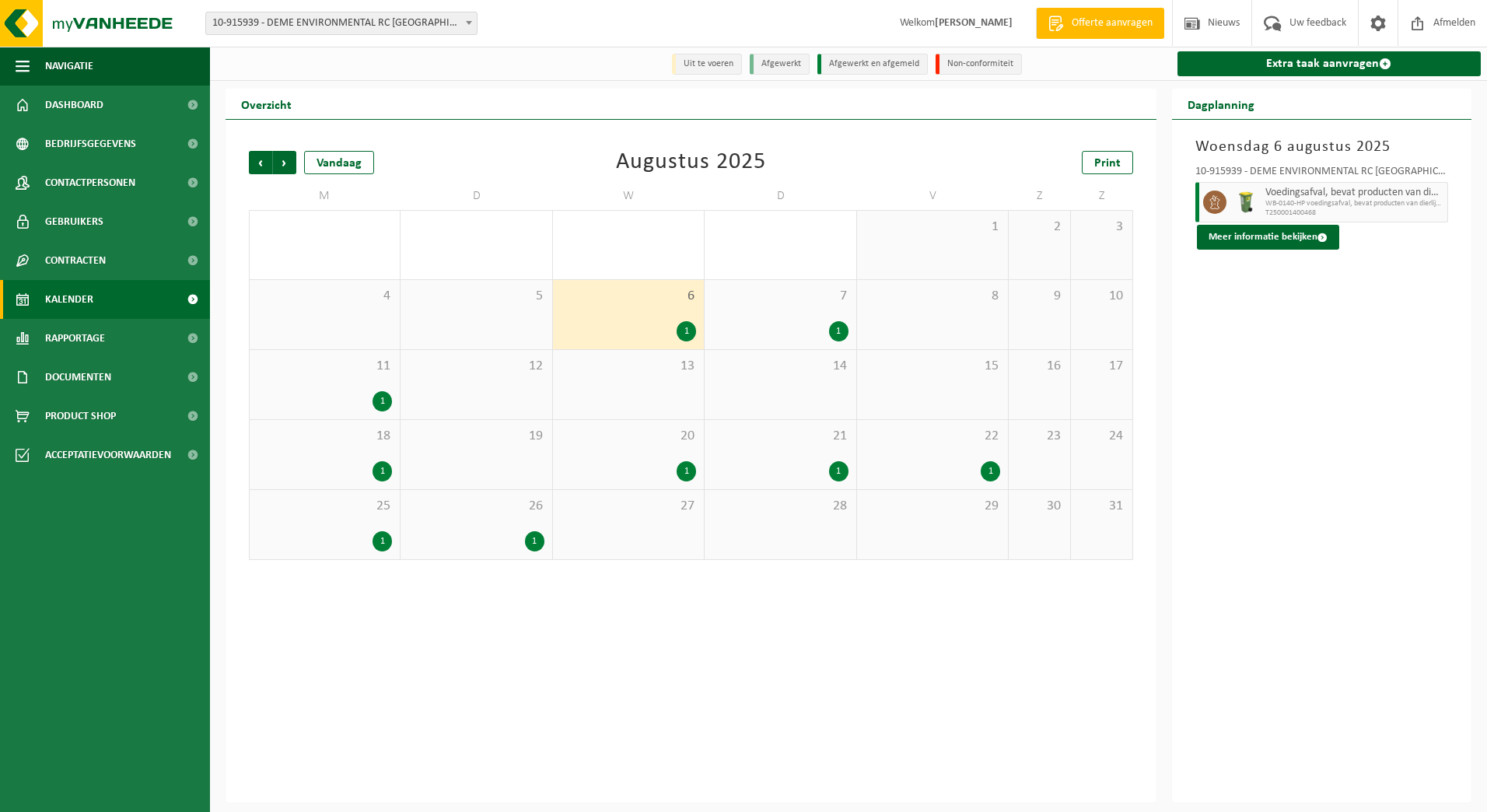
click at [797, 308] on div "7 1" at bounding box center [780, 315] width 151 height 70
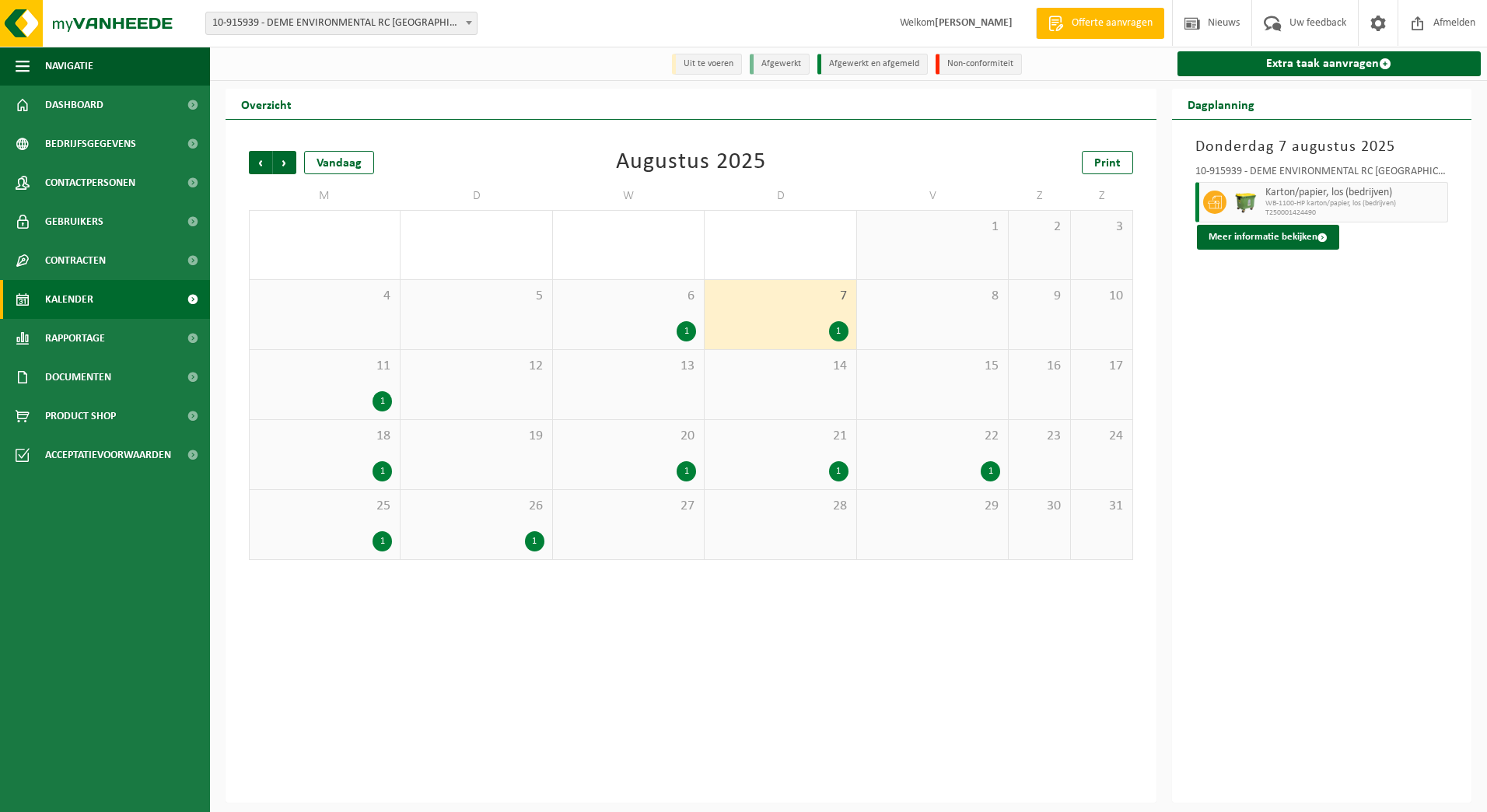
click at [581, 310] on div "6 1" at bounding box center [629, 315] width 151 height 70
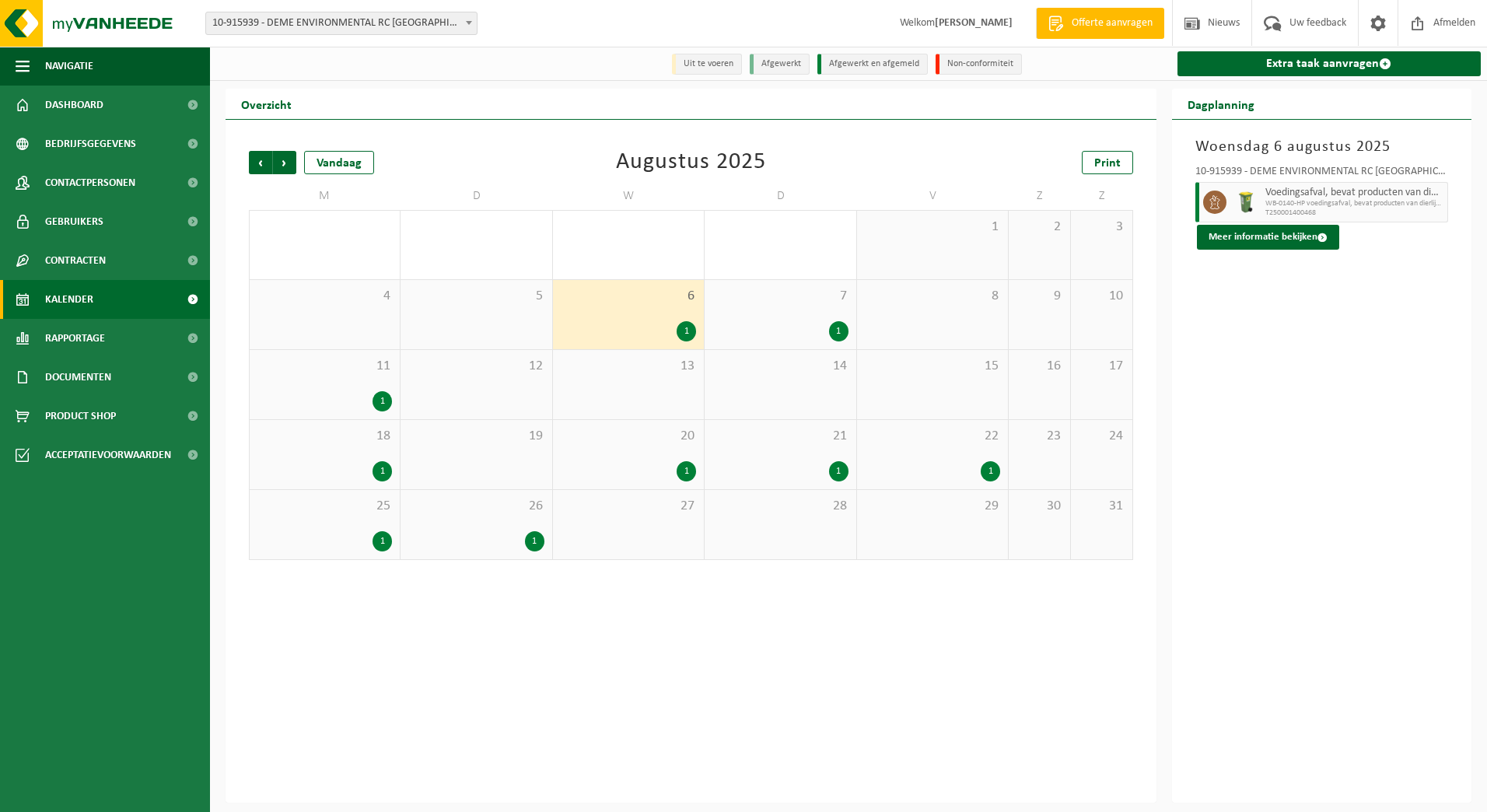
click at [375, 398] on div "1" at bounding box center [382, 401] width 19 height 20
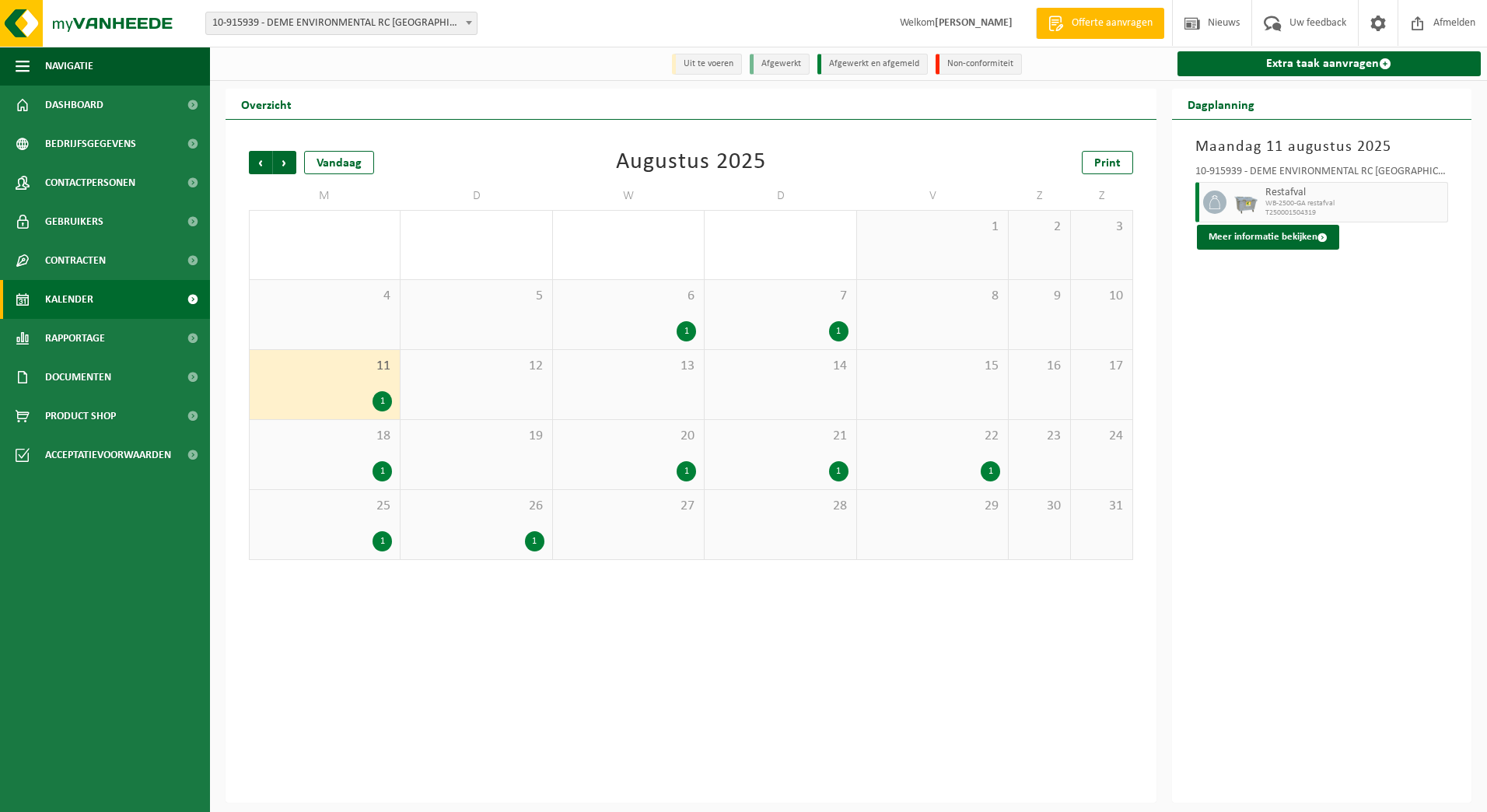
click at [846, 462] on div "1" at bounding box center [780, 471] width 135 height 20
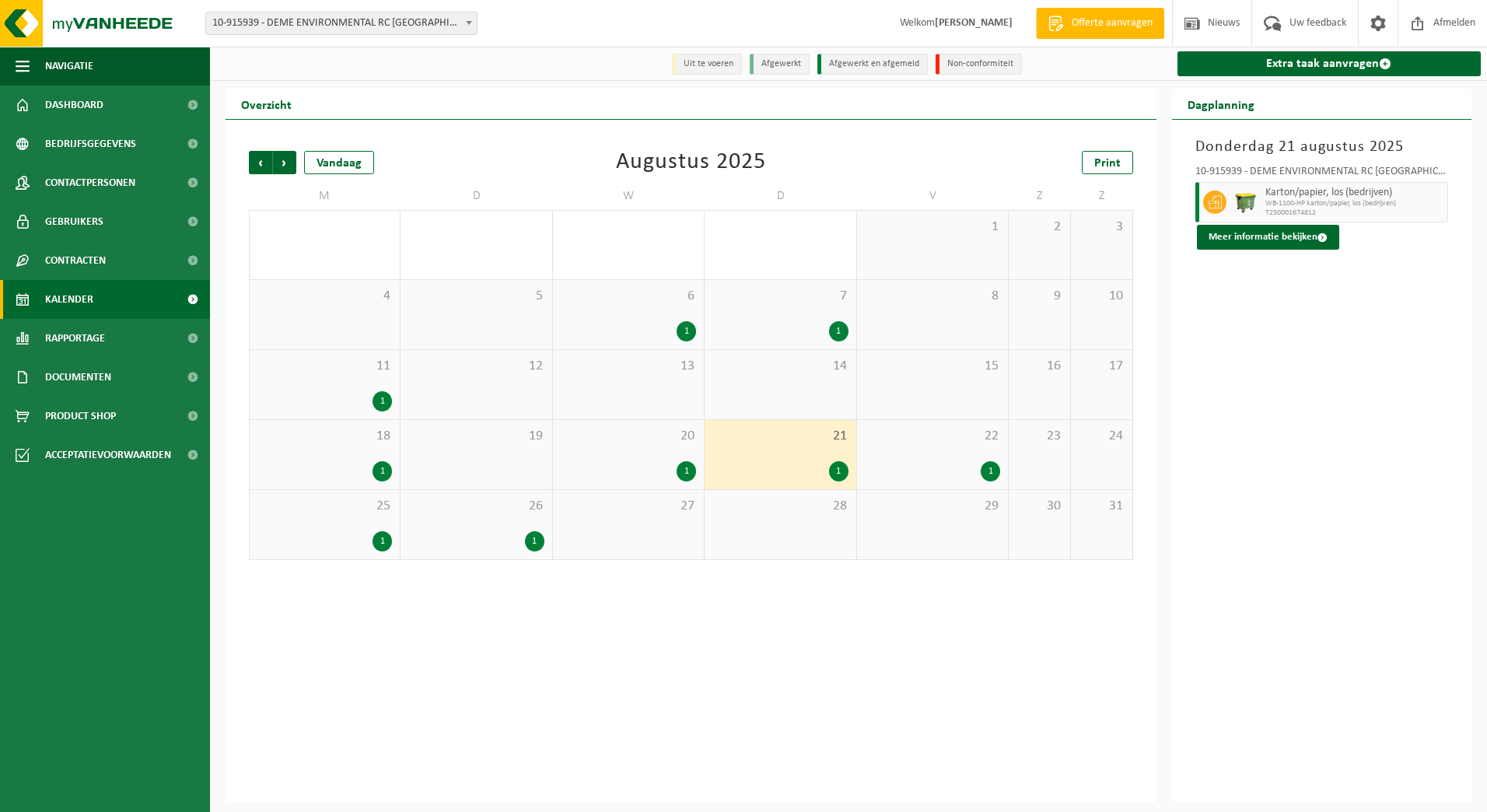
click at [996, 471] on div "1" at bounding box center [990, 471] width 19 height 20
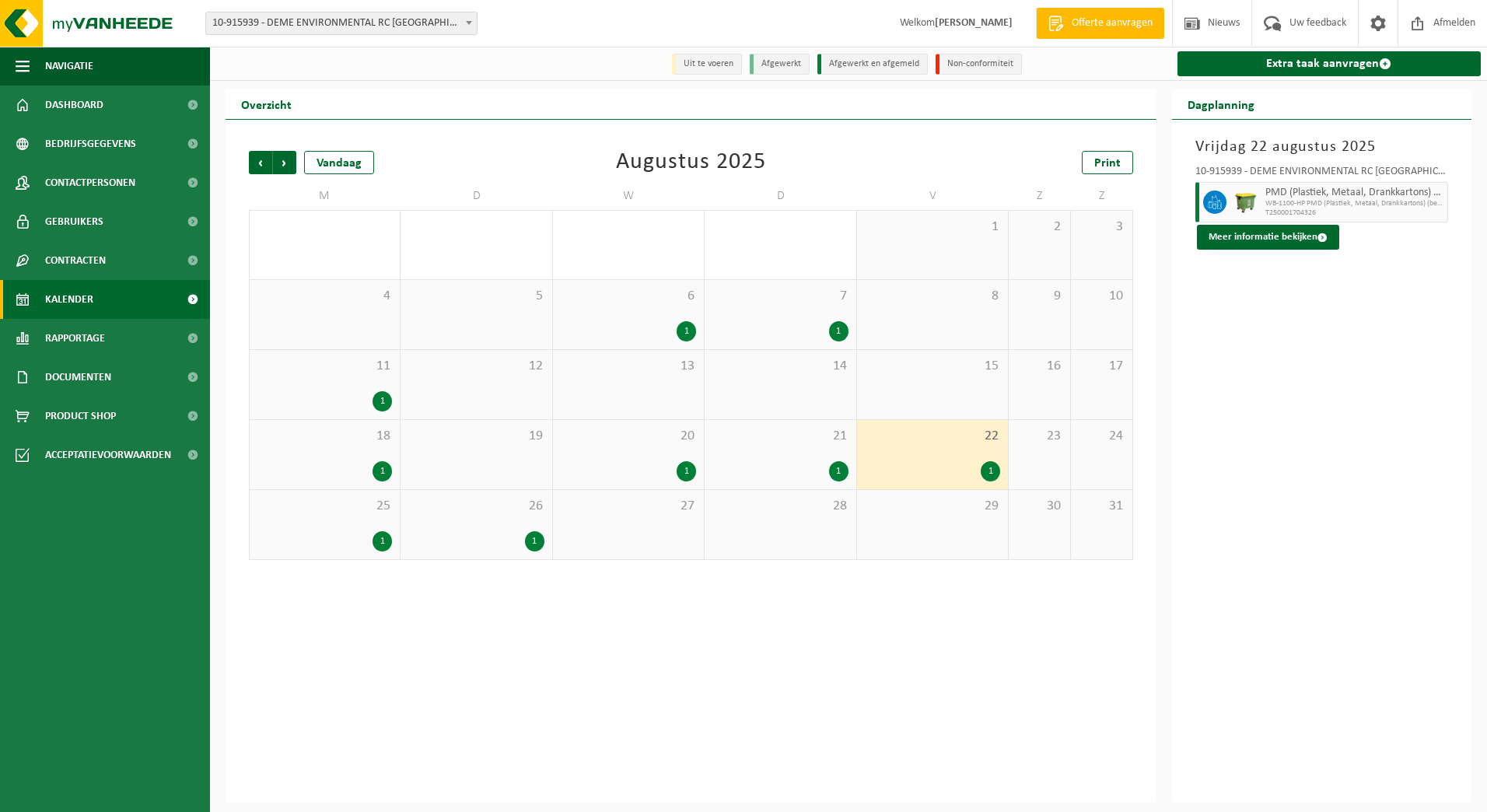
click at [539, 540] on div "1" at bounding box center [535, 541] width 19 height 20
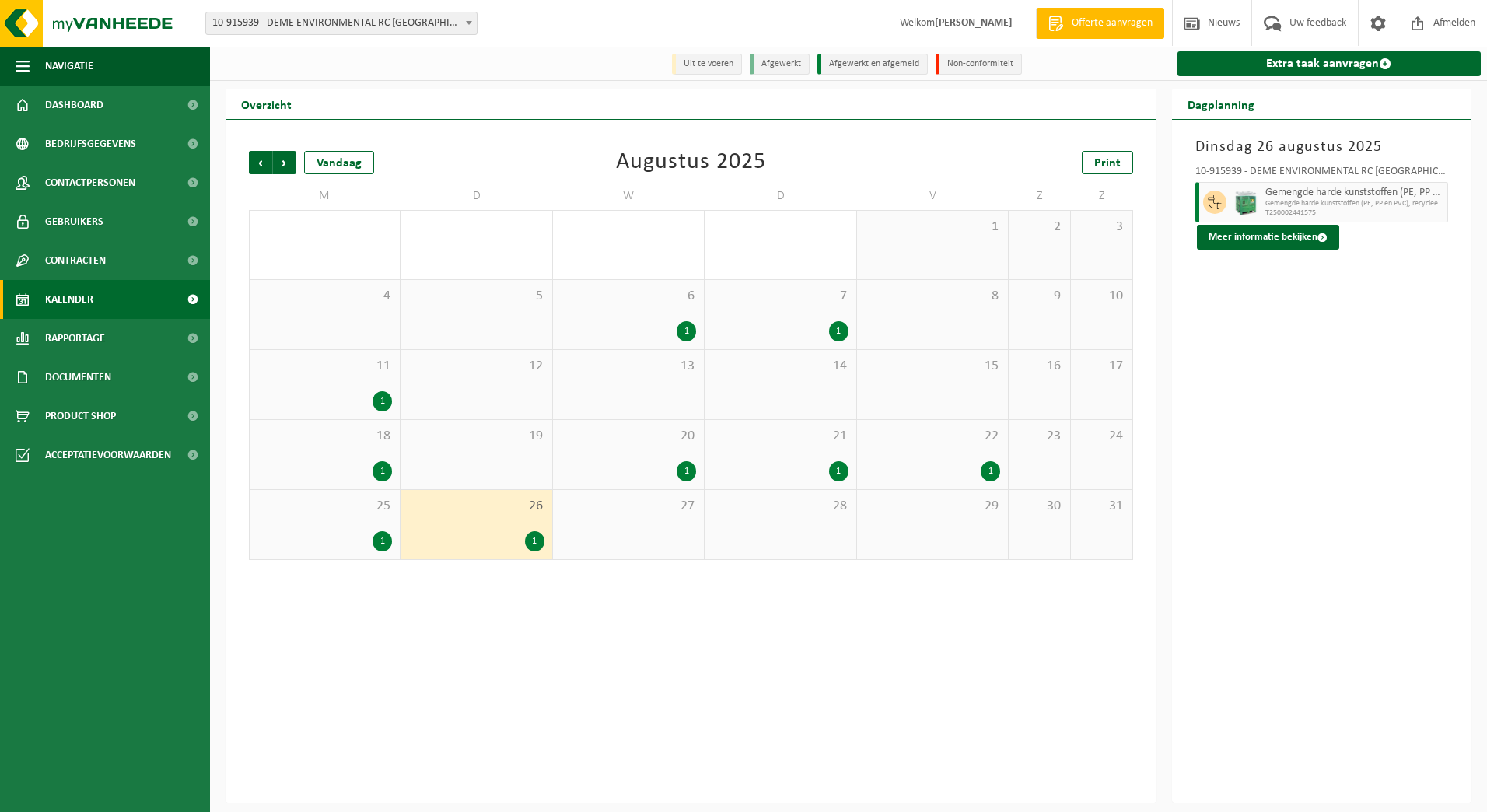
click at [373, 539] on div "1" at bounding box center [382, 541] width 19 height 20
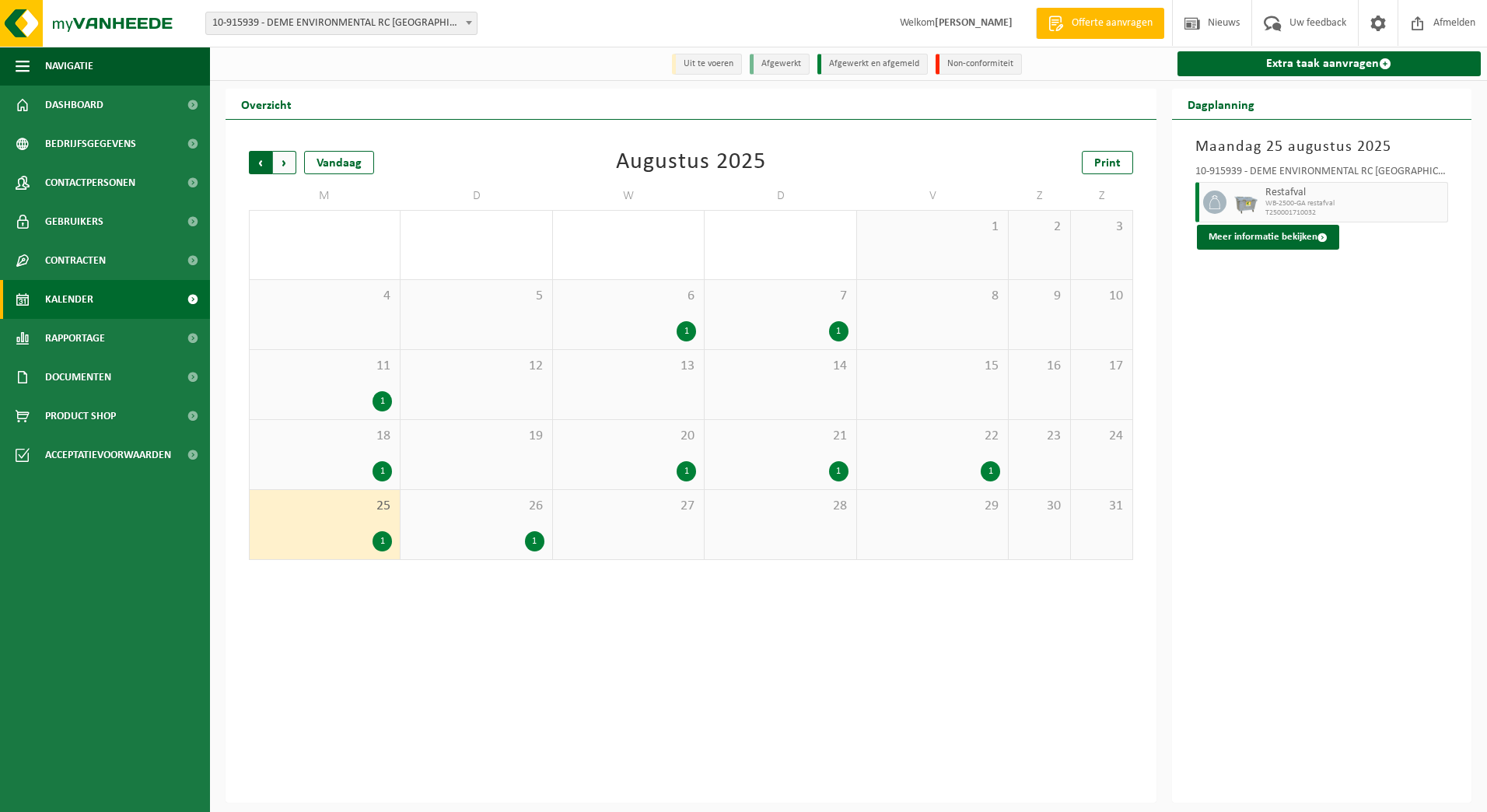
click at [278, 163] on span "Volgende" at bounding box center [285, 162] width 23 height 23
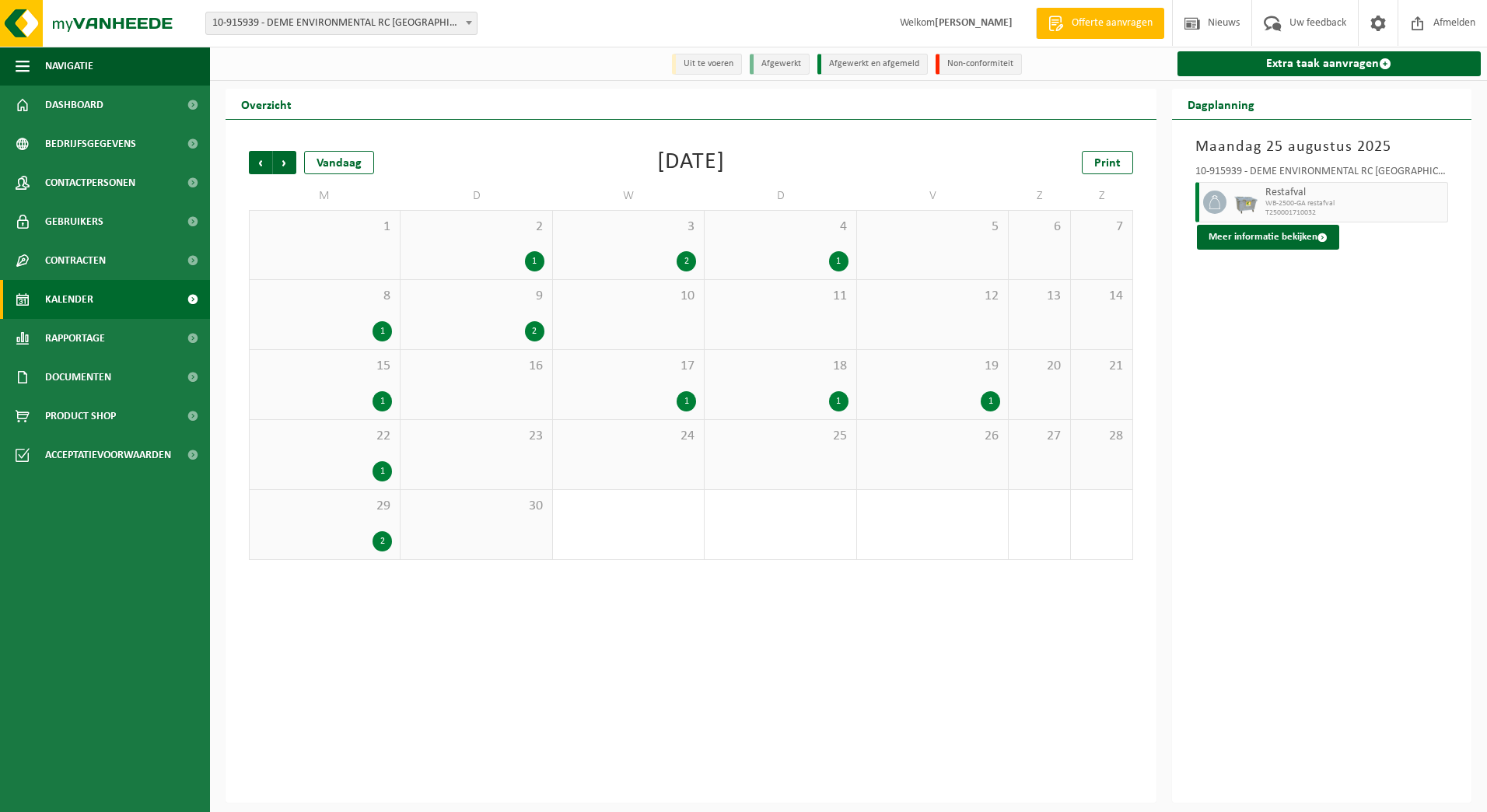
click at [533, 266] on div "1" at bounding box center [535, 261] width 19 height 20
click at [1236, 205] on img at bounding box center [1246, 203] width 23 height 12
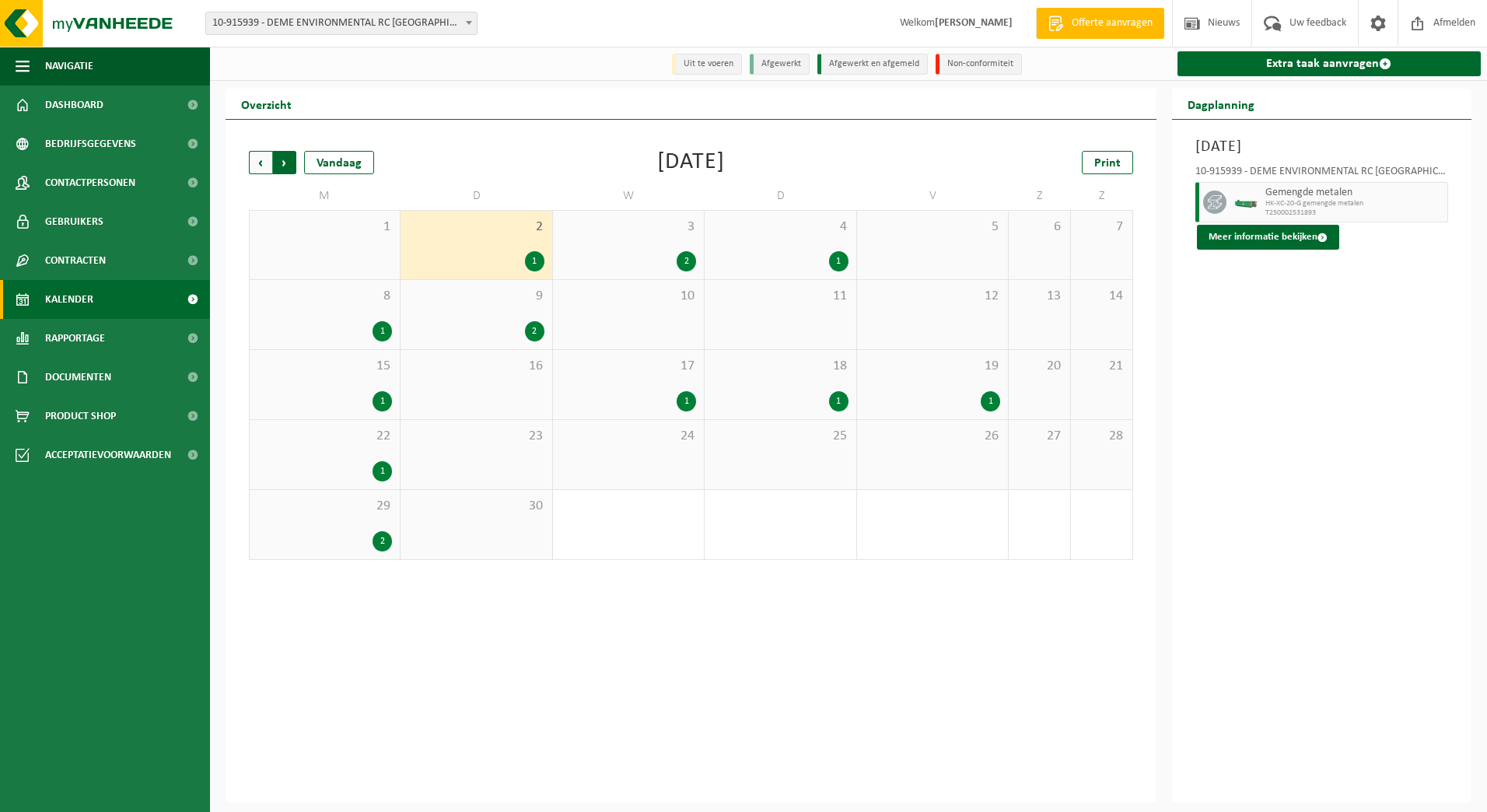
click at [271, 167] on span "Vorige" at bounding box center [261, 162] width 23 height 23
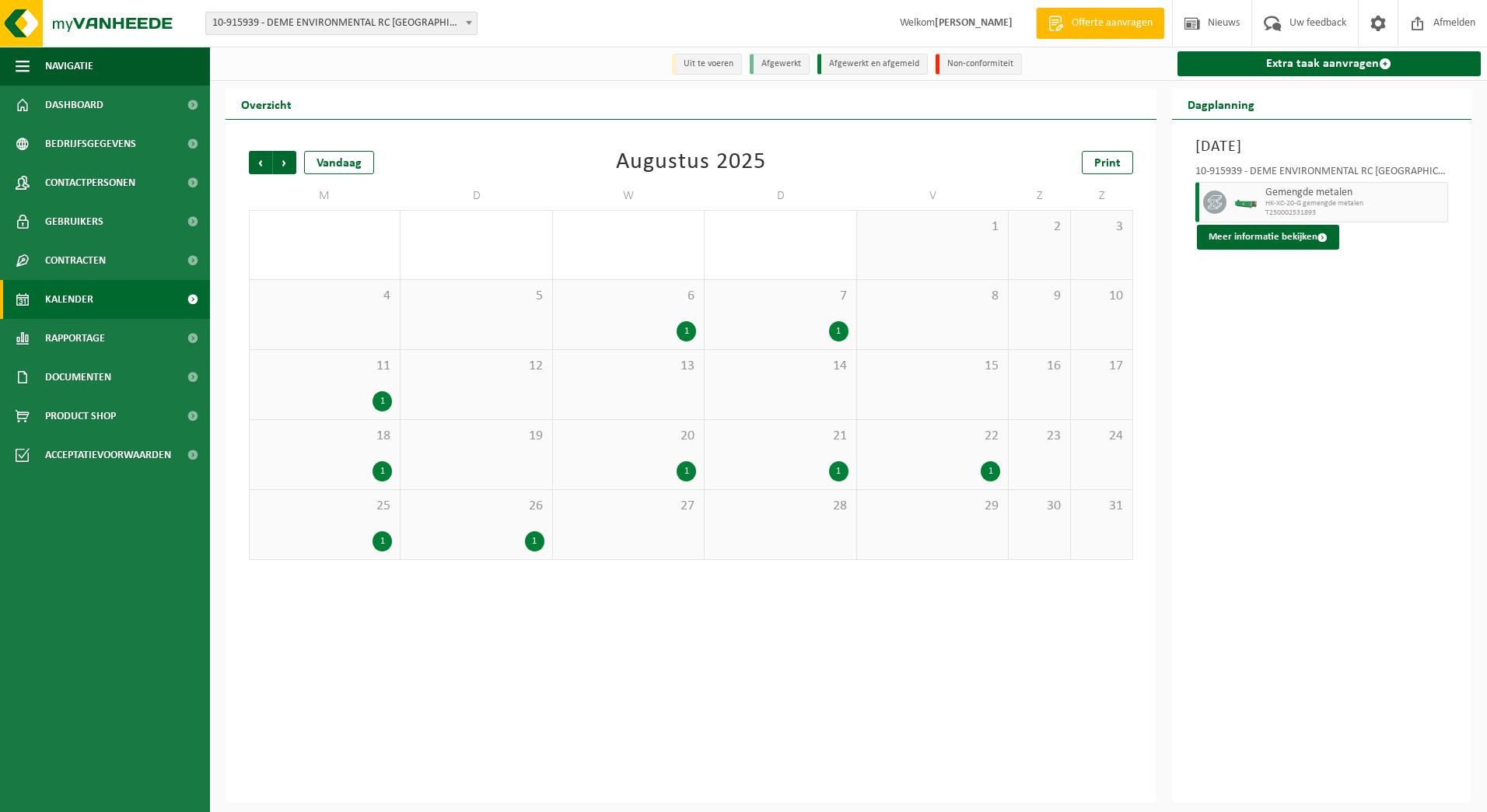
click at [687, 325] on div "1" at bounding box center [687, 331] width 19 height 20
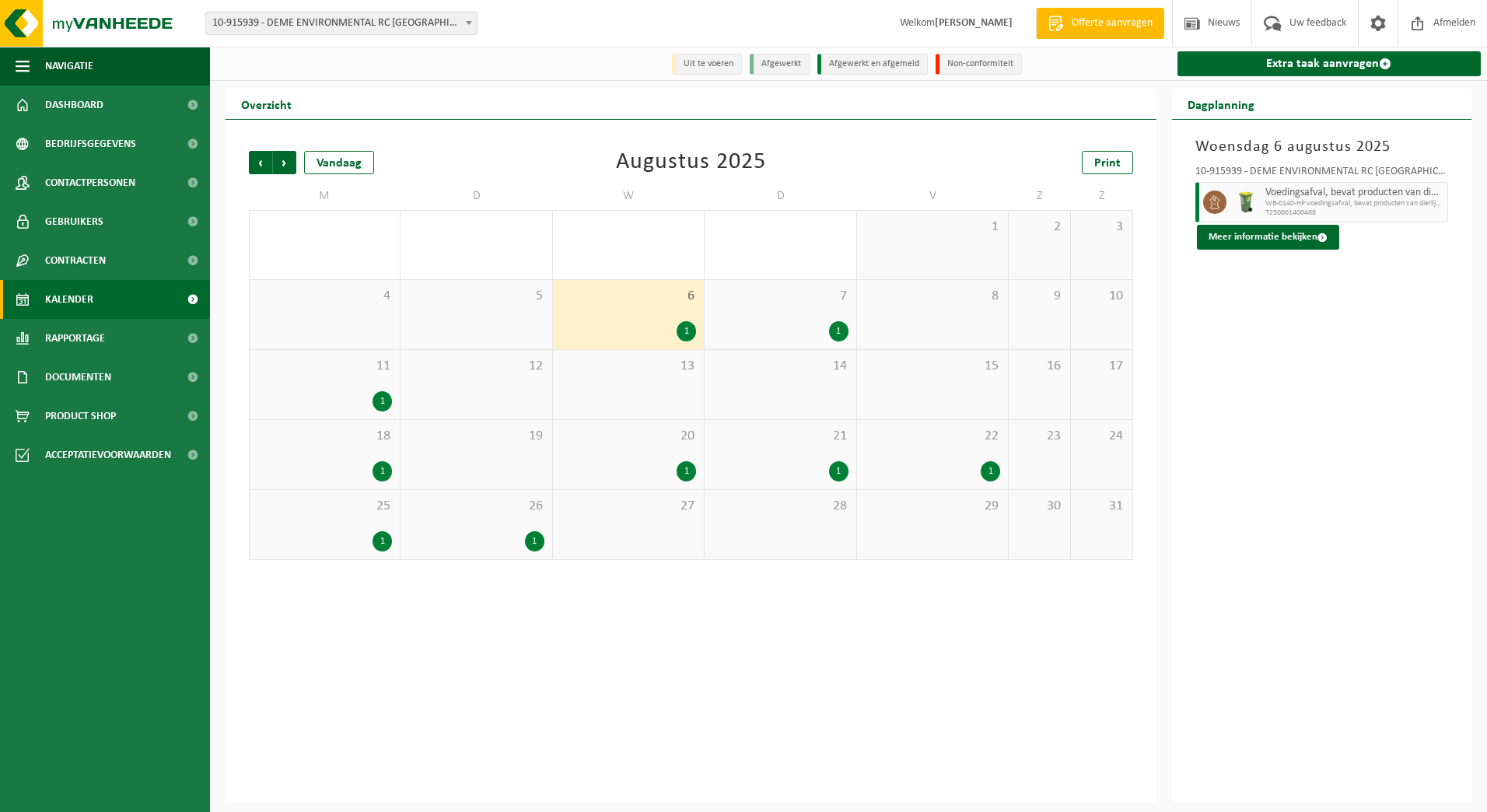
click at [845, 323] on div "1" at bounding box center [780, 331] width 135 height 20
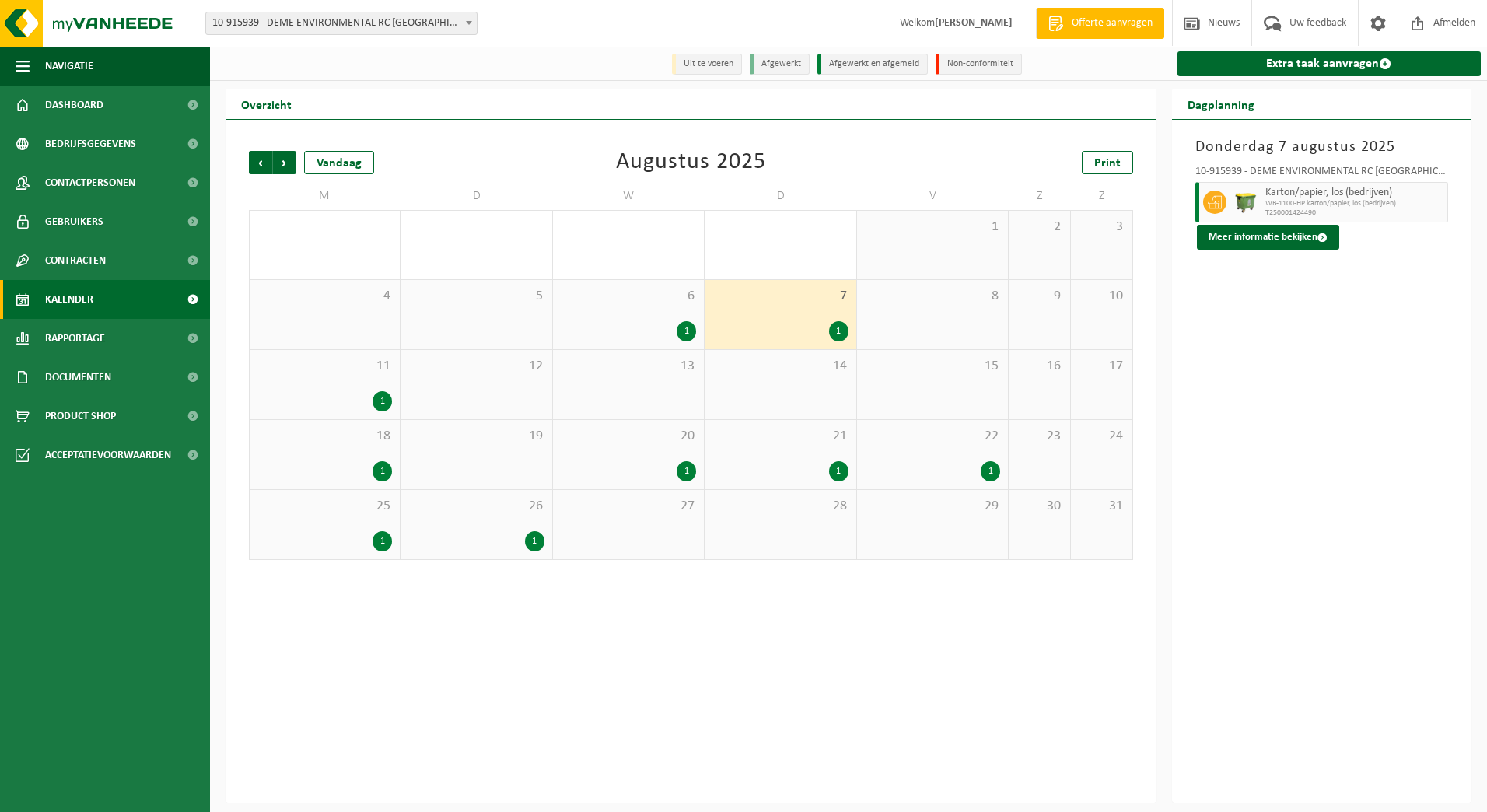
click at [378, 401] on div "1" at bounding box center [382, 401] width 19 height 20
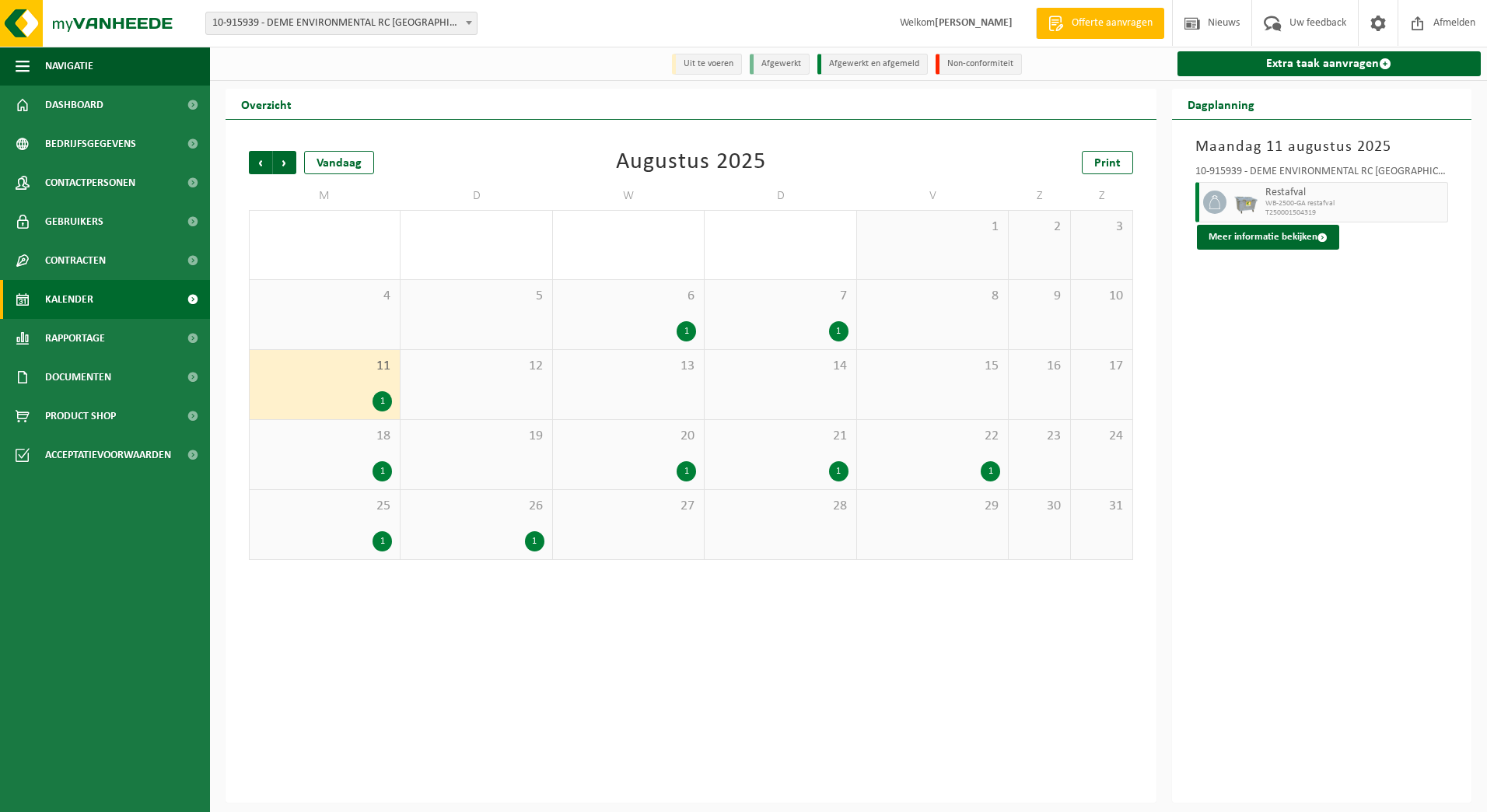
click at [384, 465] on div "1" at bounding box center [382, 471] width 19 height 20
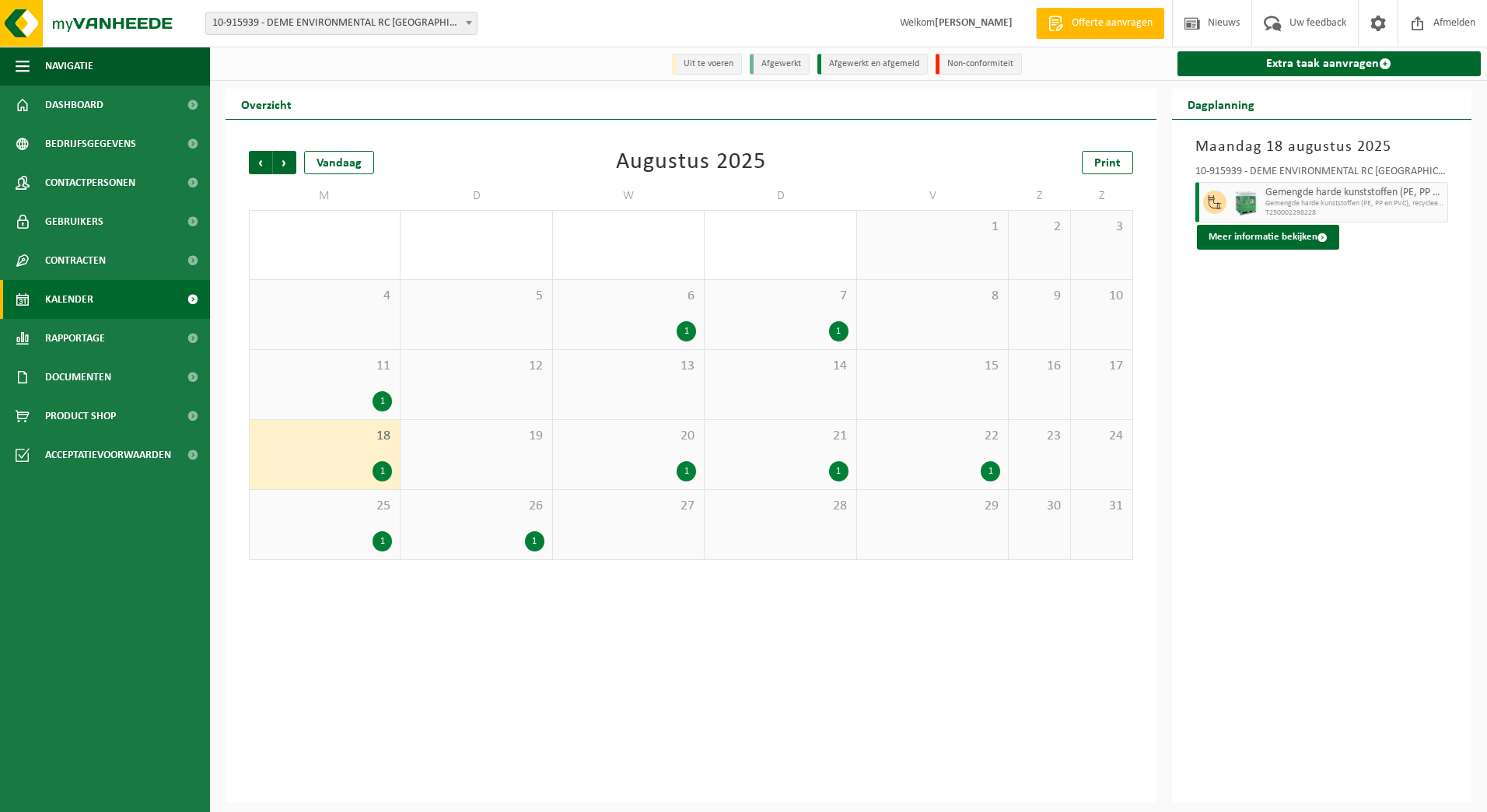
click at [698, 474] on div "20 1" at bounding box center [629, 455] width 151 height 70
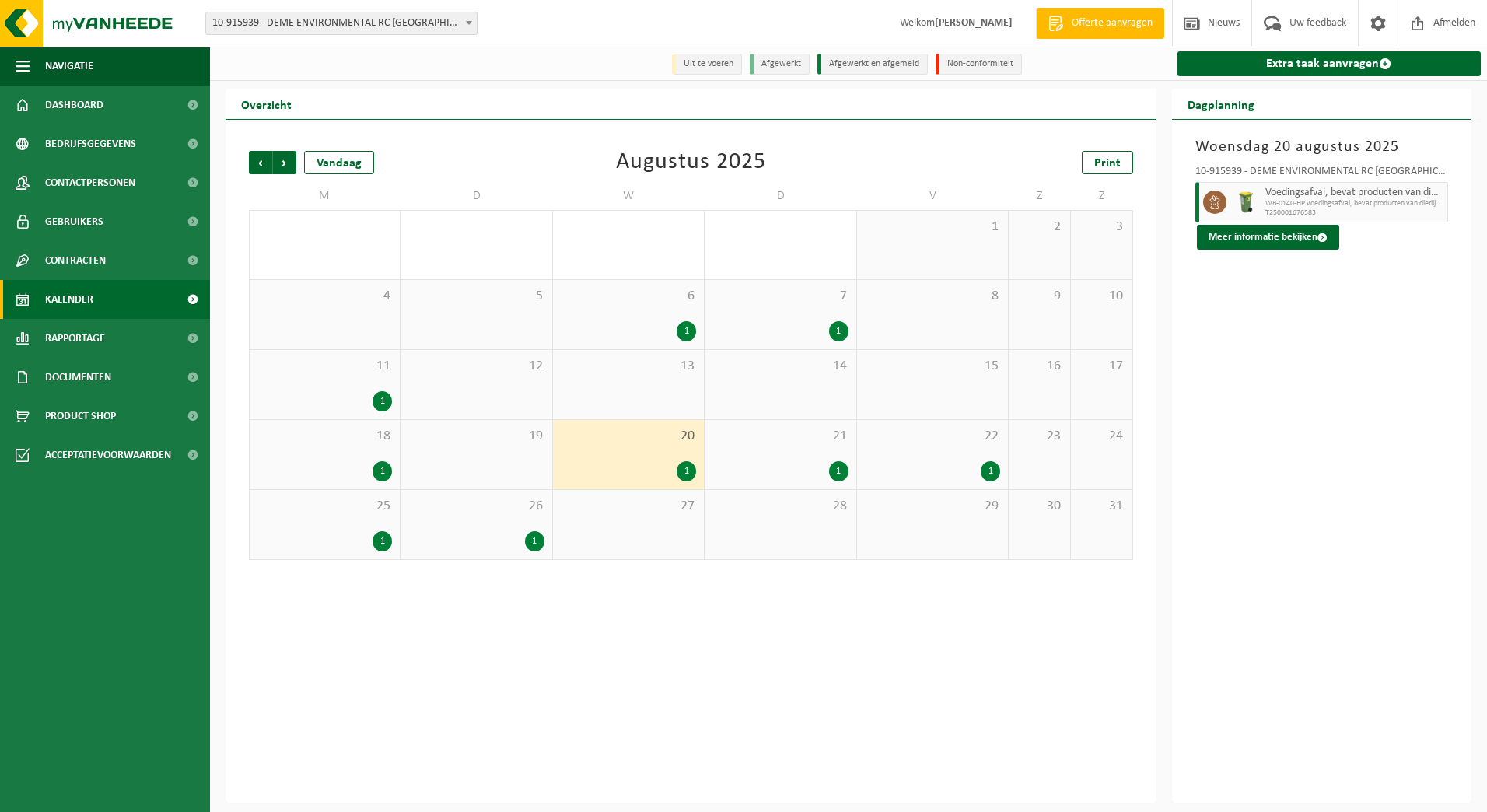
click at [858, 459] on div "22 1" at bounding box center [932, 455] width 151 height 70
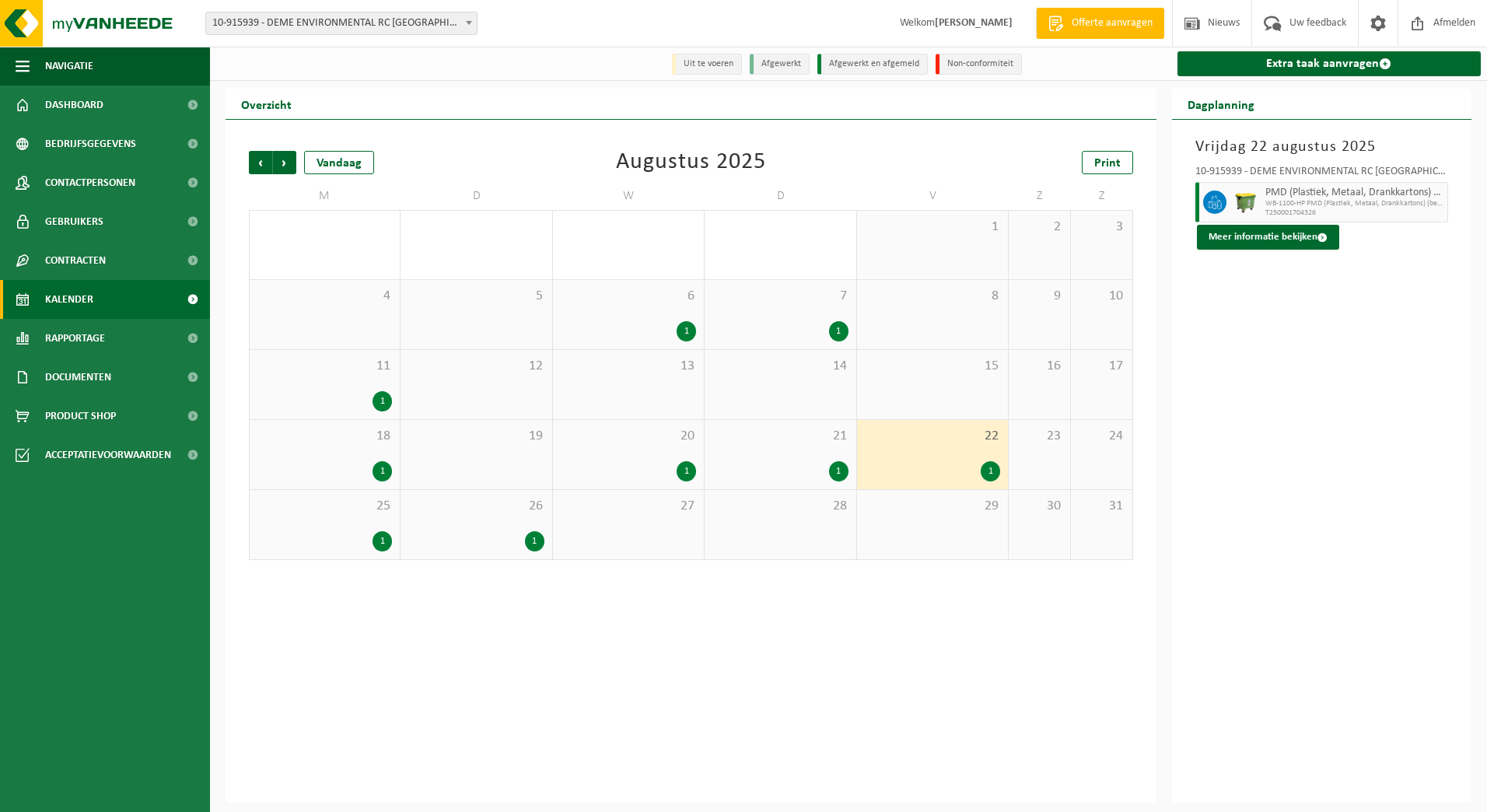
click at [791, 445] on span "21" at bounding box center [780, 436] width 135 height 17
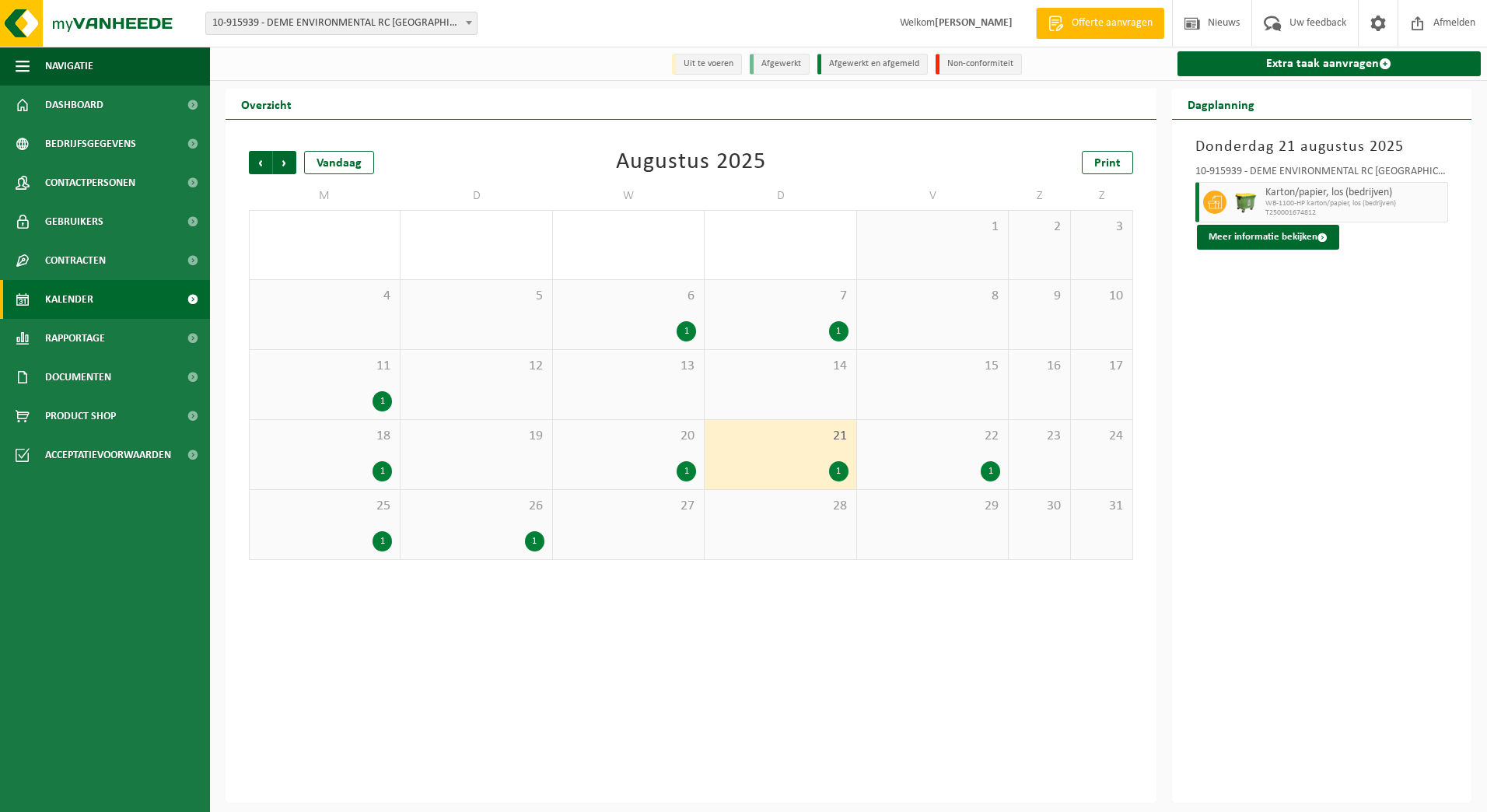
click at [345, 523] on div "25 1" at bounding box center [323, 524] width 150 height 70
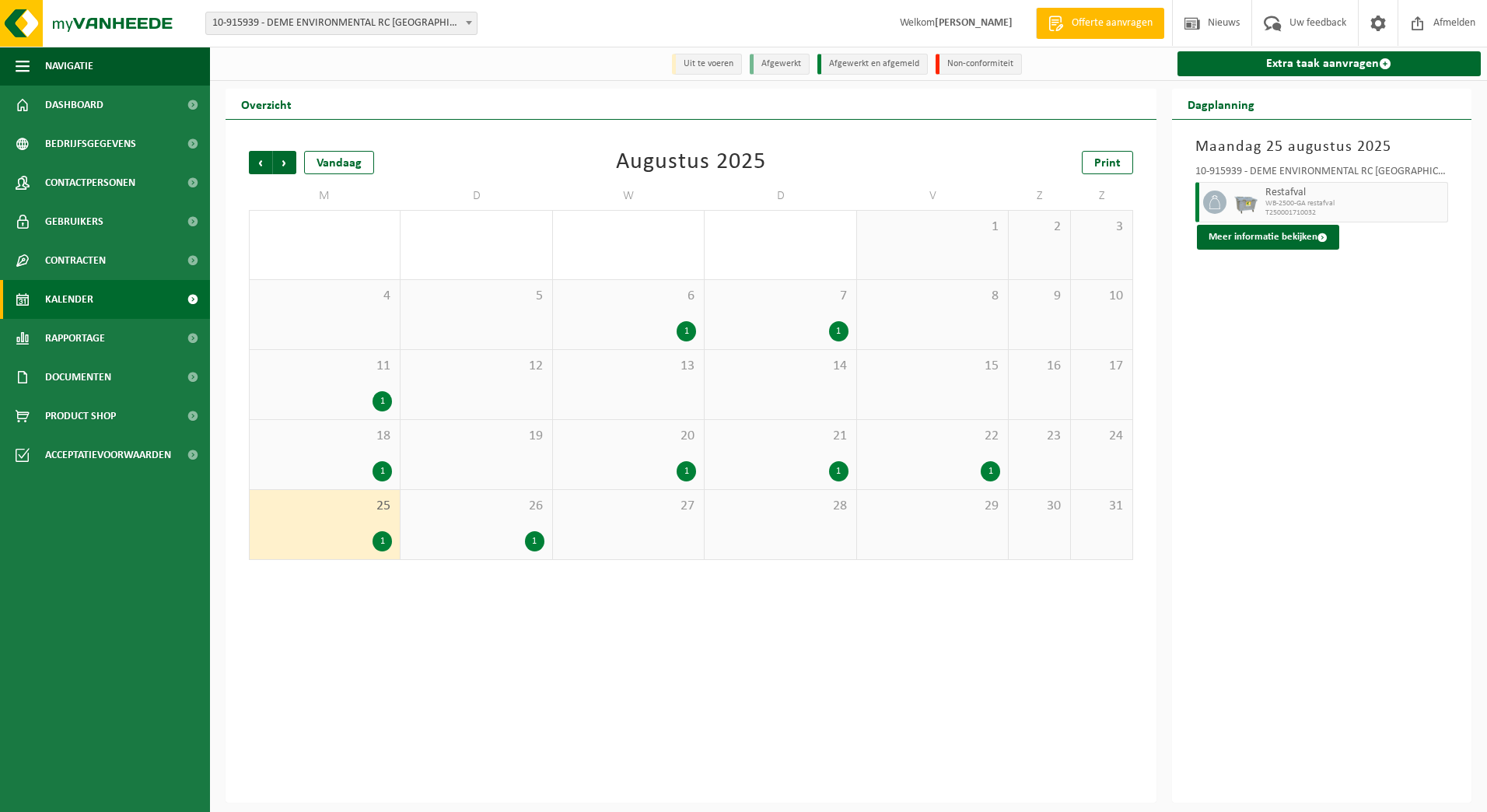
click at [524, 503] on span "26" at bounding box center [476, 506] width 135 height 17
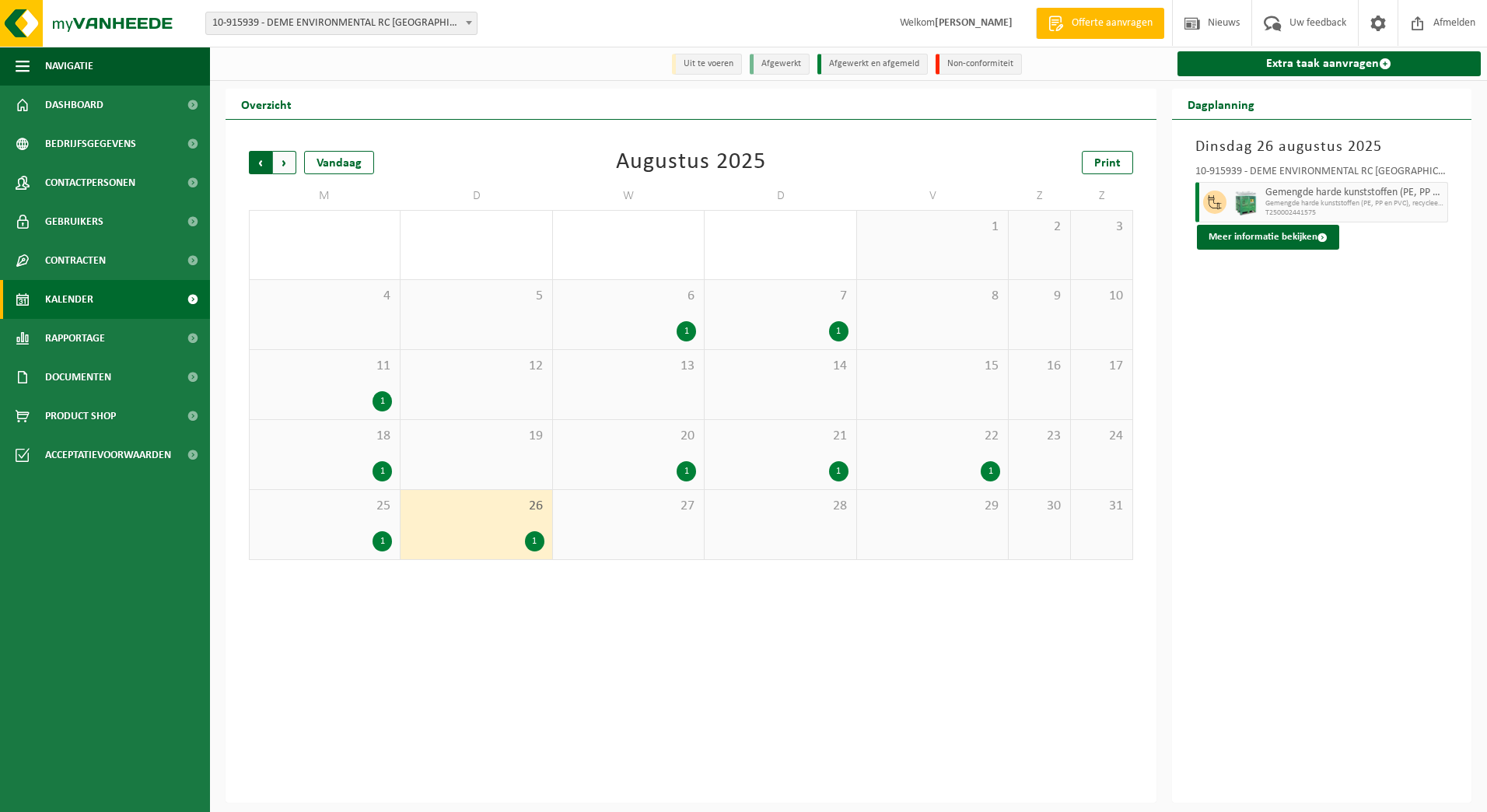
click at [293, 163] on span "Volgende" at bounding box center [285, 162] width 23 height 23
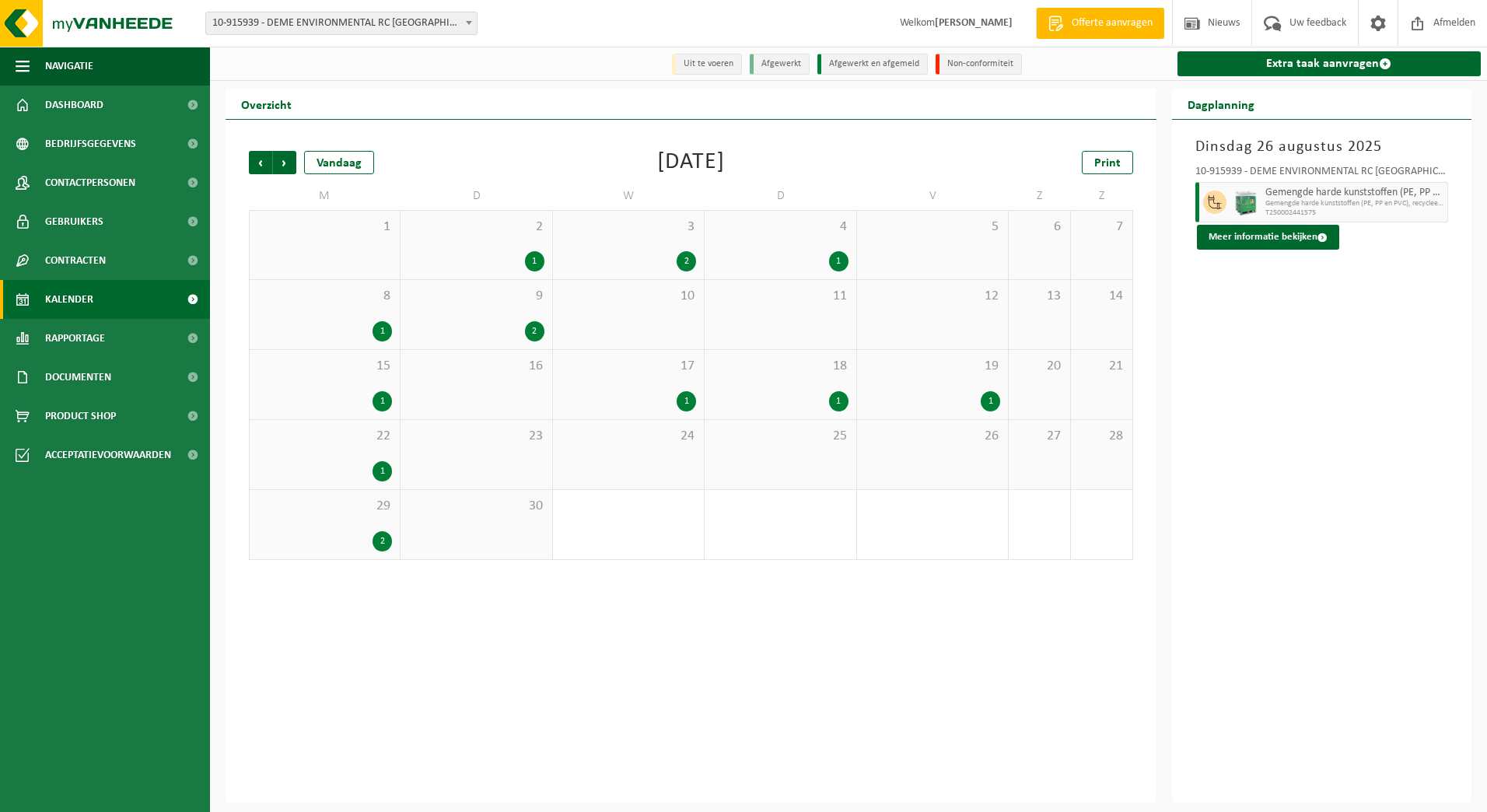
click at [486, 241] on div "2 1" at bounding box center [476, 244] width 151 height 69
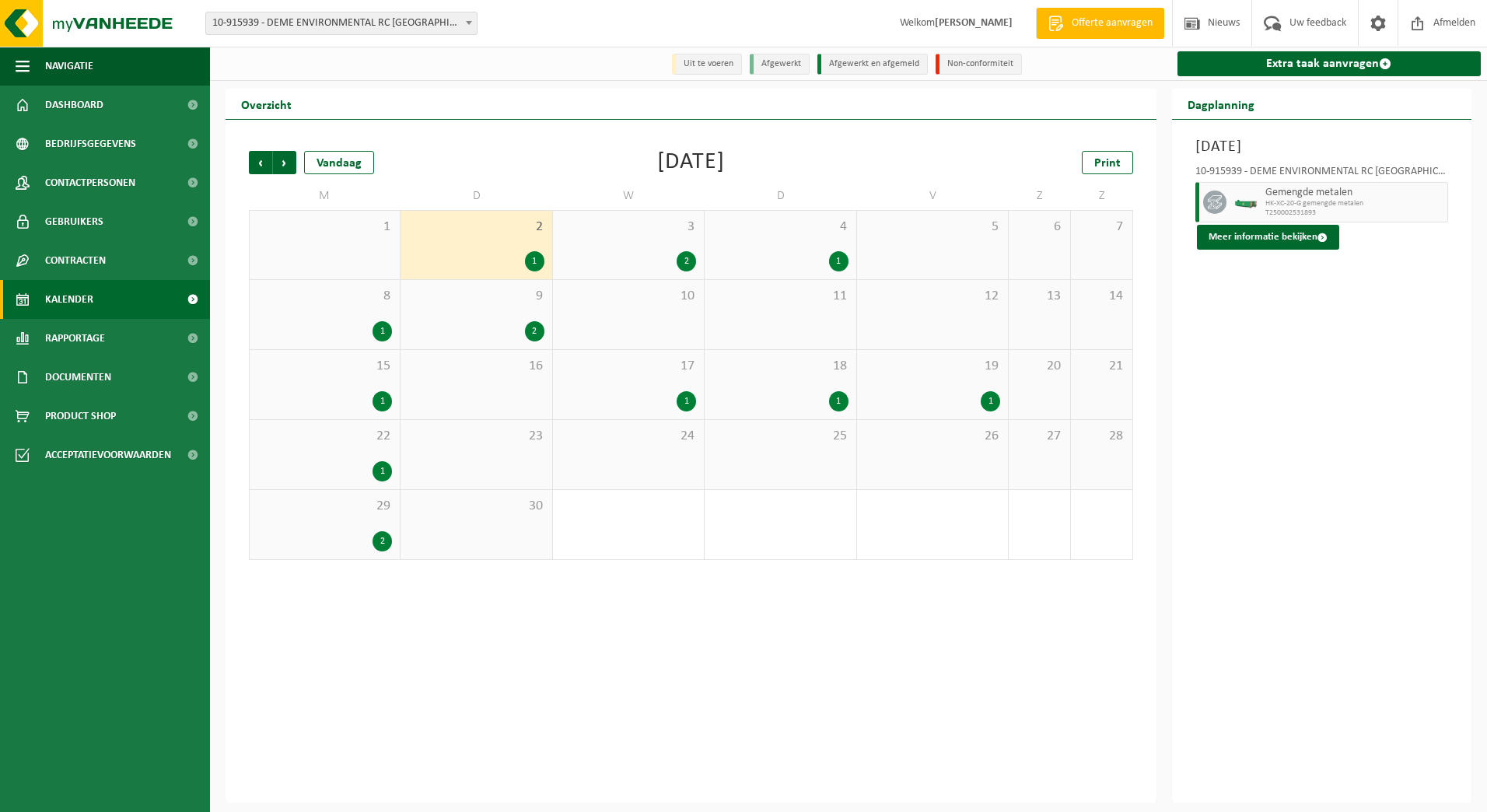
click at [695, 249] on div "3 2" at bounding box center [629, 244] width 151 height 69
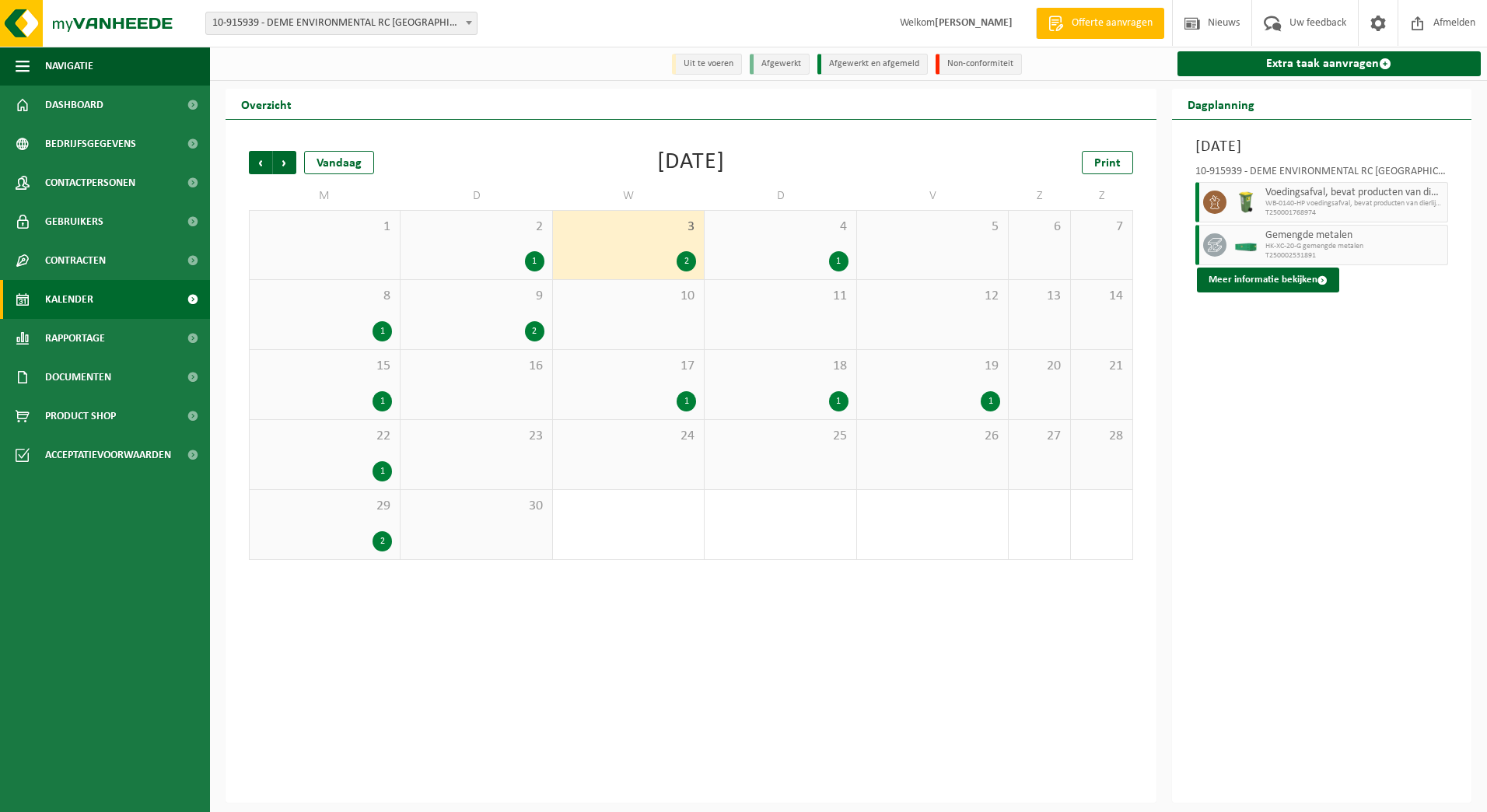
click at [793, 249] on div "4 1" at bounding box center [780, 244] width 151 height 69
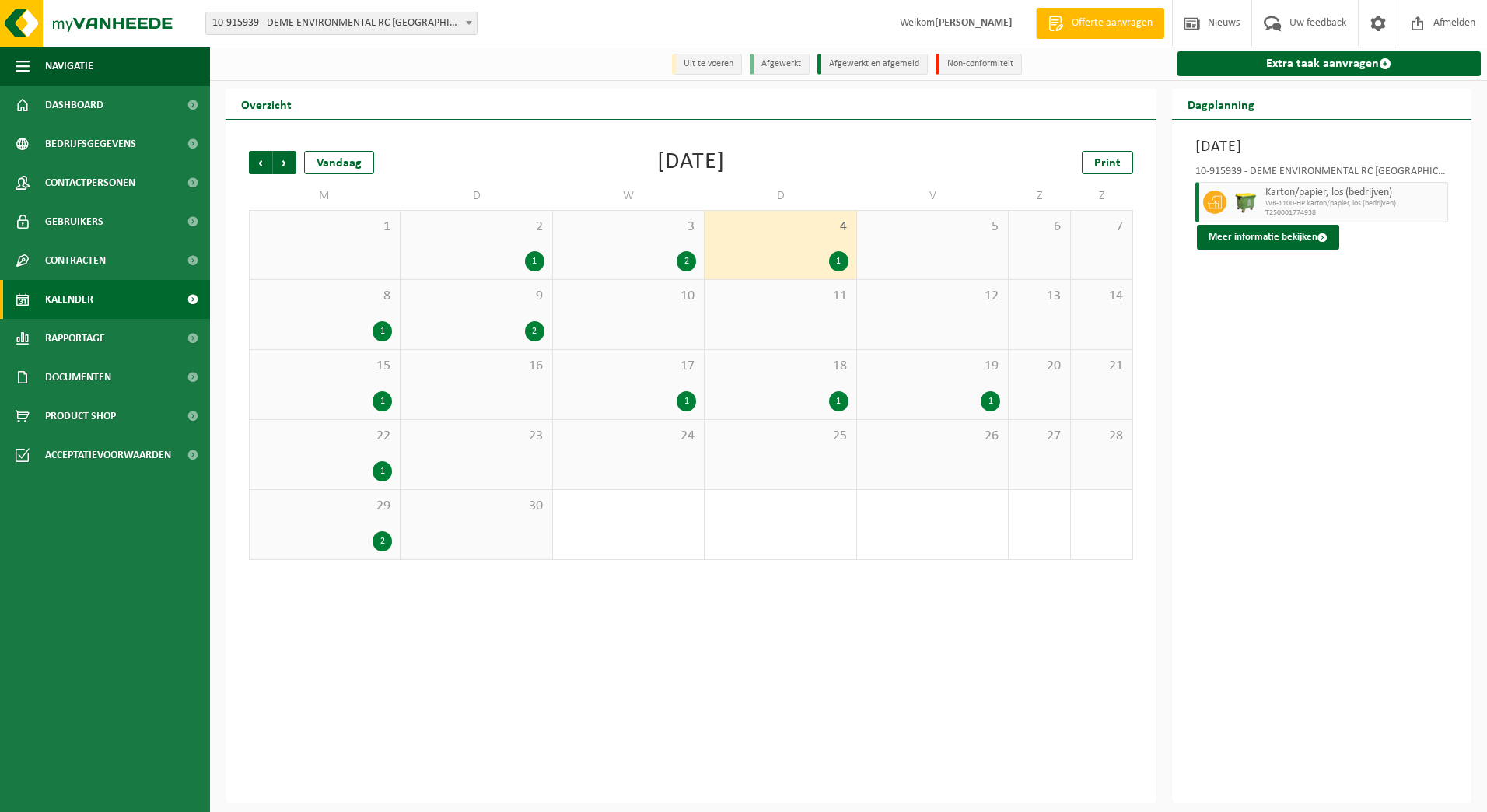
click at [345, 333] on div "1" at bounding box center [324, 331] width 134 height 20
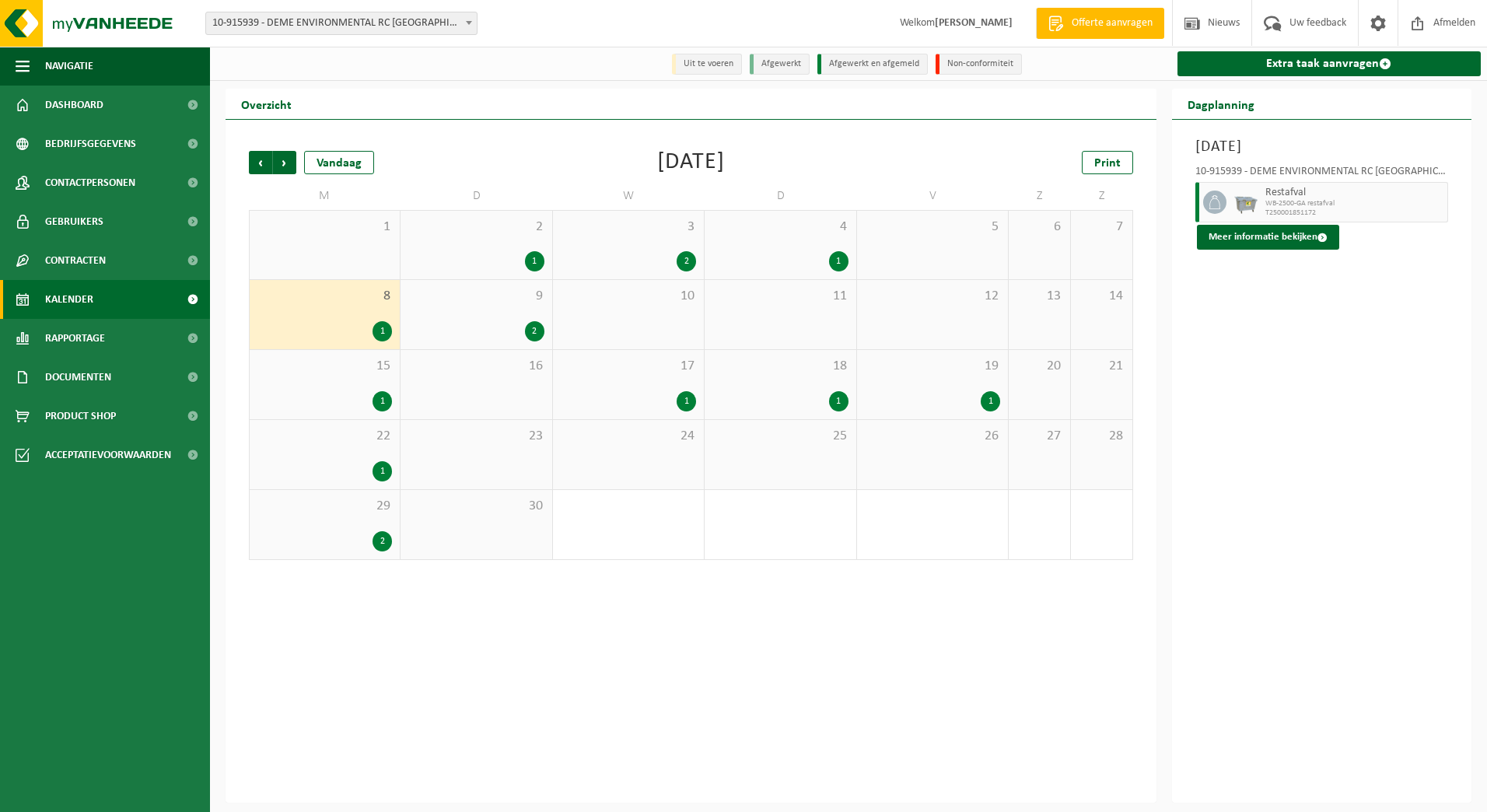
click at [491, 301] on span "9" at bounding box center [476, 296] width 135 height 17
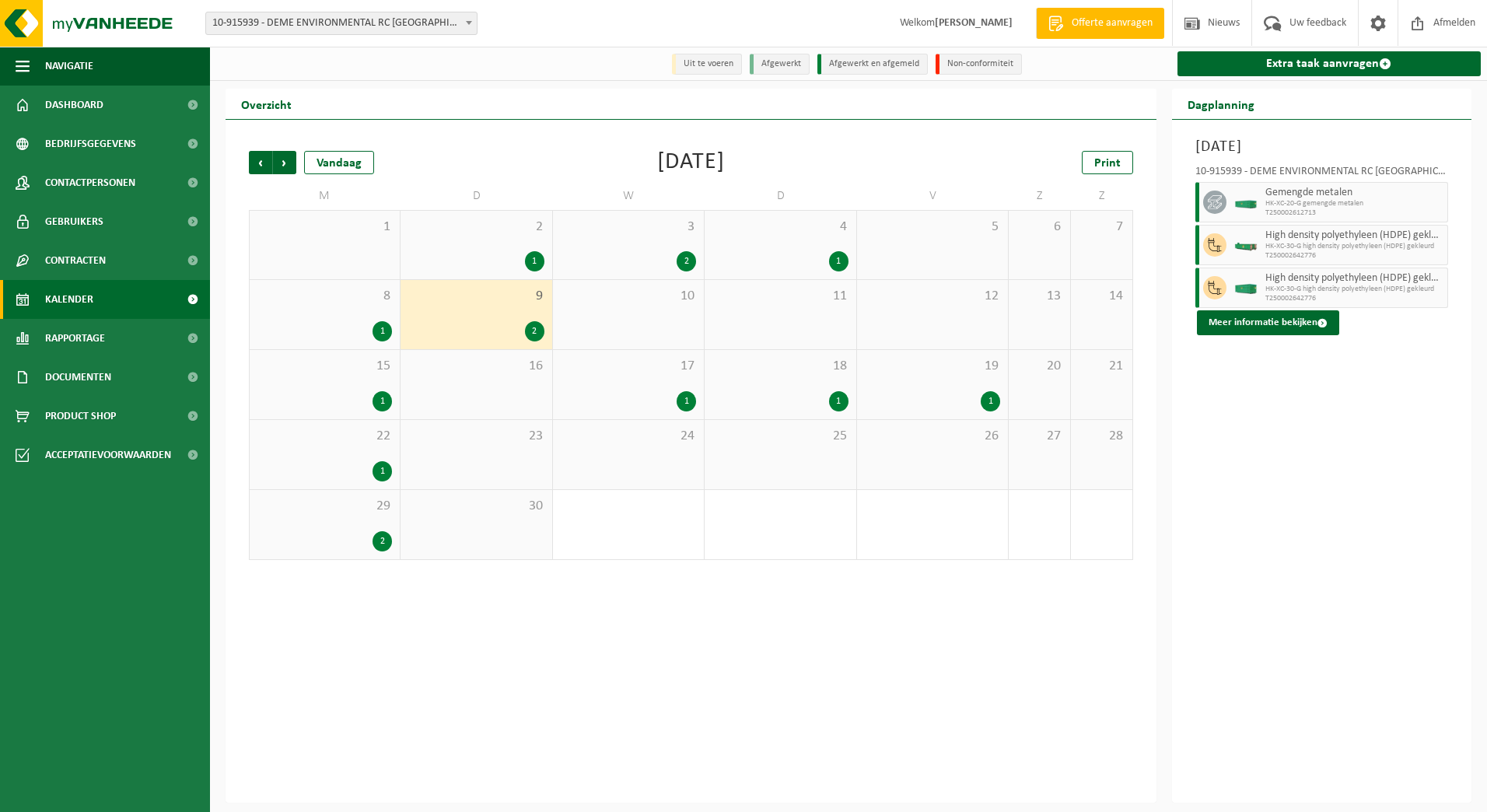
click at [392, 393] on div "1" at bounding box center [324, 401] width 134 height 20
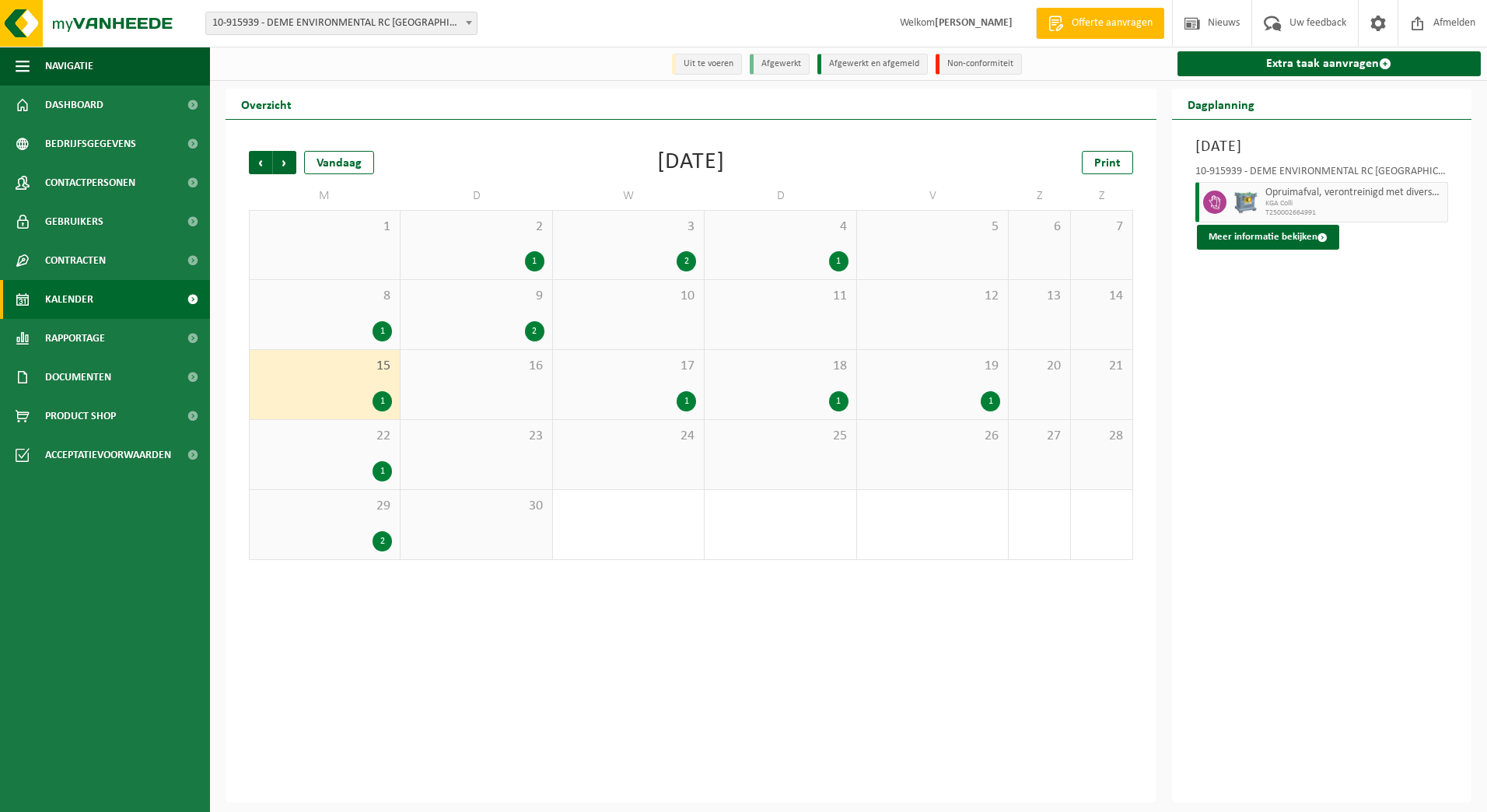
click at [617, 352] on div "17 1" at bounding box center [629, 384] width 151 height 70
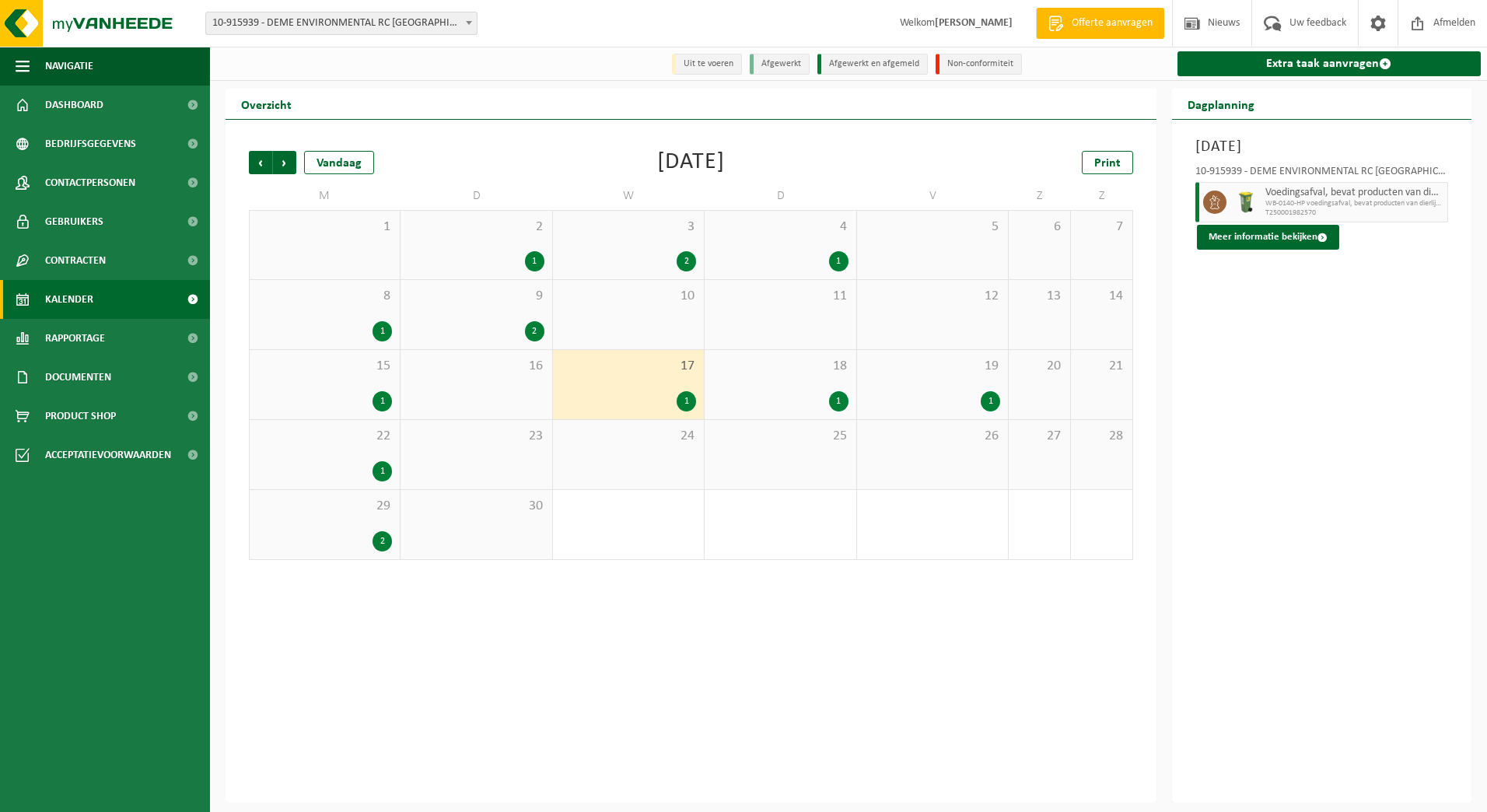
click at [842, 369] on span "18" at bounding box center [780, 366] width 135 height 17
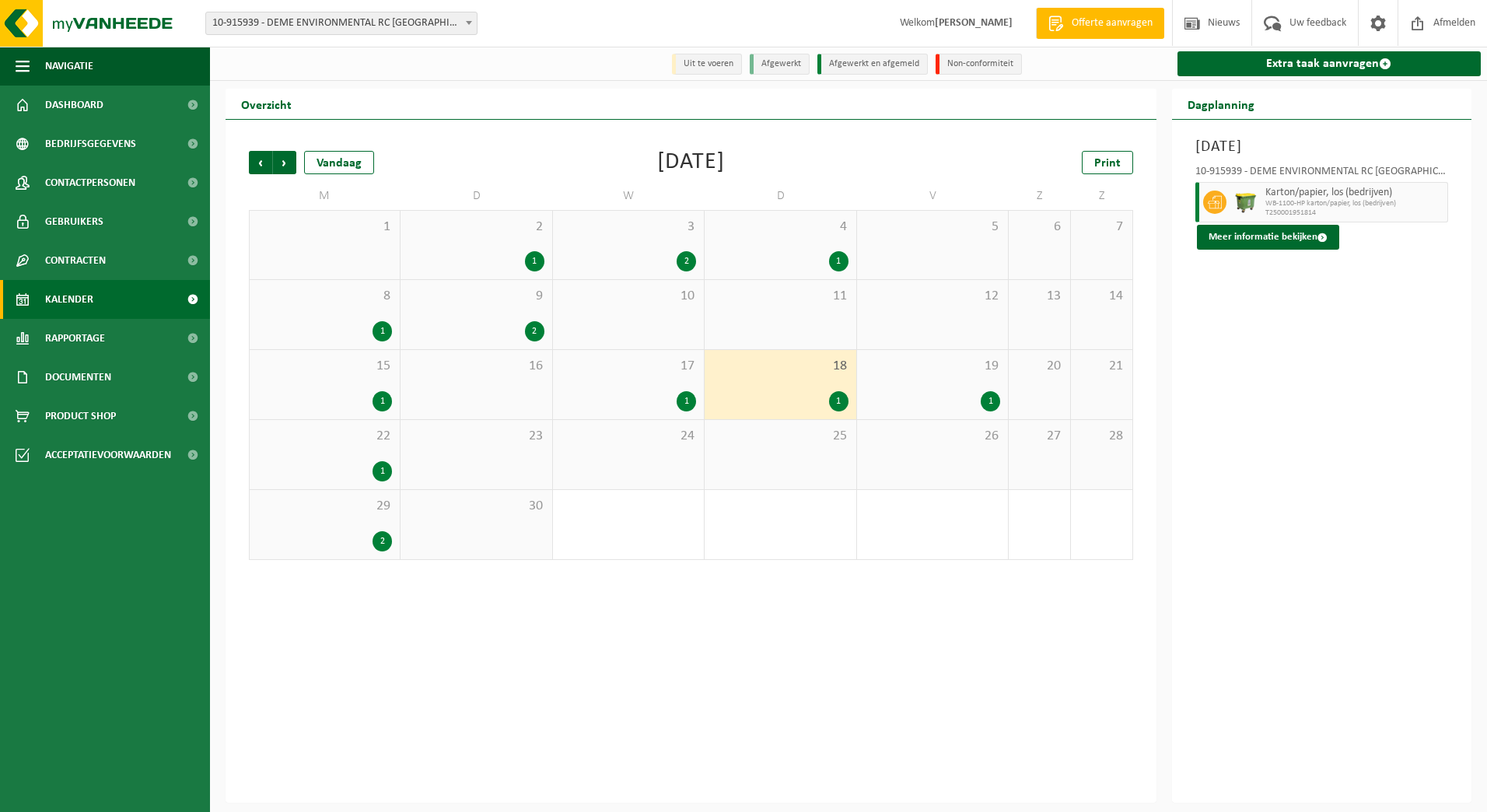
click at [497, 244] on div "2 1" at bounding box center [476, 244] width 151 height 69
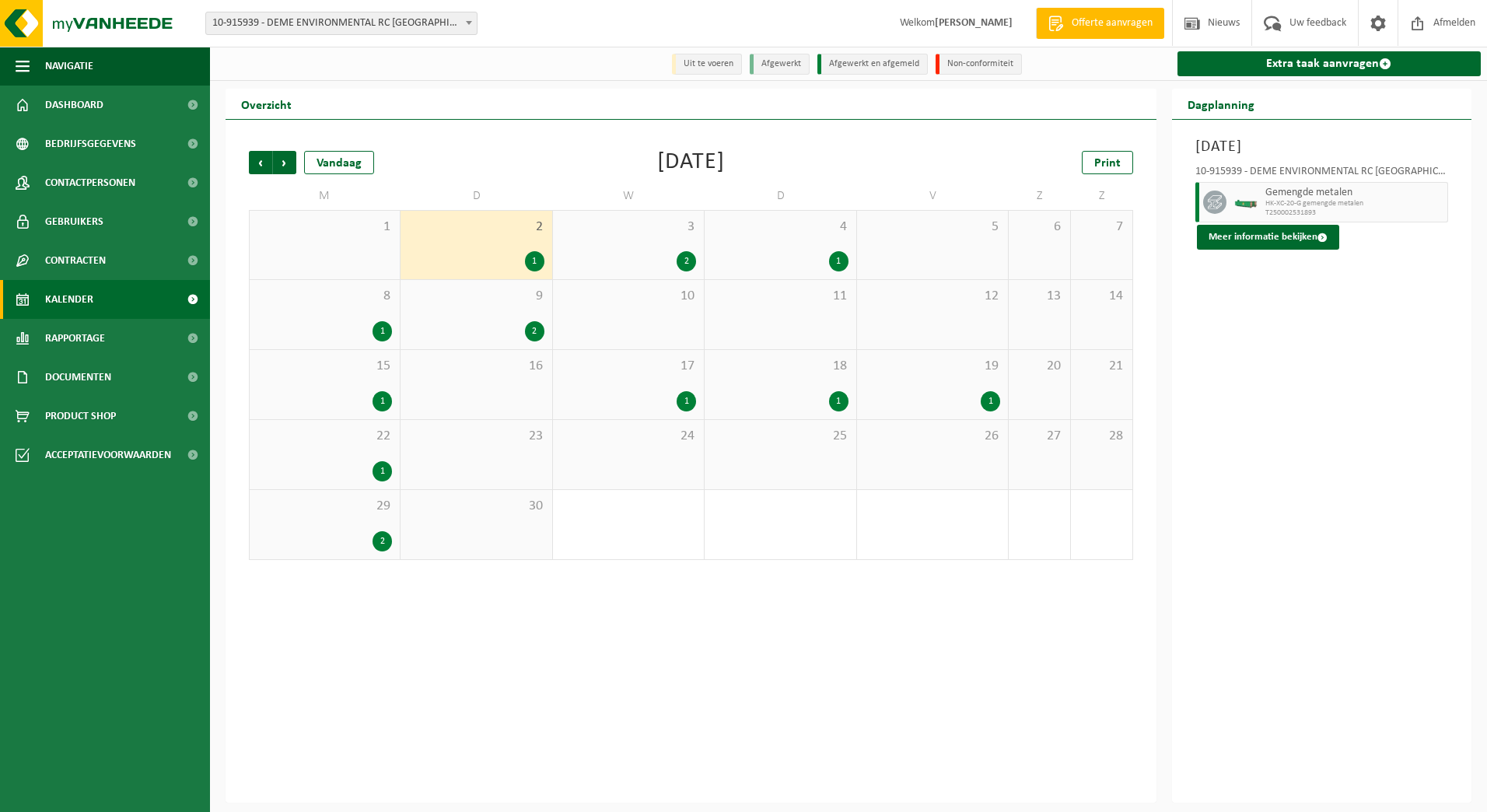
drag, startPoint x: 497, startPoint y: 244, endPoint x: 609, endPoint y: 254, distance: 112.4
click at [609, 254] on div "2" at bounding box center [629, 261] width 135 height 20
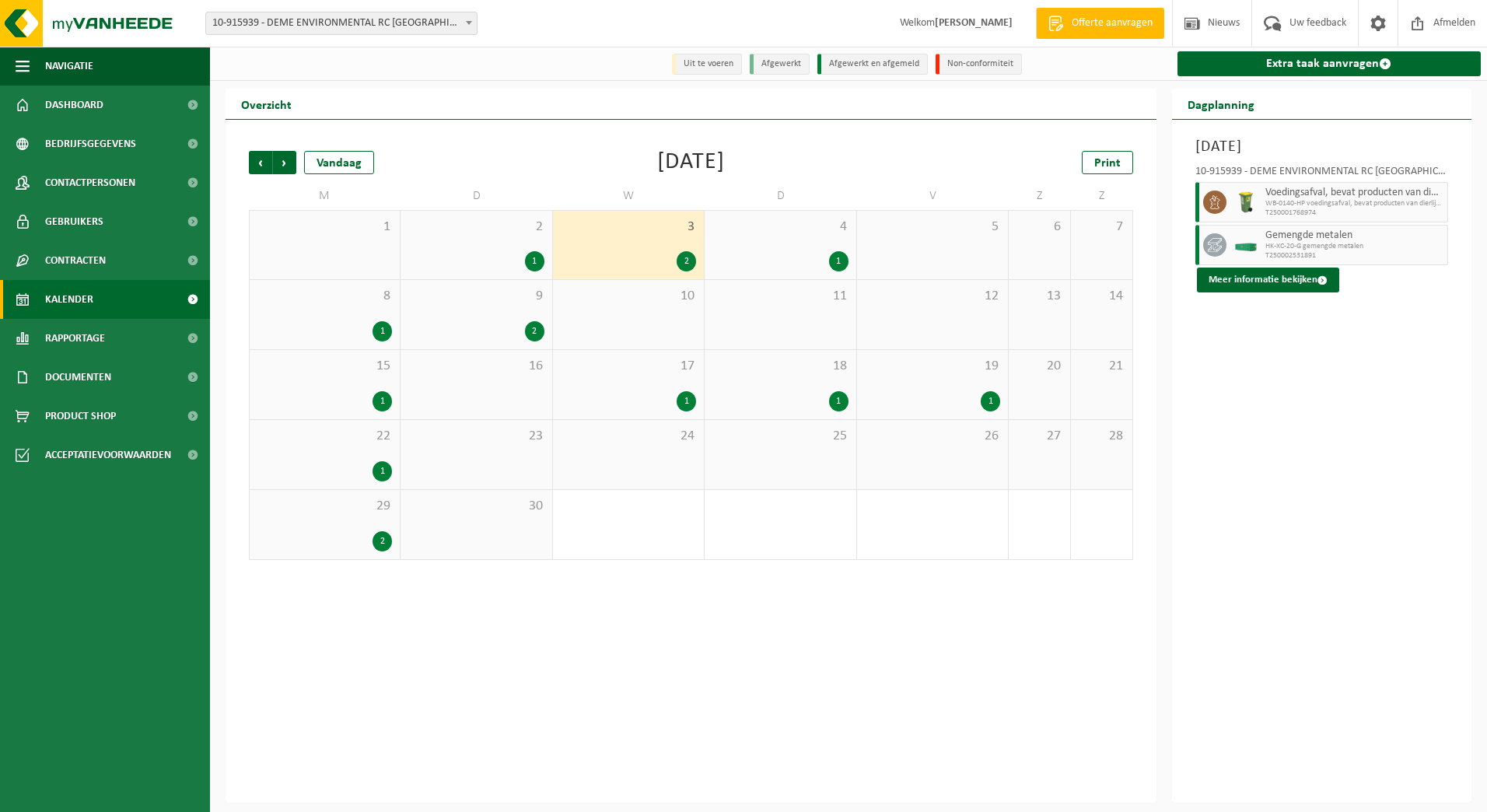
click at [817, 251] on div "4 1" at bounding box center [780, 244] width 151 height 69
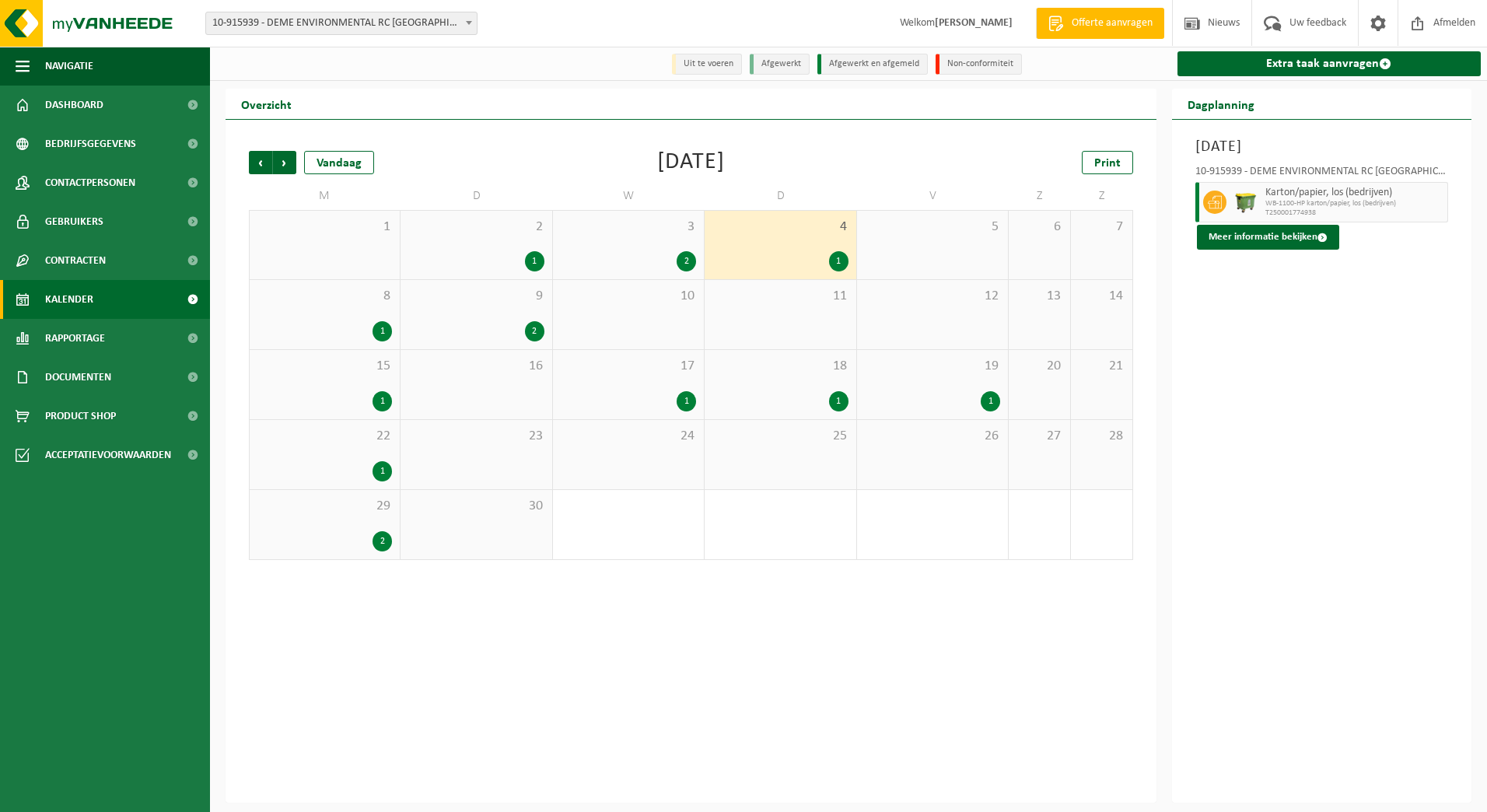
click at [594, 279] on div "3 2" at bounding box center [629, 244] width 151 height 69
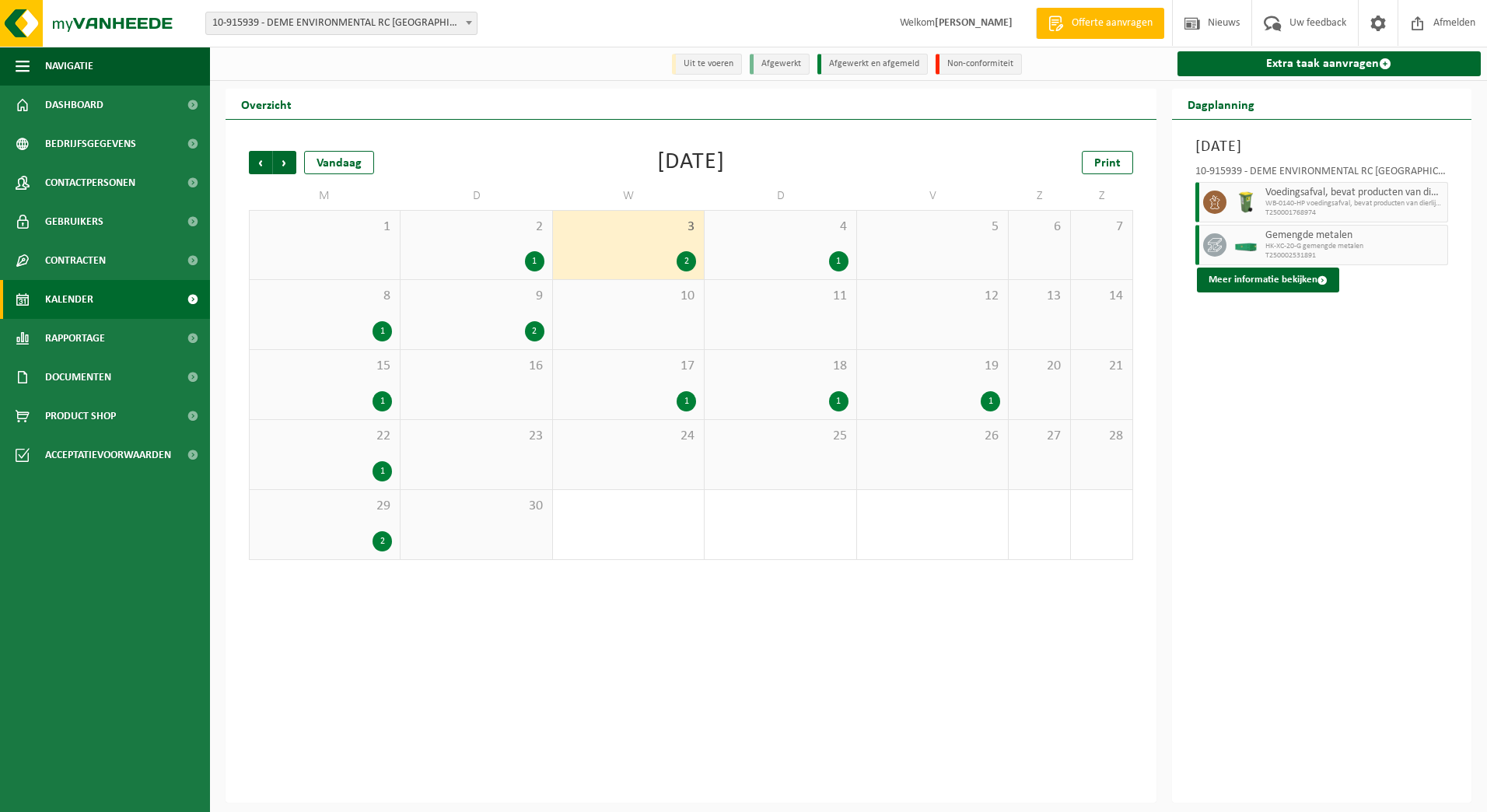
click at [1249, 250] on img at bounding box center [1246, 245] width 23 height 12
click at [1241, 282] on button "Meer informatie bekijken" at bounding box center [1267, 280] width 142 height 25
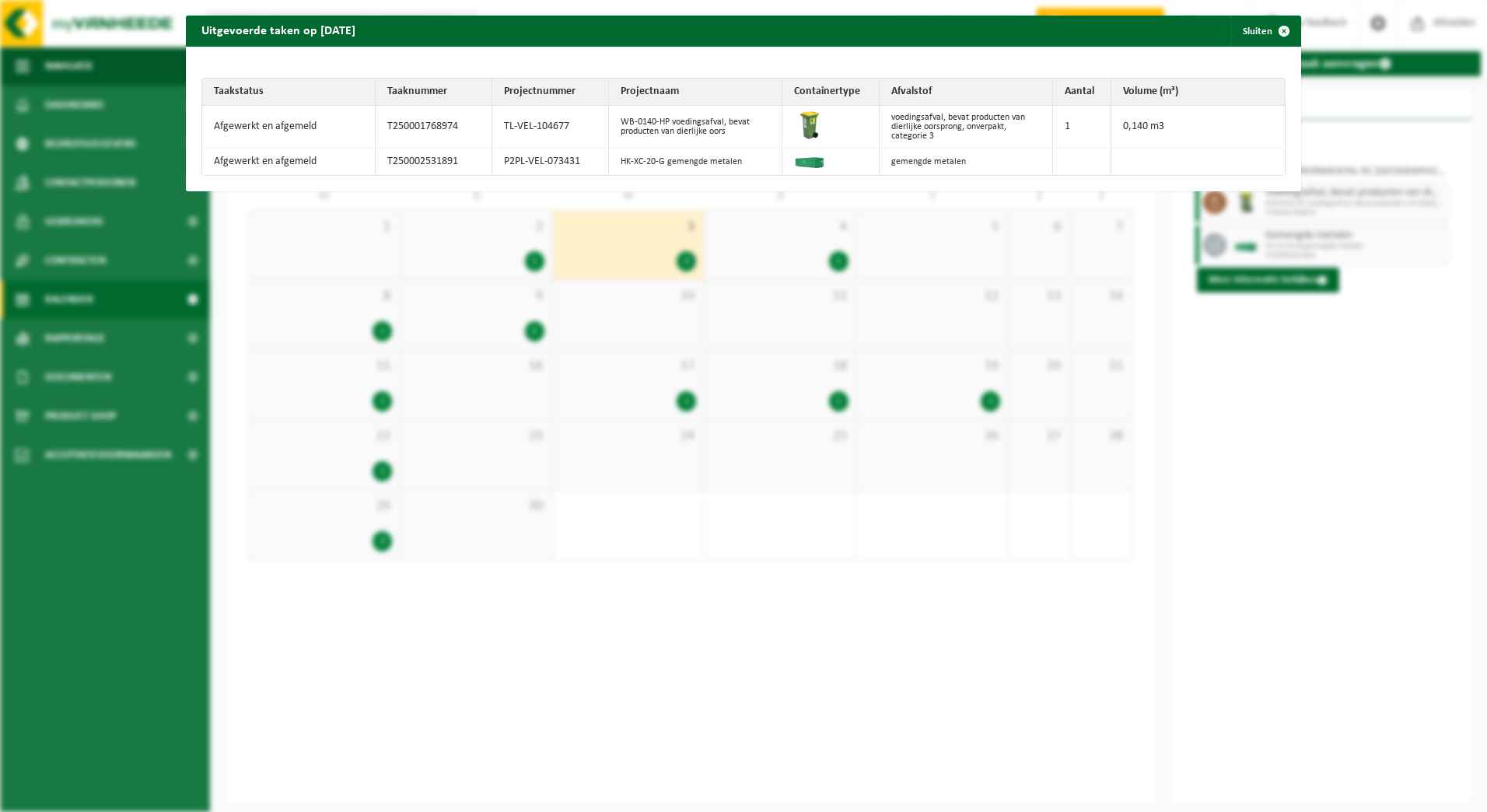
click at [453, 285] on div "Uitgevoerde taken op [DATE] Sluiten Taakstatus Taaknummer Projectnummer Project…" at bounding box center [744, 406] width 1487 height 812
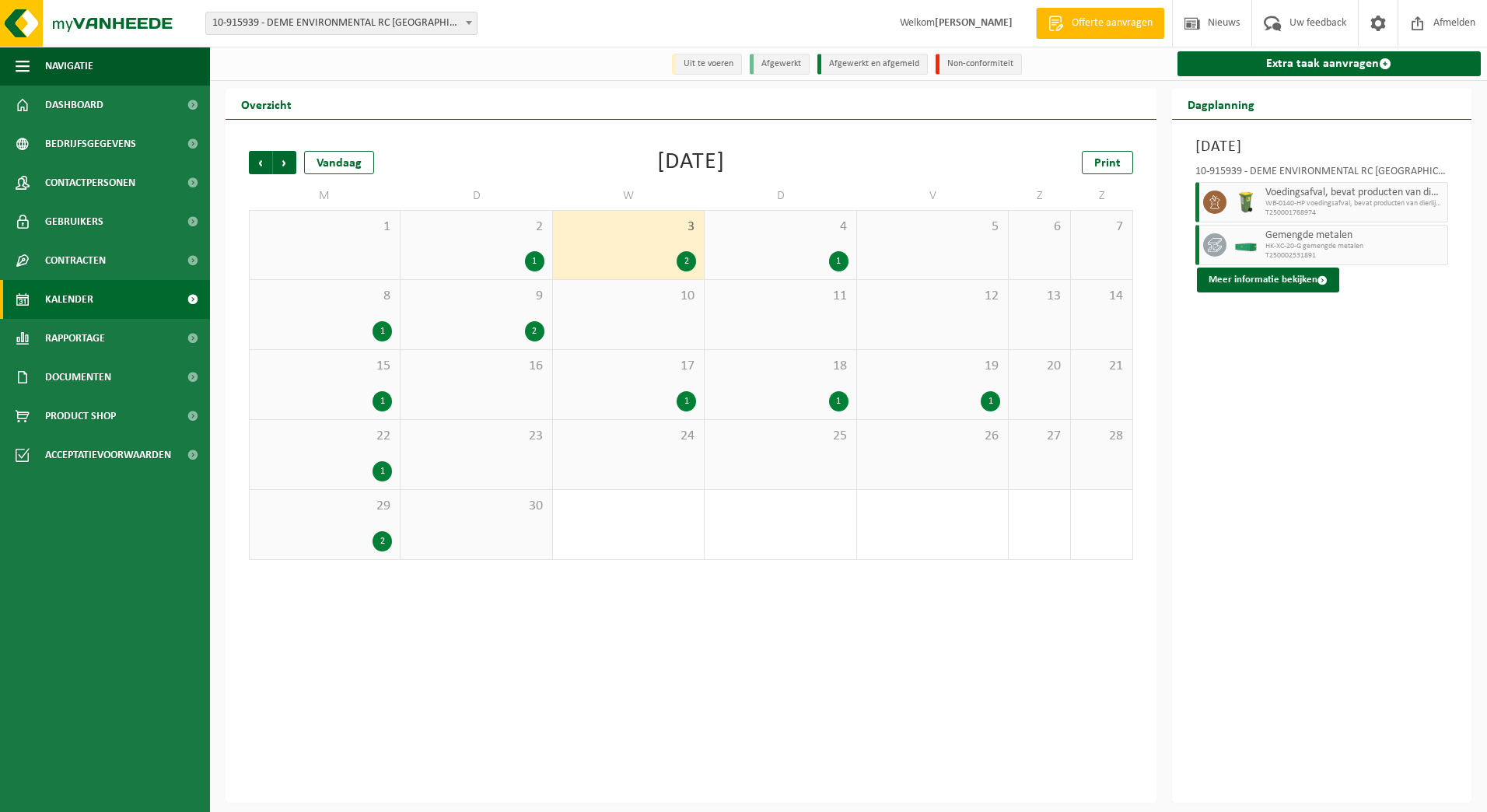
click at [476, 265] on div "1" at bounding box center [476, 261] width 135 height 20
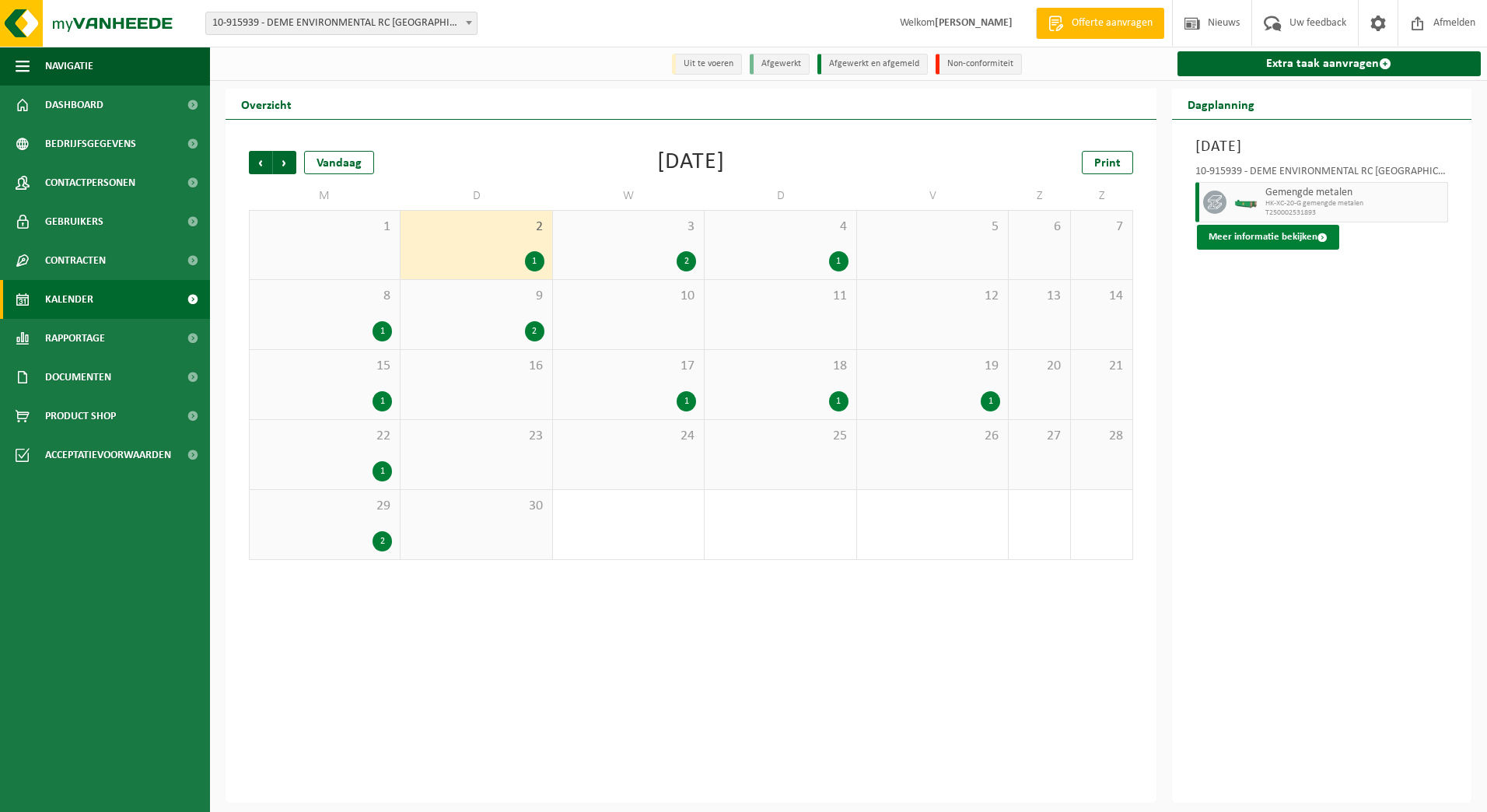
click at [1249, 233] on button "Meer informatie bekijken" at bounding box center [1267, 238] width 142 height 25
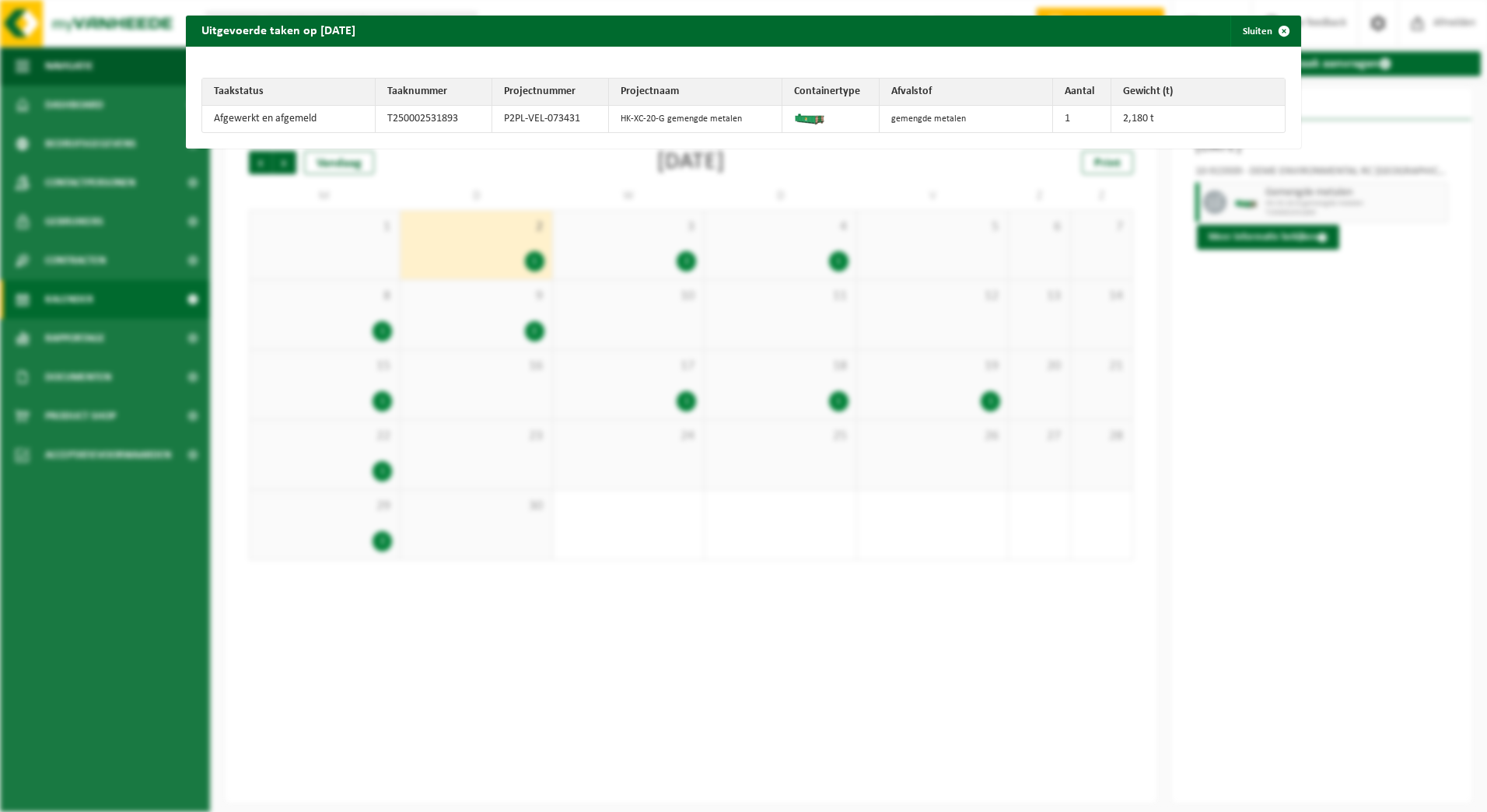
click at [486, 251] on div "Uitgevoerde taken op [DATE] Sluiten Taakstatus Taaknummer Projectnummer Project…" at bounding box center [744, 406] width 1487 height 812
